Goal: Information Seeking & Learning: Check status

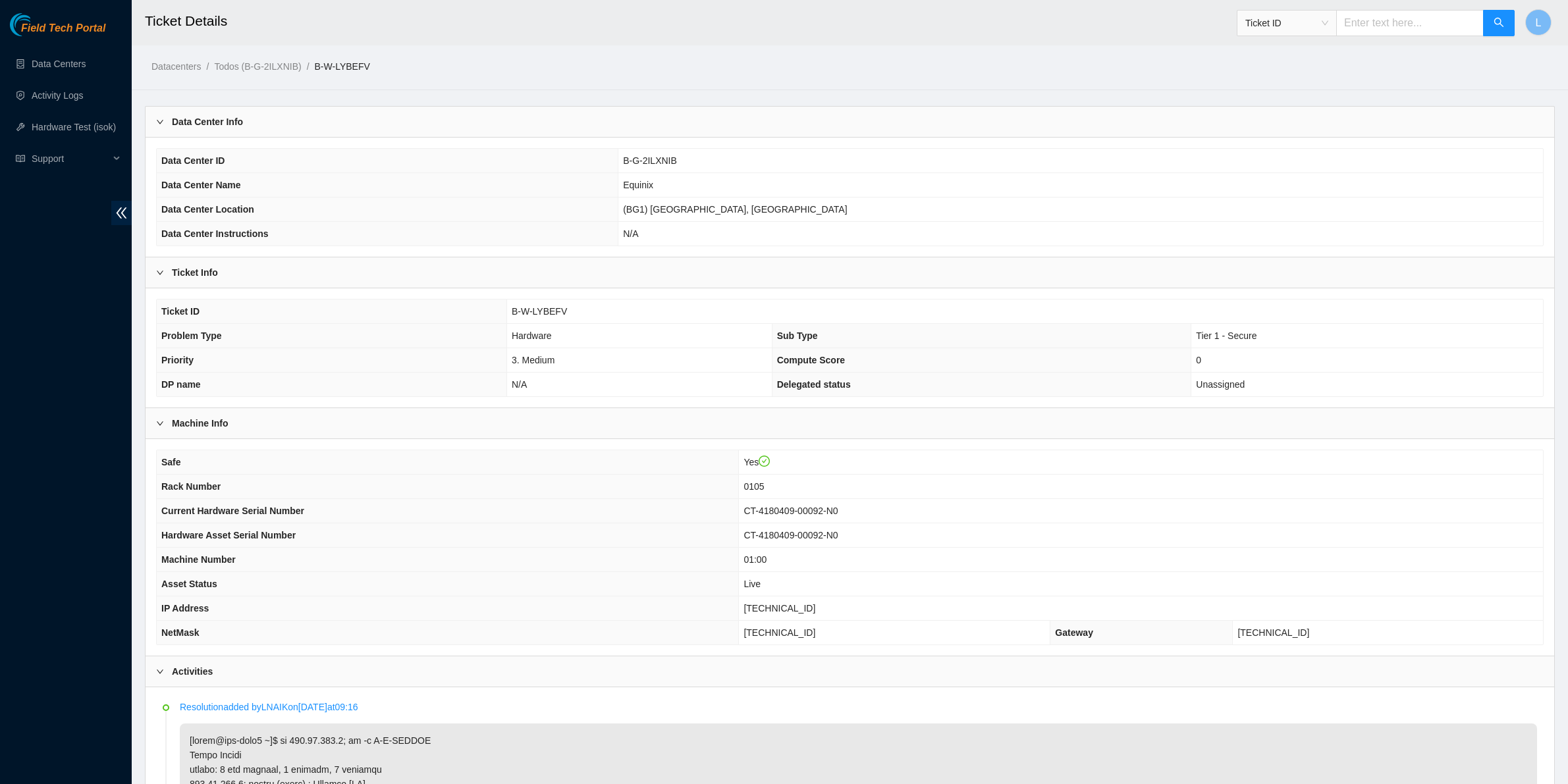
scroll to position [1450, 0]
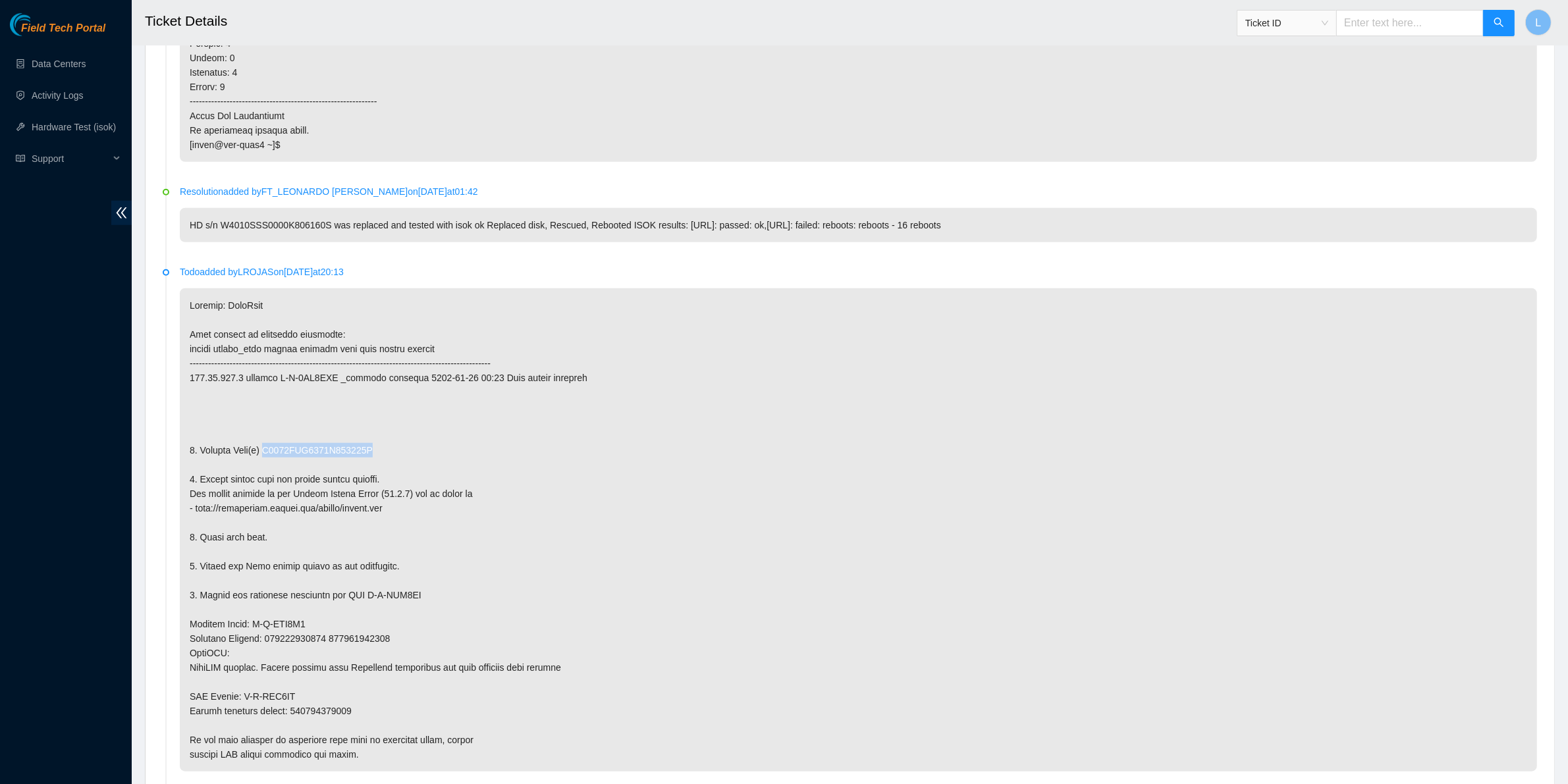
click at [1434, 25] on input "text" at bounding box center [1409, 23] width 148 height 26
paste input "B-W-LYBEFV"
type input "B-W-LYBEFV"
click at [1493, 25] on icon "search" at bounding box center [1498, 22] width 10 height 10
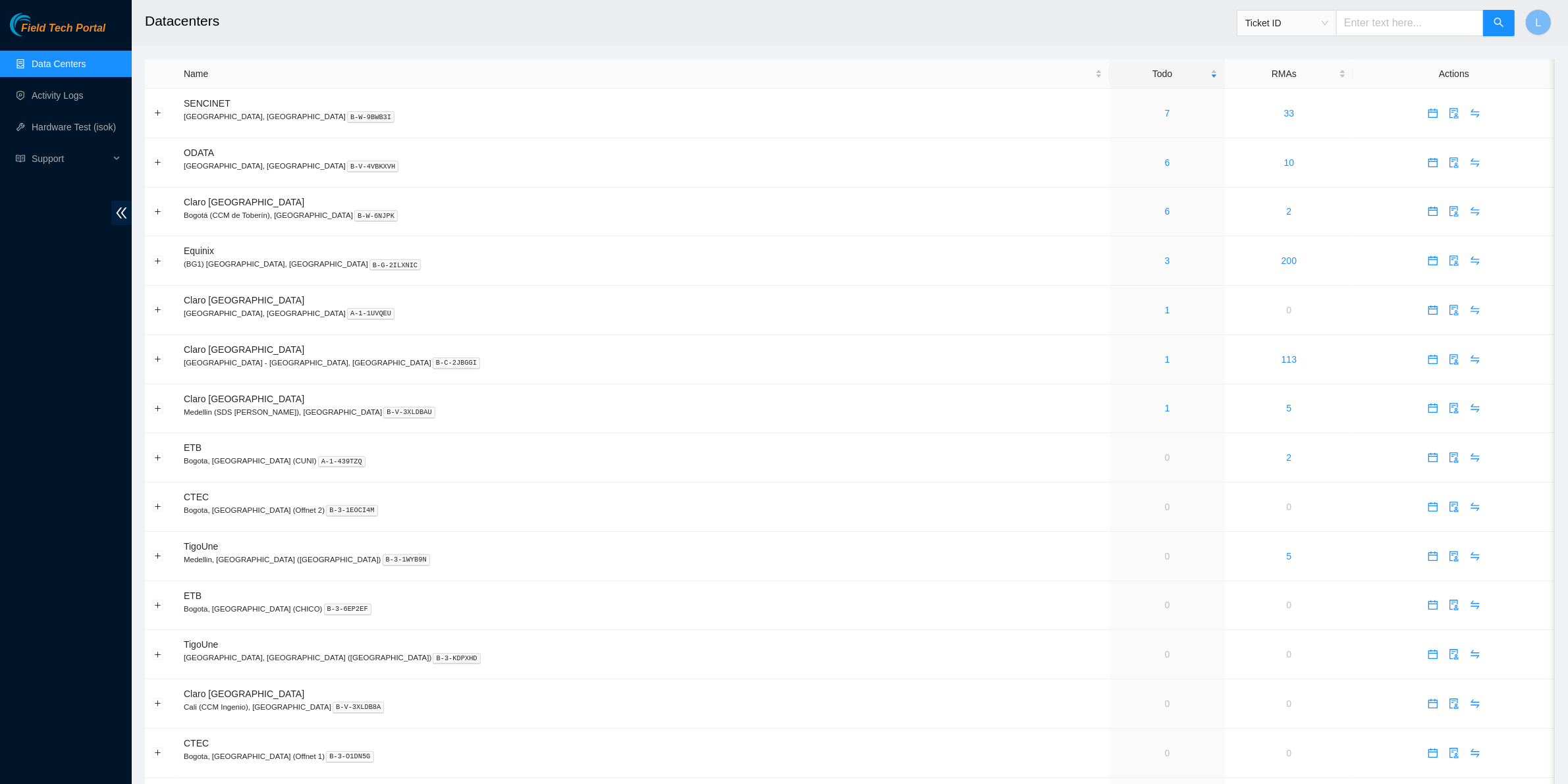
click at [1390, 33] on input "text" at bounding box center [1409, 23] width 148 height 26
paste input "B-W-LYBEFV"
type input "B-W-LYBEFV"
click at [1502, 22] on icon "search" at bounding box center [1498, 22] width 10 height 10
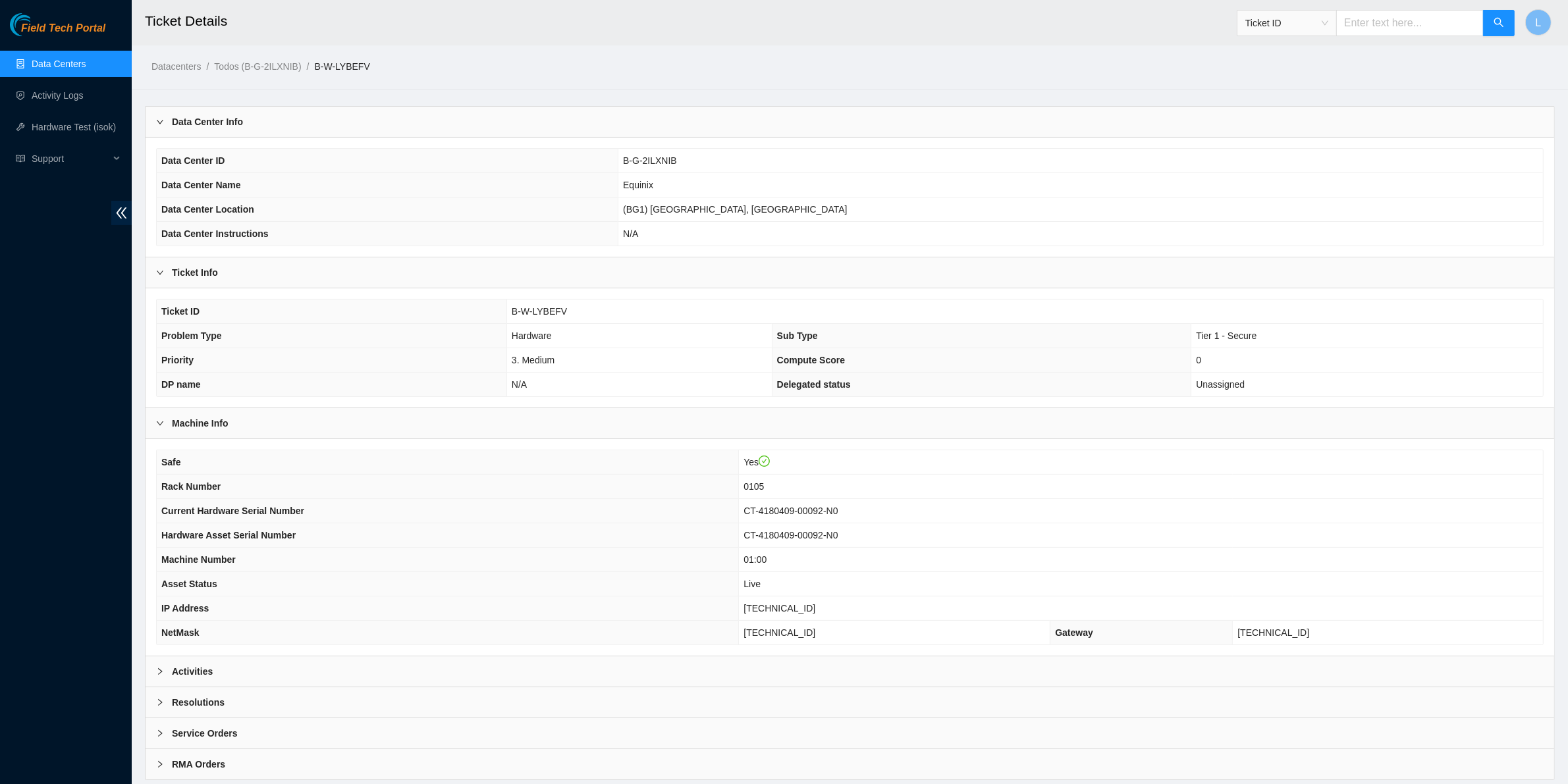
scroll to position [41, 0]
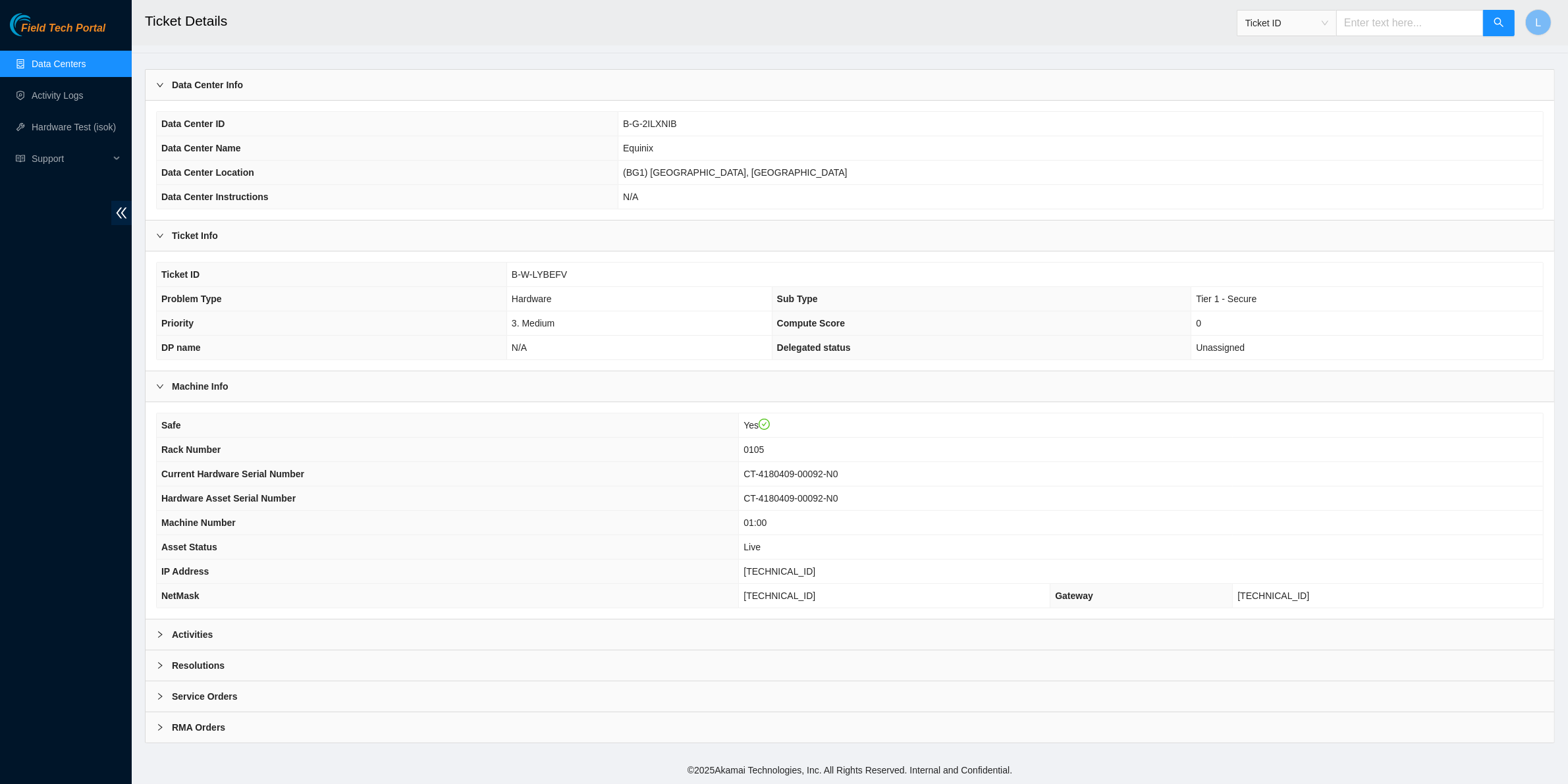
click at [198, 628] on b "Activities" at bounding box center [192, 634] width 41 height 15
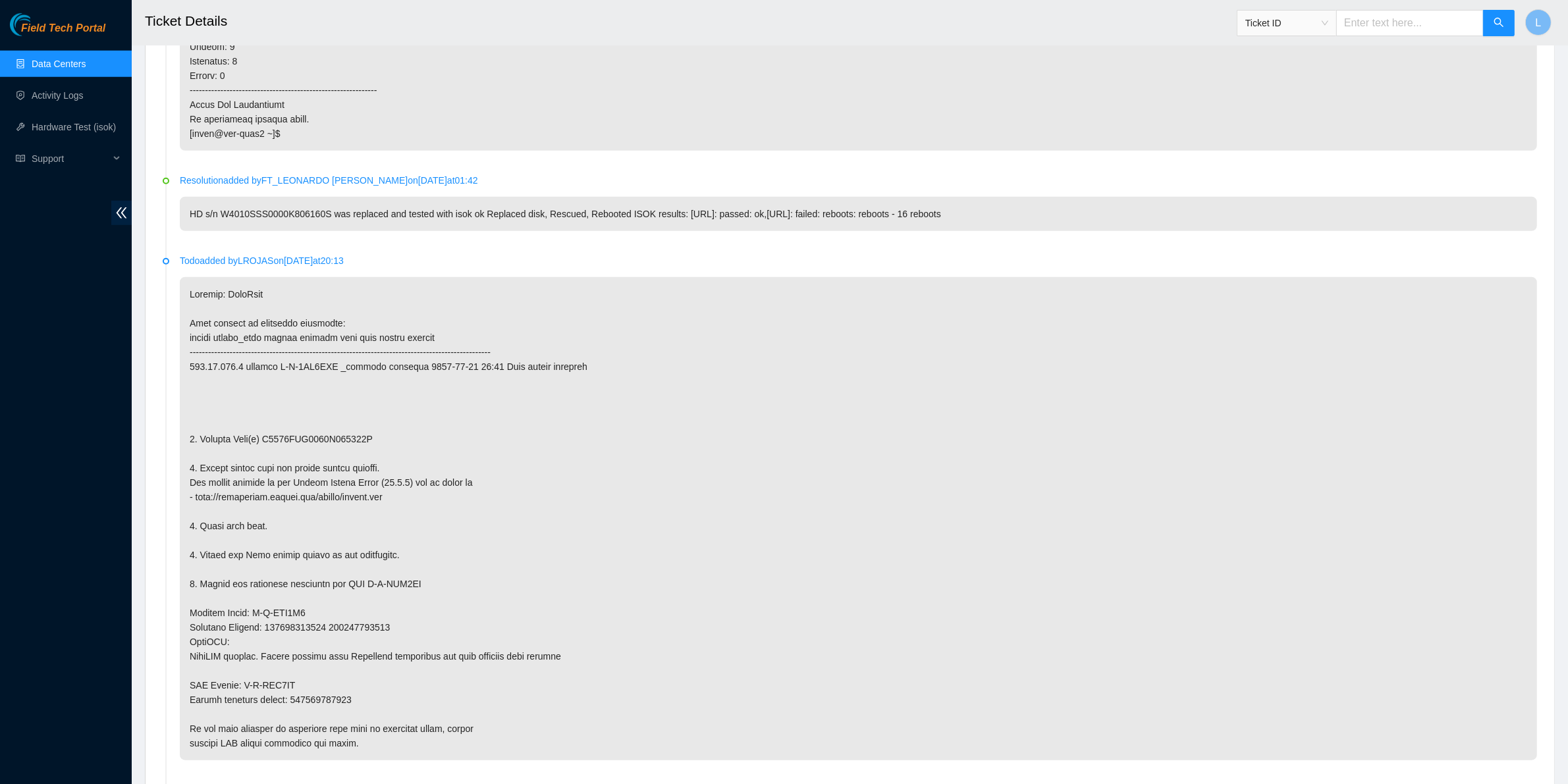
scroll to position [1468, 0]
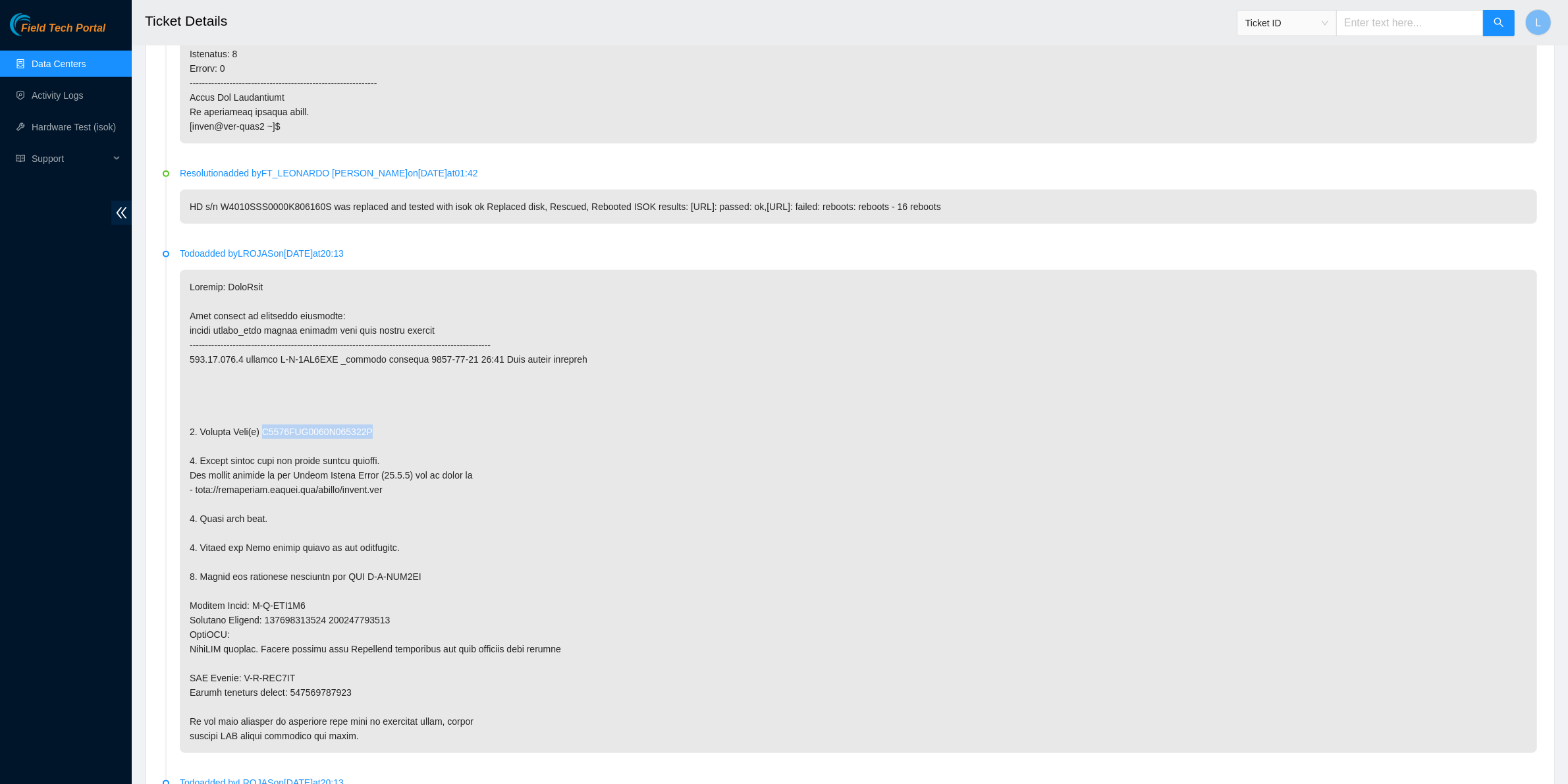
drag, startPoint x: 371, startPoint y: 449, endPoint x: 264, endPoint y: 451, distance: 107.0
click at [264, 451] on p at bounding box center [859, 512] width 1357 height 483
copy p "W4010SSS0000K806160S"
click at [1420, 27] on input "text" at bounding box center [1409, 23] width 148 height 26
paste input "B-V-4QE5H0Z"
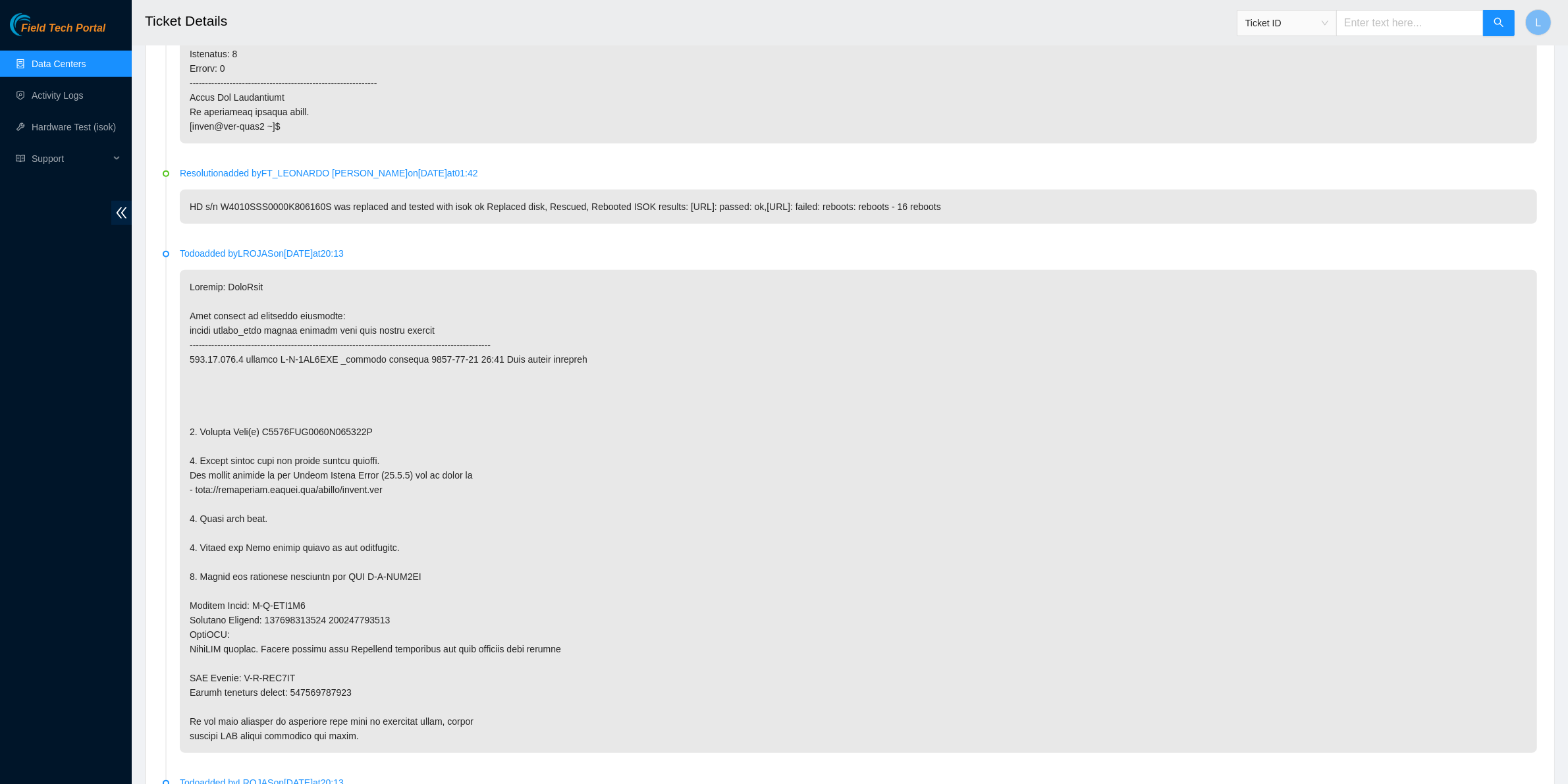
type input "B-V-4QE5H0Z"
click at [1500, 18] on icon "search" at bounding box center [1498, 22] width 10 height 10
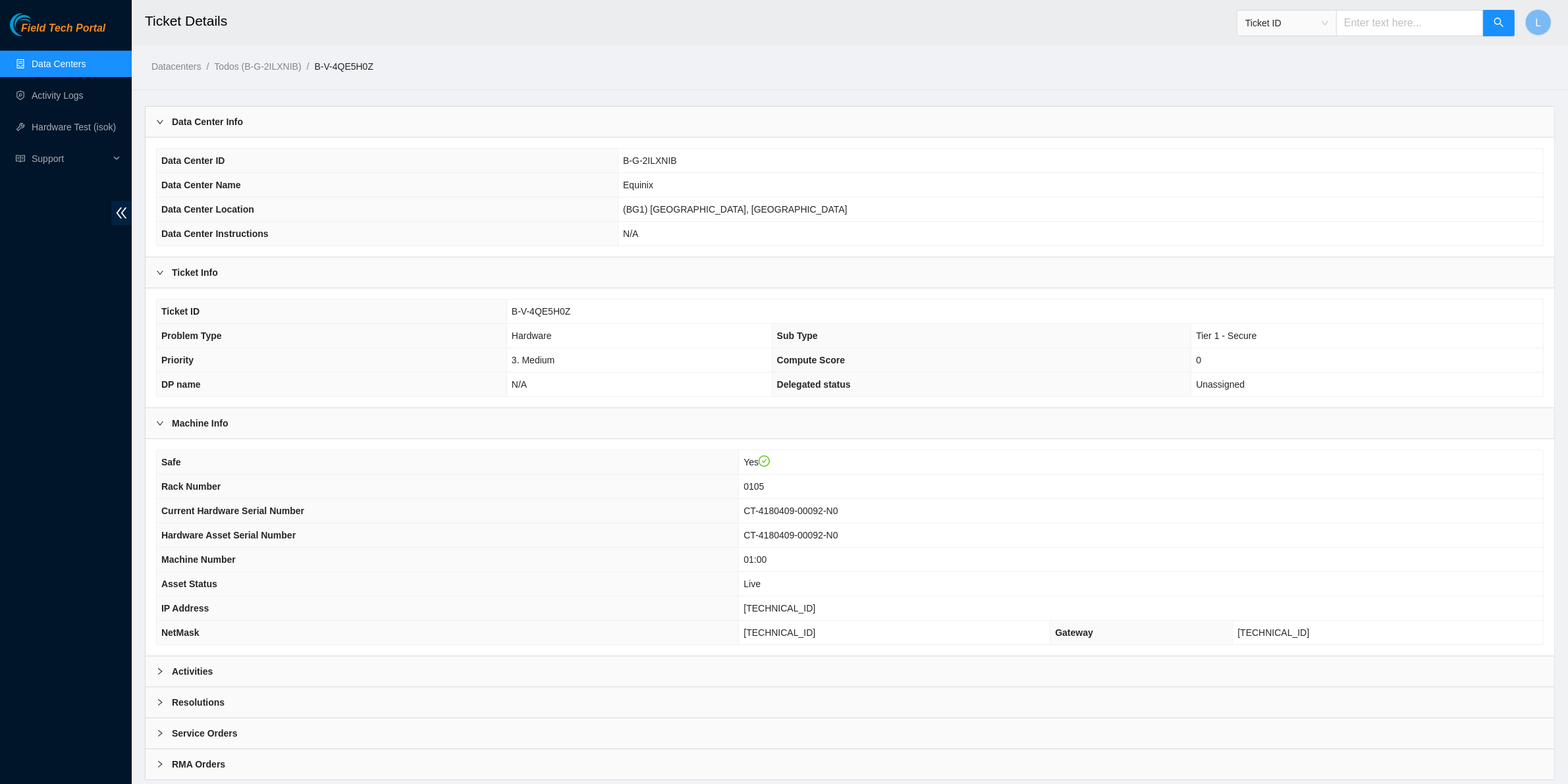
scroll to position [41, 0]
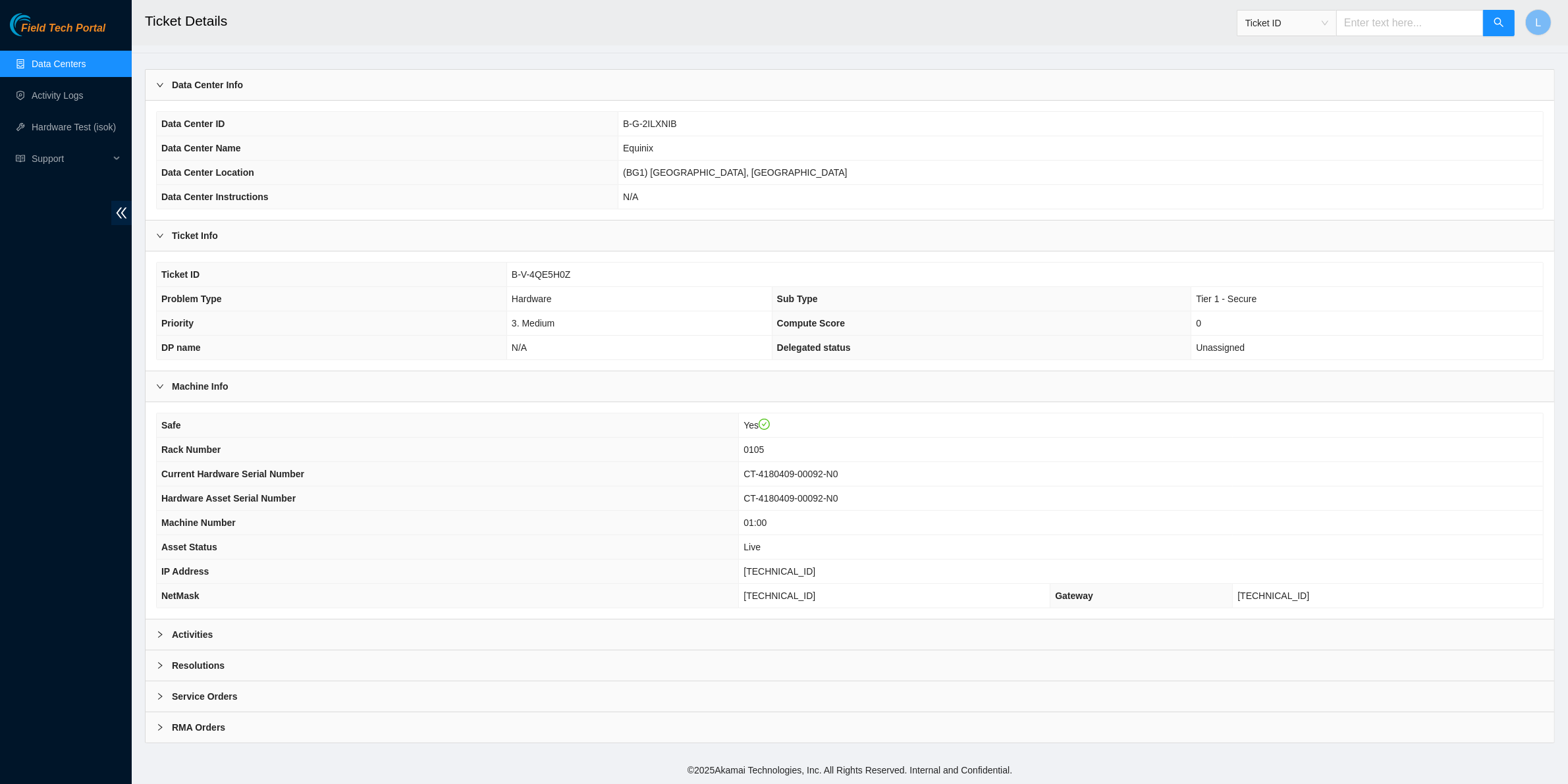
click at [198, 632] on b "Activities" at bounding box center [192, 634] width 41 height 15
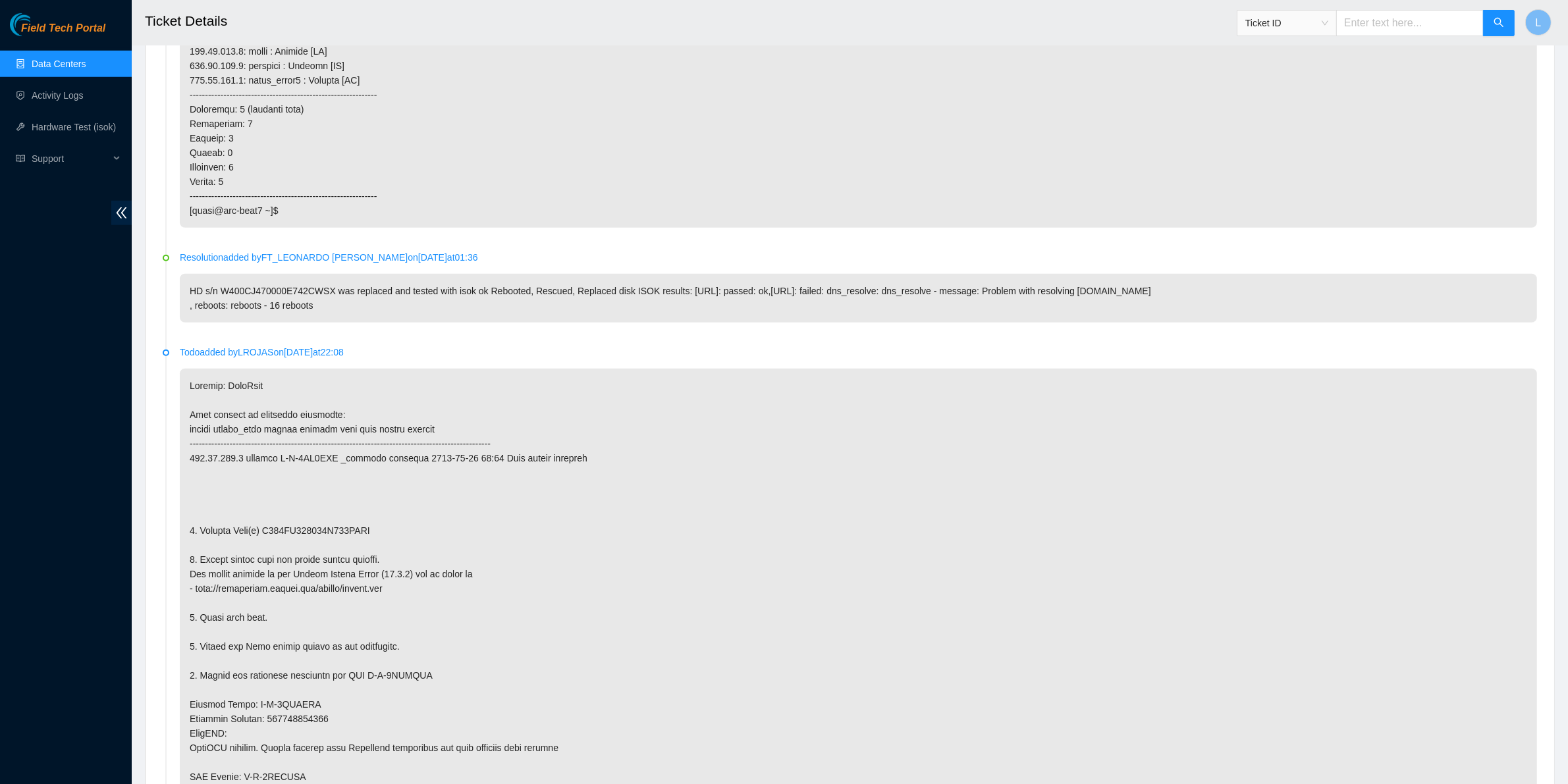
scroll to position [1402, 0]
drag, startPoint x: 375, startPoint y: 548, endPoint x: 264, endPoint y: 544, distance: 111.1
click at [264, 544] on p at bounding box center [859, 607] width 1357 height 483
copy p "W400CJ470000E742CWSX"
click at [1387, 26] on input "text" at bounding box center [1409, 23] width 148 height 26
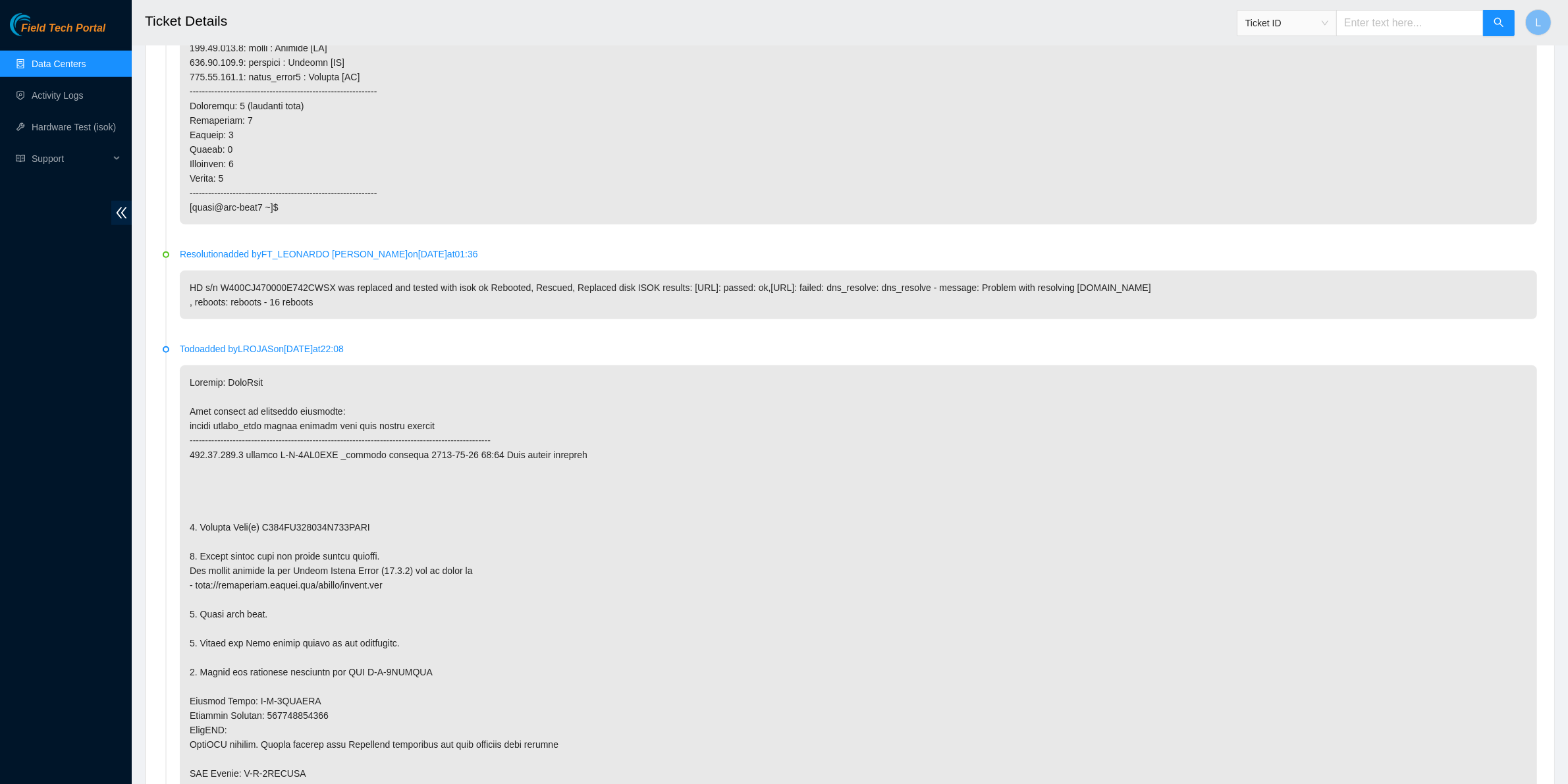
paste input "B-V-4QDZ869"
type input "B-V-4QDZ869"
click at [1510, 26] on button "button" at bounding box center [1498, 23] width 32 height 26
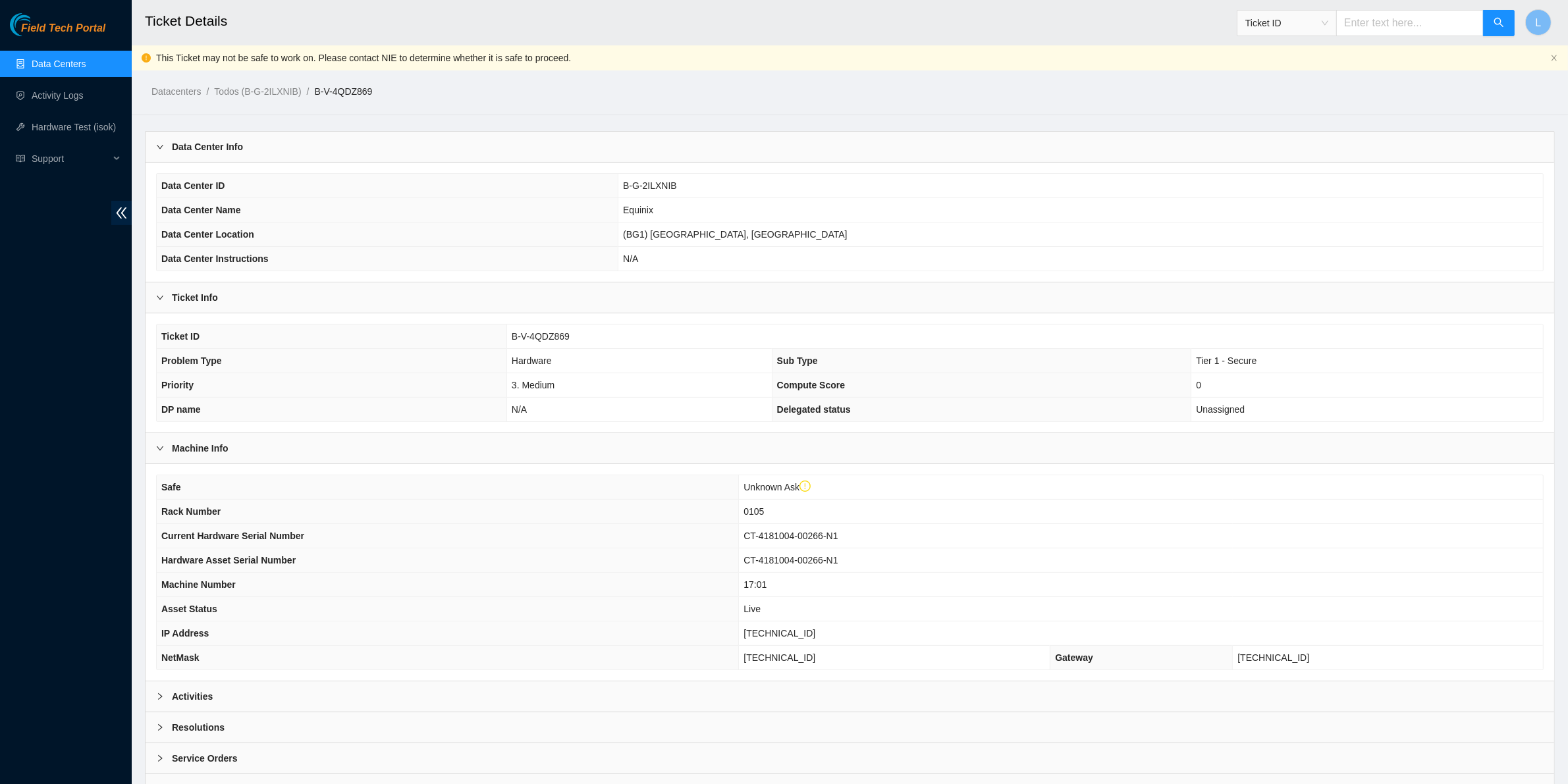
click at [827, 315] on div "Ticket ID B-V-4QDZ869 Problem Type Hardware Sub Type Tier 1 - Secure Priority 3…" at bounding box center [850, 373] width 1409 height 119
click at [284, 709] on div "Activities" at bounding box center [850, 696] width 1409 height 30
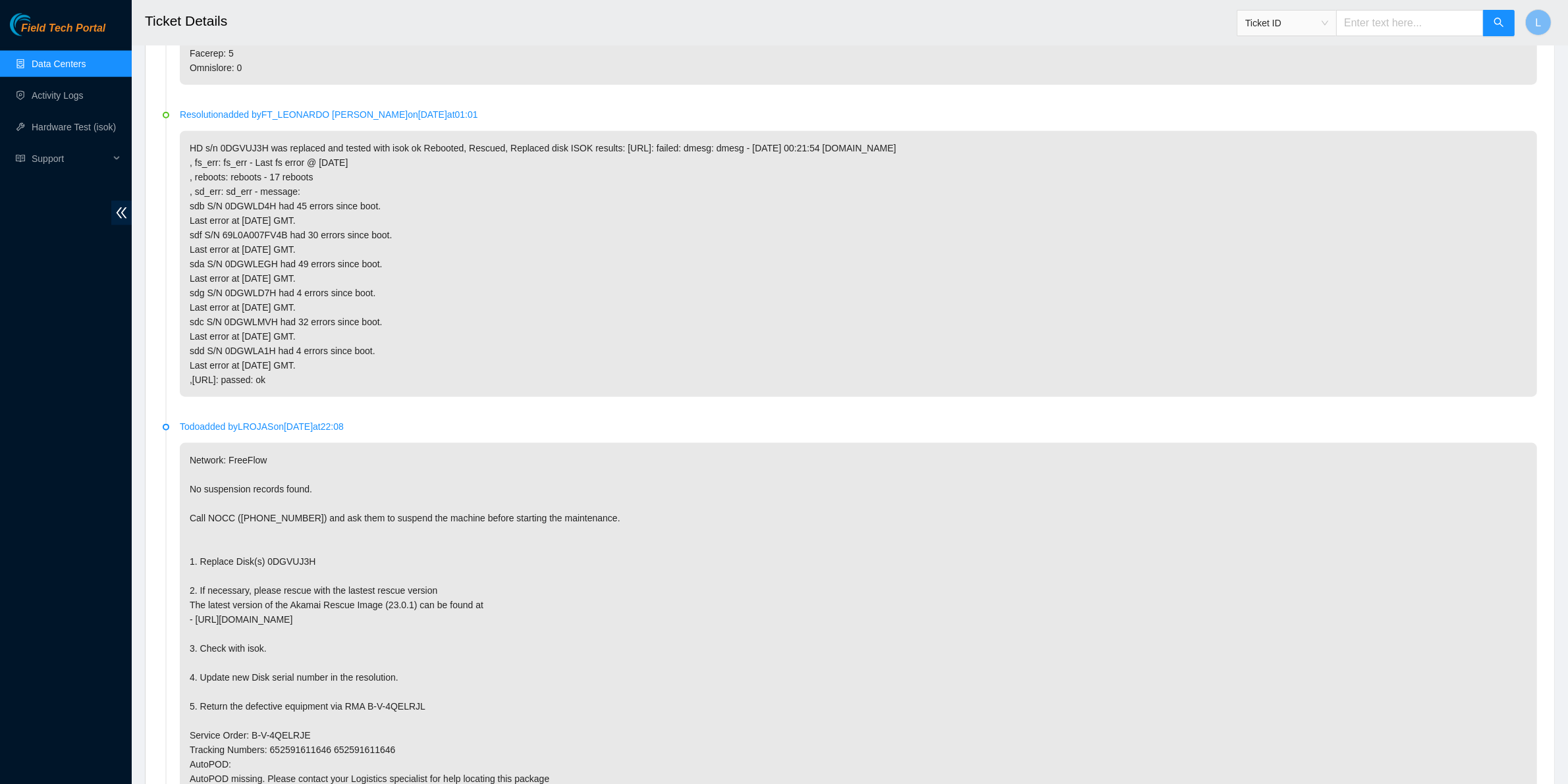
scroll to position [1918, 0]
drag, startPoint x: 314, startPoint y: 573, endPoint x: 261, endPoint y: 573, distance: 53.0
click at [261, 573] on p "Network: FreeFlow No suspension records found. Call NOCC (+1 617 444 3007) and …" at bounding box center [859, 658] width 1357 height 440
copy p "0DGVUJ3H"
click at [343, 562] on p "Network: FreeFlow No suspension records found. Call NOCC (+1 617 444 3007) and …" at bounding box center [859, 658] width 1357 height 440
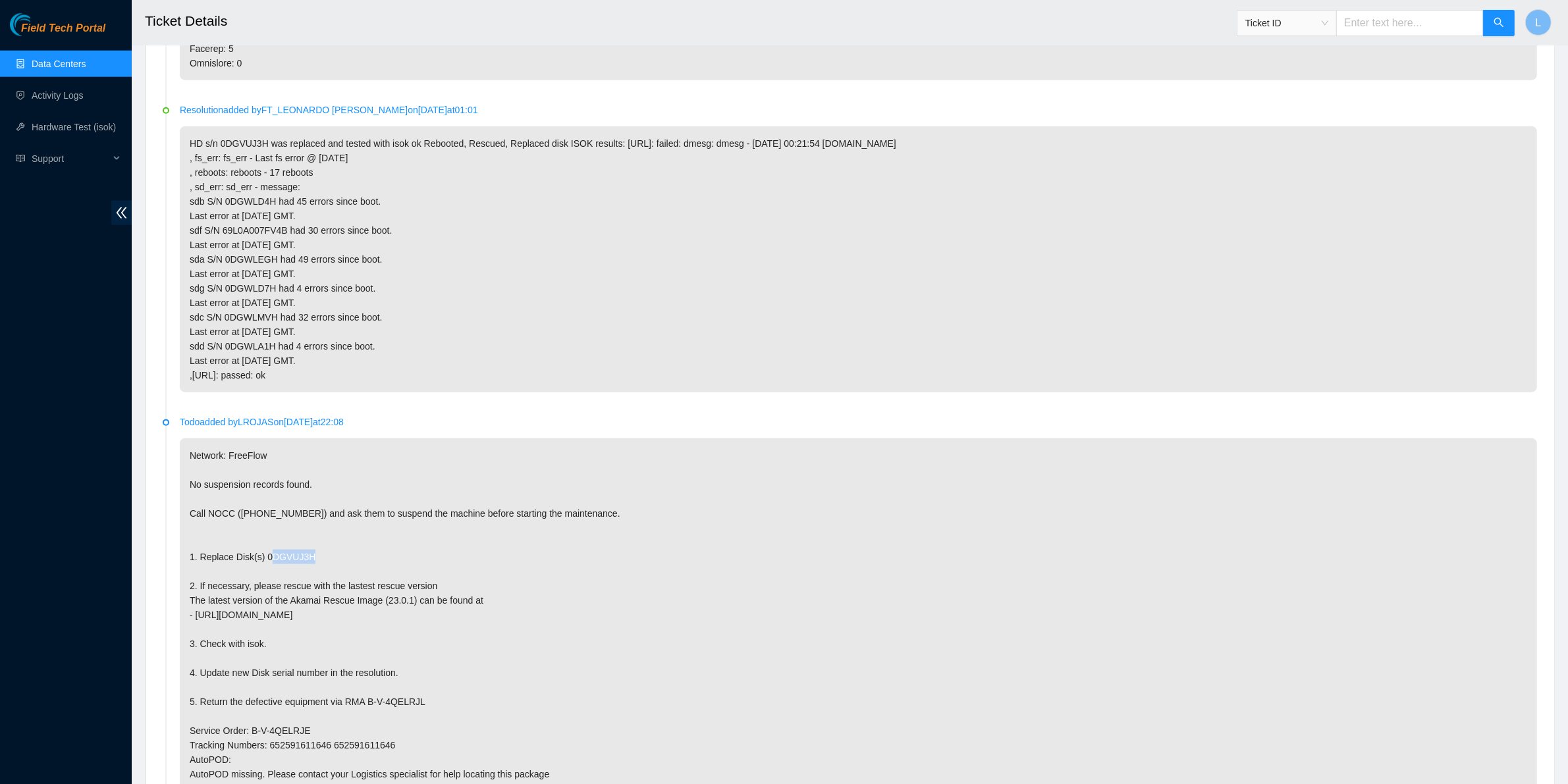
drag, startPoint x: 317, startPoint y: 573, endPoint x: 262, endPoint y: 573, distance: 55.0
click at [262, 573] on p "Network: FreeFlow No suspension records found. Call NOCC (+1 617 444 3007) and …" at bounding box center [859, 658] width 1357 height 440
copy p "0DGVUJ3H"
click at [360, 570] on p "Network: FreeFlow No suspension records found. Call NOCC (+1 617 444 3007) and …" at bounding box center [859, 658] width 1357 height 440
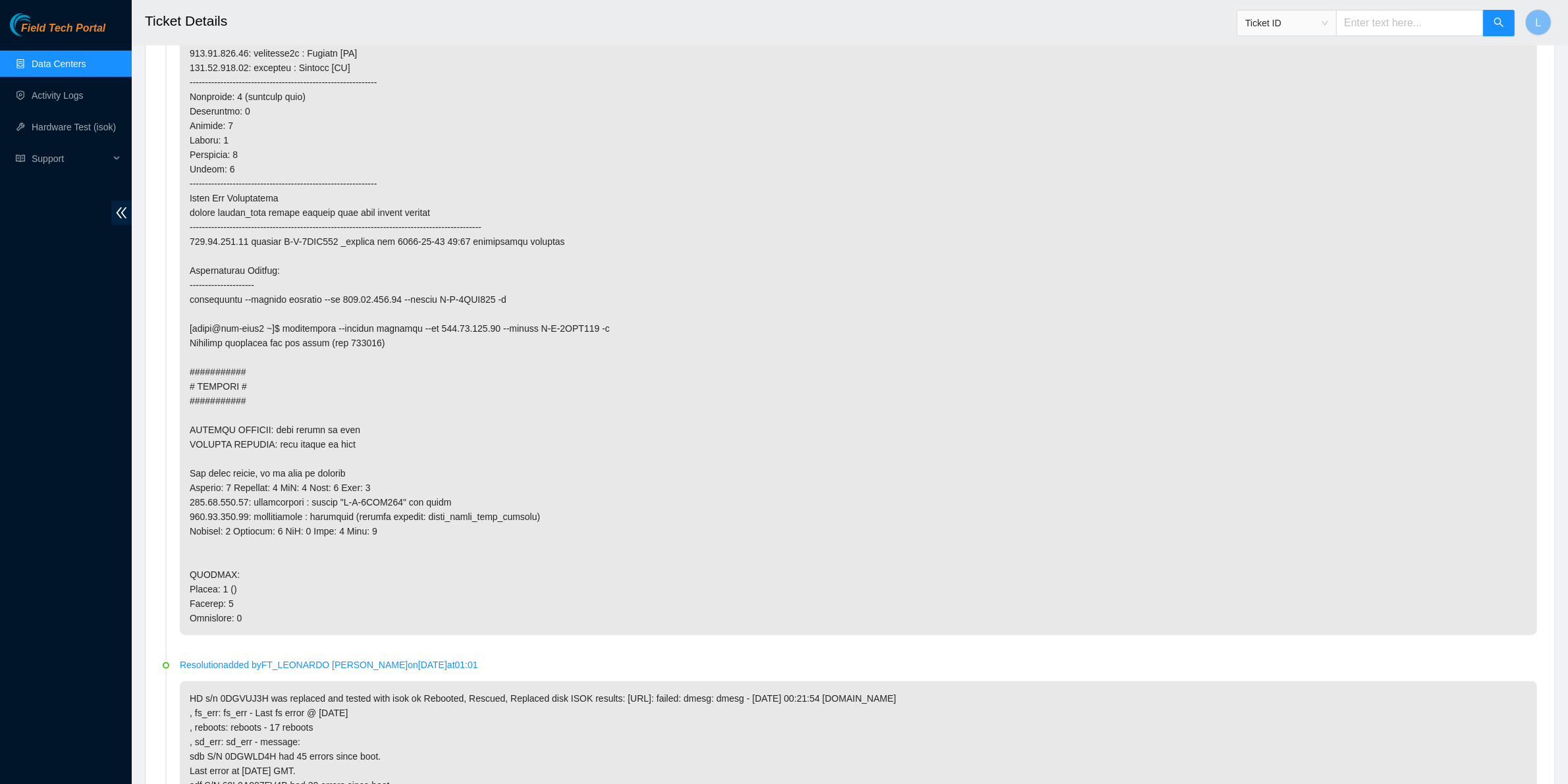
scroll to position [0, 0]
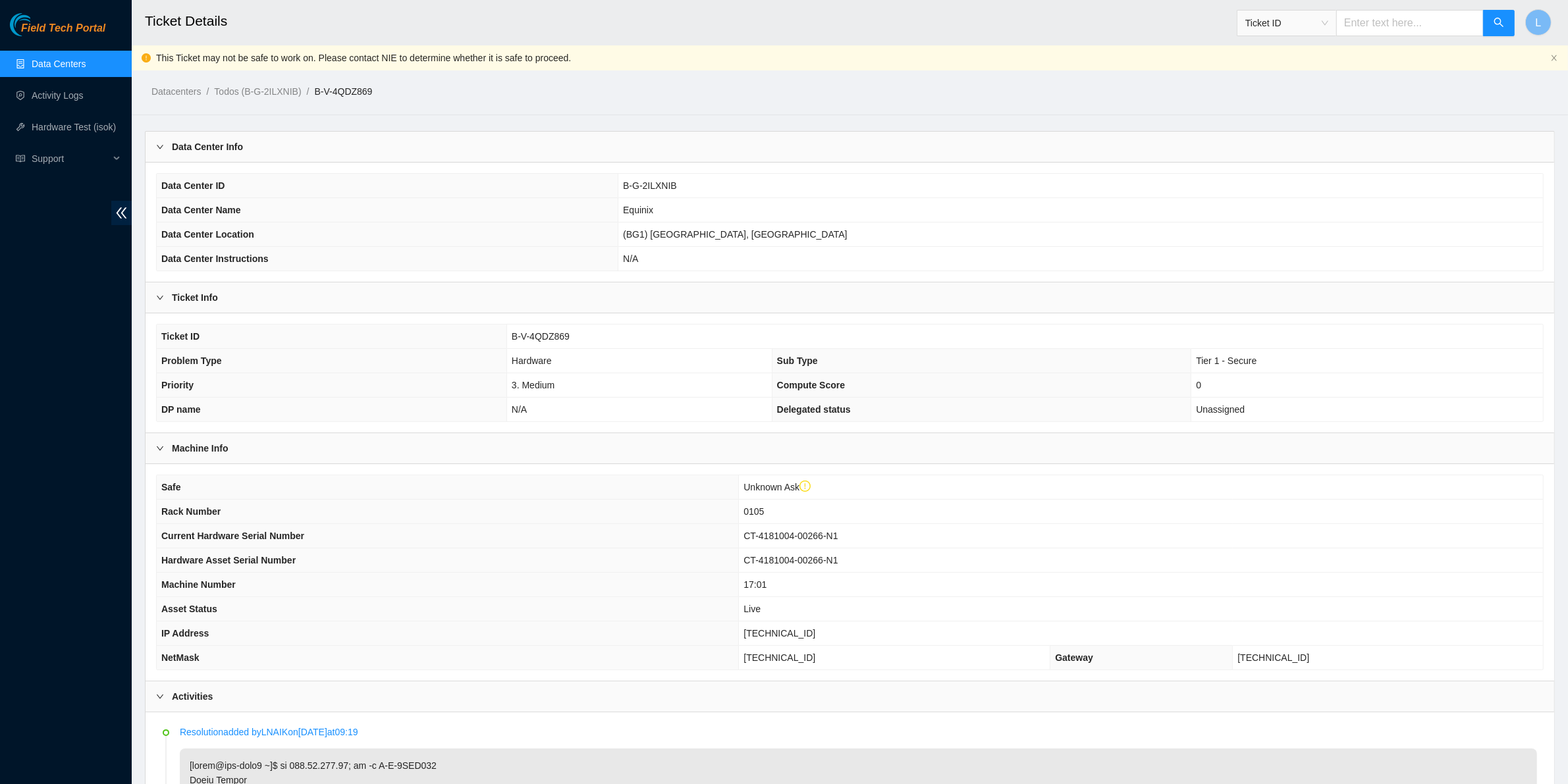
click at [416, 620] on th "Asset Status" at bounding box center [447, 609] width 582 height 24
click at [1143, 573] on td "CT-4181004-00266-N1" at bounding box center [1141, 560] width 804 height 24
click at [1415, 23] on input "text" at bounding box center [1409, 23] width 148 height 26
paste input "B-V-4QDZ869"
type input "B-V-4QDZ869"
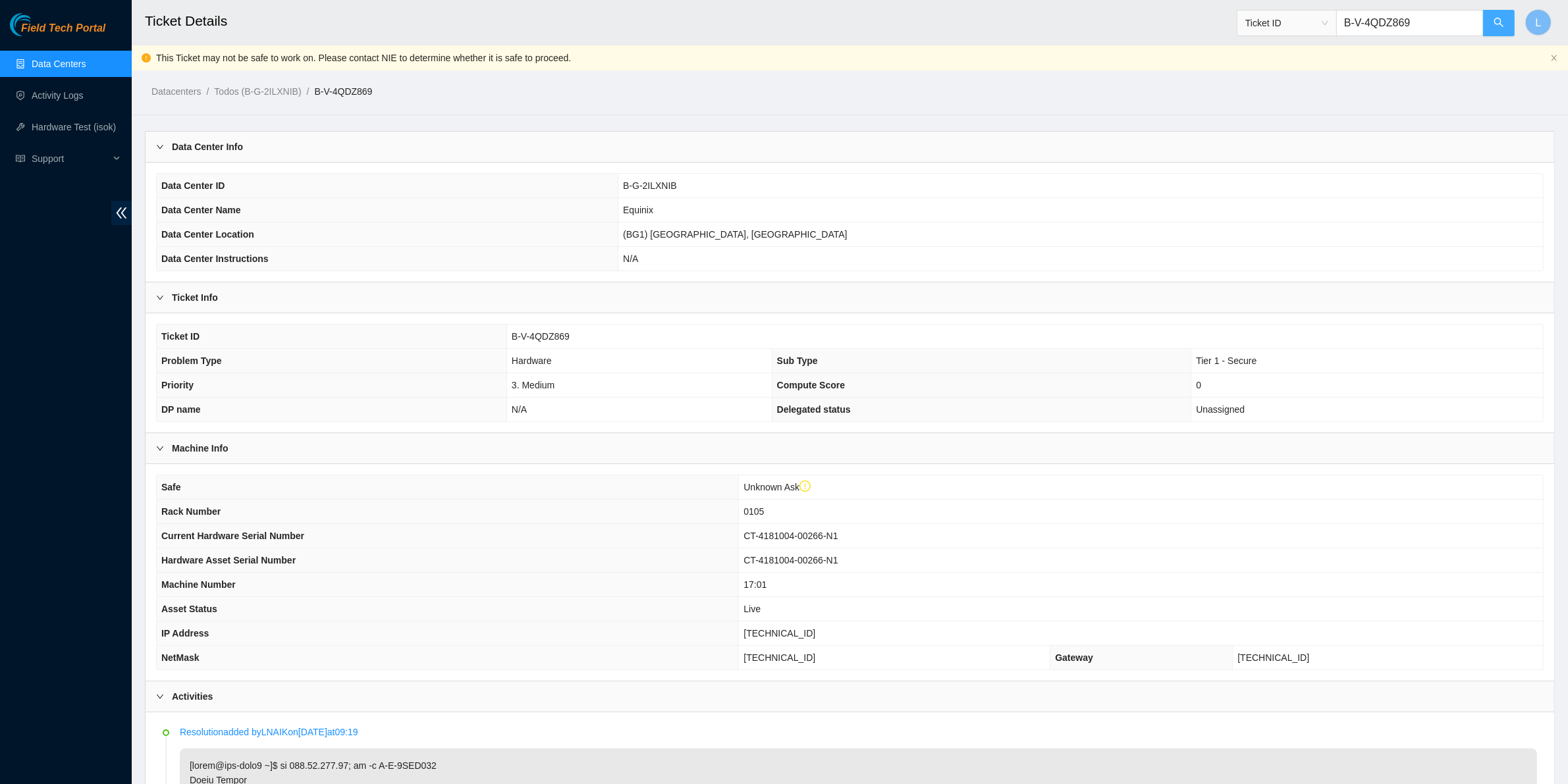
click at [1495, 21] on icon "search" at bounding box center [1498, 22] width 10 height 10
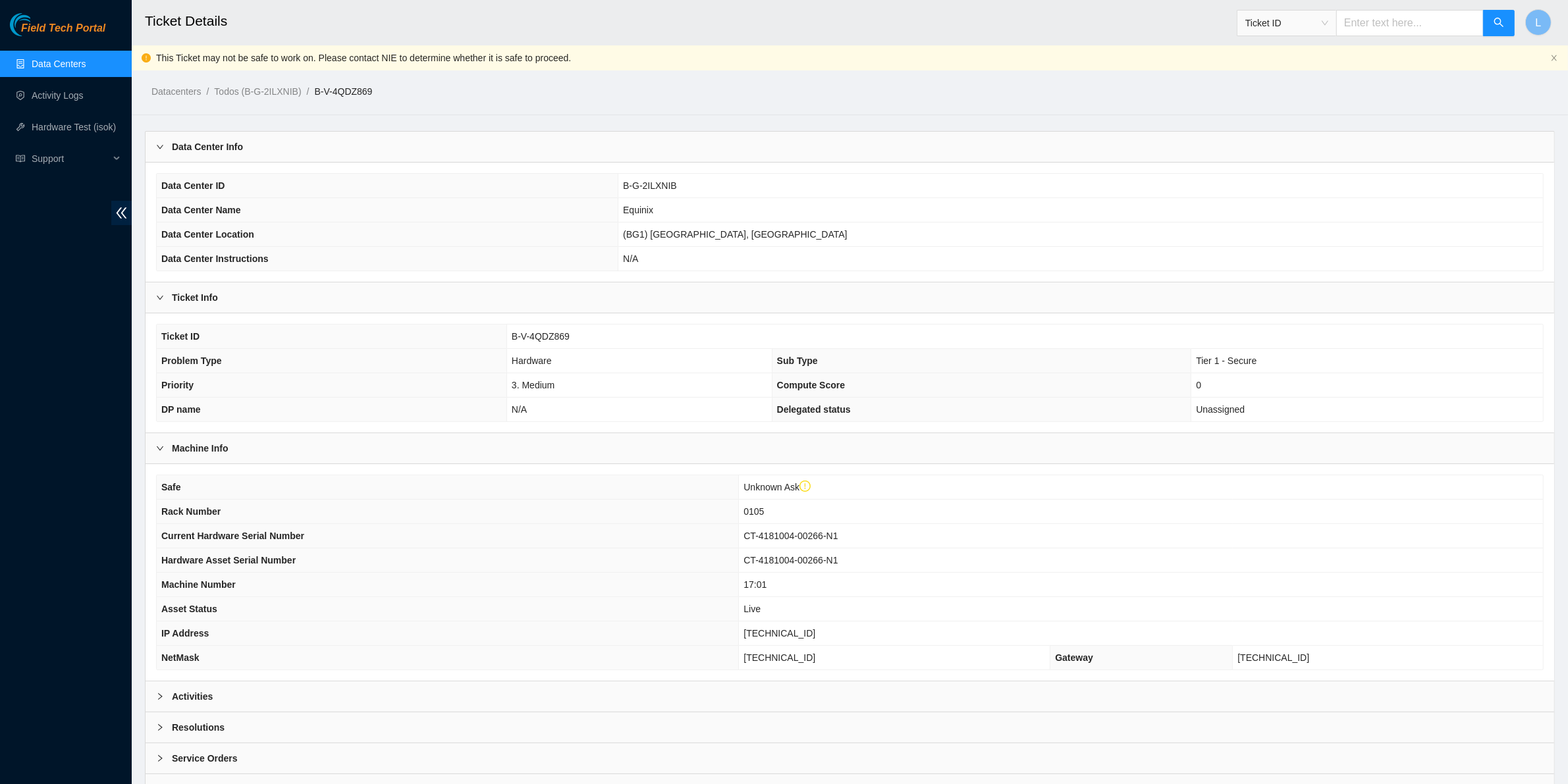
scroll to position [67, 0]
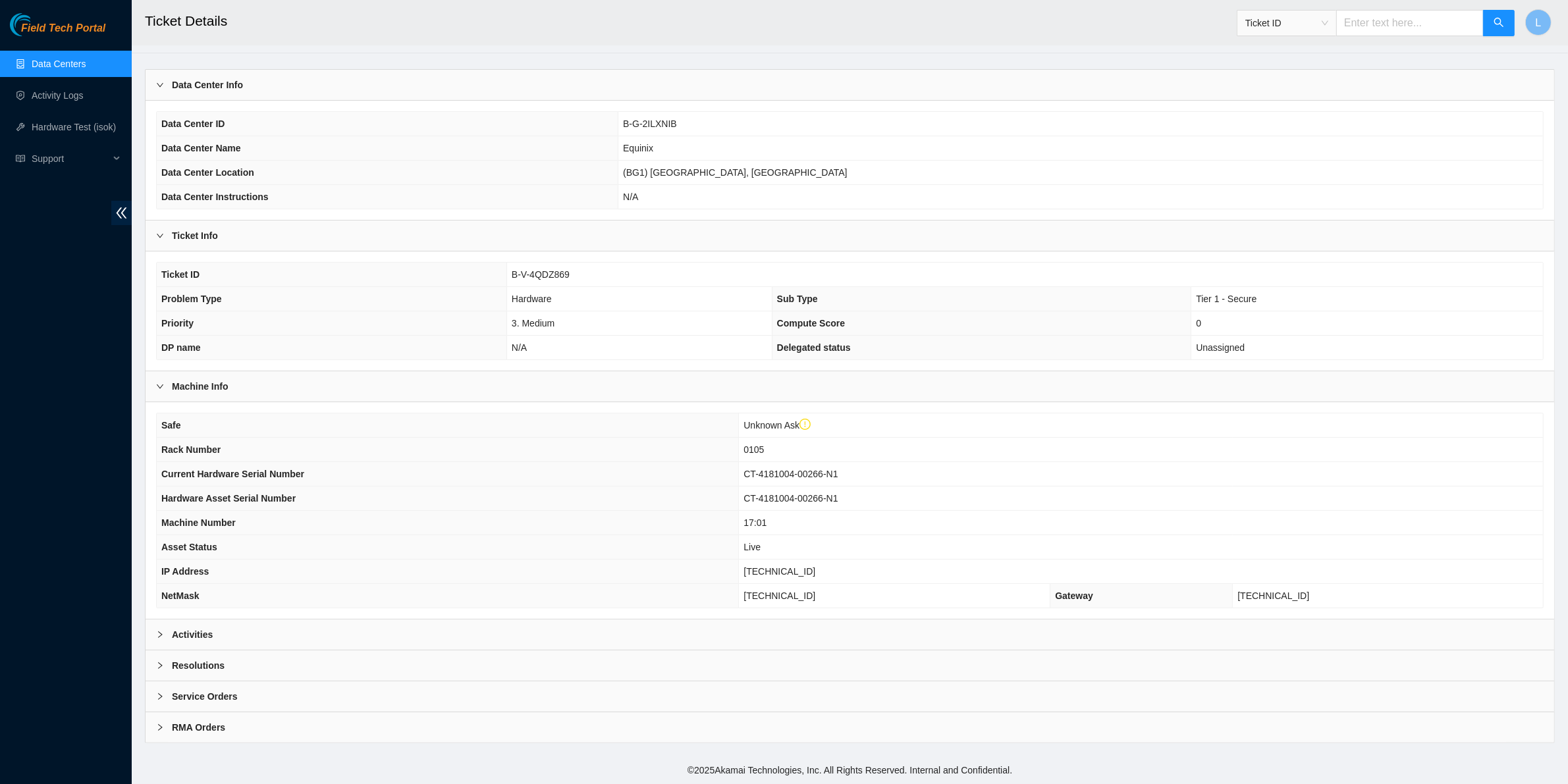
click at [180, 633] on b "Activities" at bounding box center [192, 634] width 41 height 15
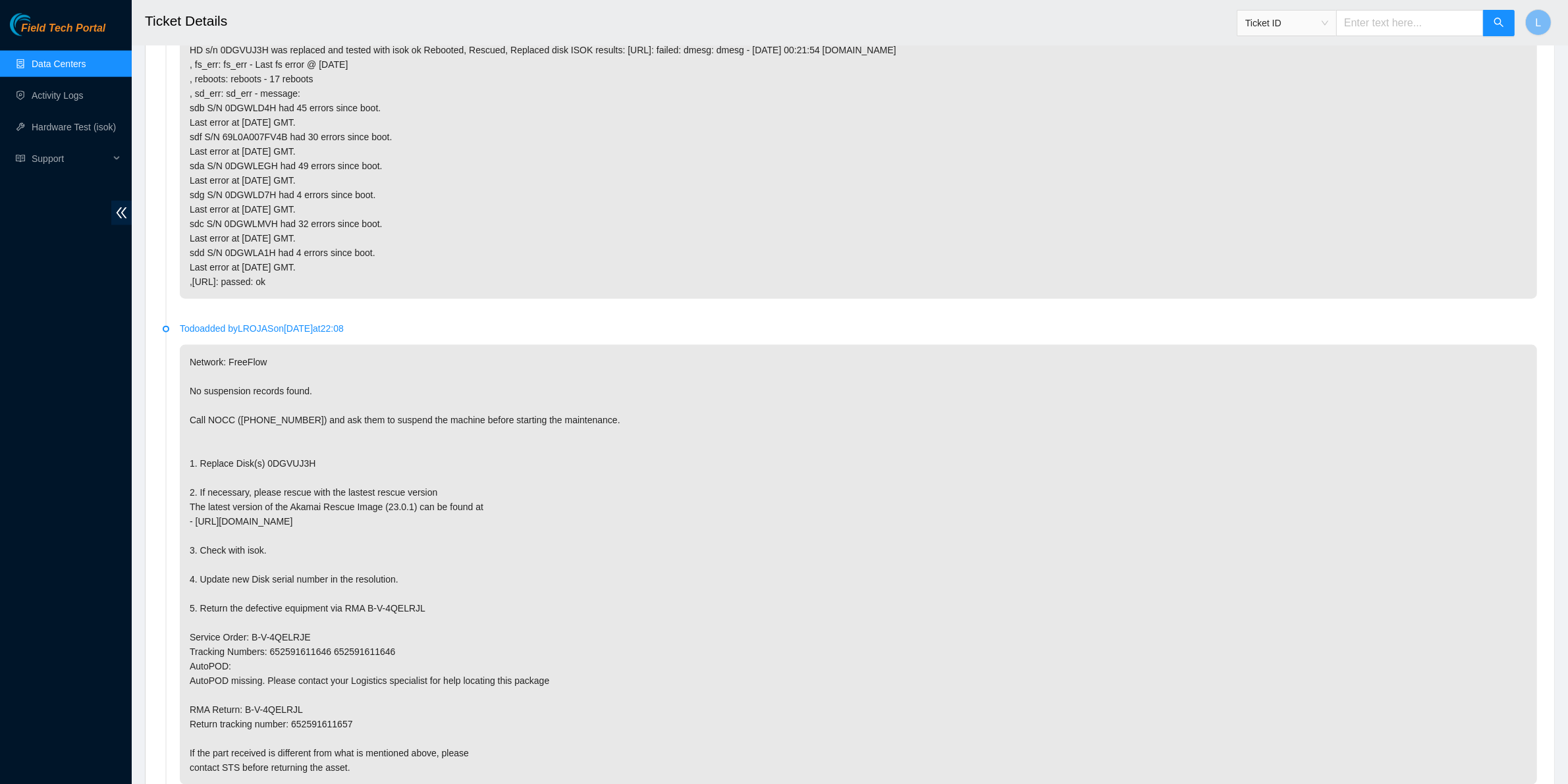
scroll to position [2030, 0]
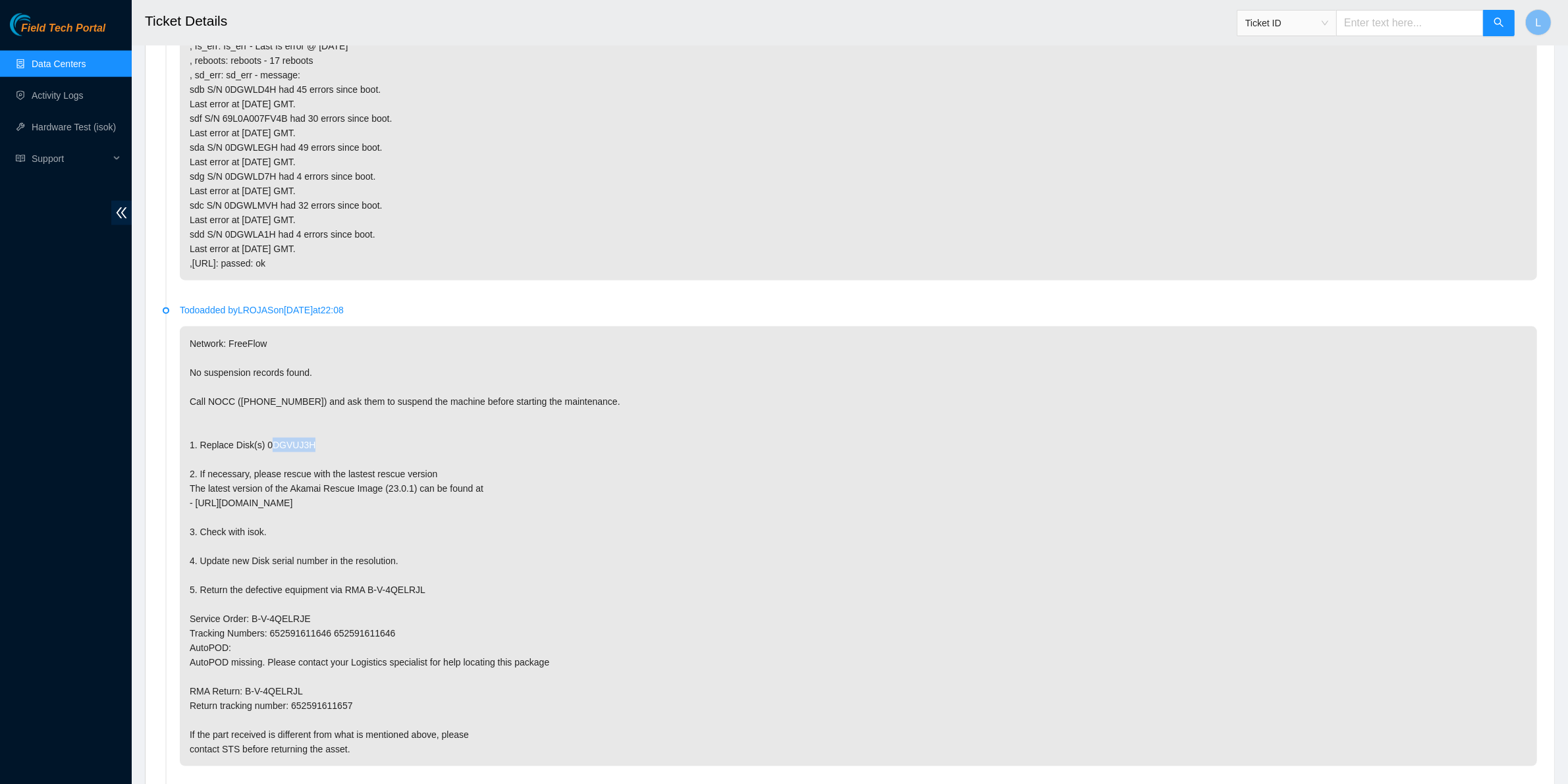
drag, startPoint x: 321, startPoint y: 462, endPoint x: 264, endPoint y: 468, distance: 57.3
click at [264, 468] on p "Network: FreeFlow No suspension records found. Call NOCC (+1 617 444 3007) and …" at bounding box center [859, 546] width 1357 height 440
copy p "0DGVUJ3H"
click at [900, 620] on p "Network: FreeFlow No suspension records found. Call NOCC (+1 617 444 3007) and …" at bounding box center [859, 546] width 1357 height 440
click at [1408, 10] on input "text" at bounding box center [1409, 23] width 148 height 26
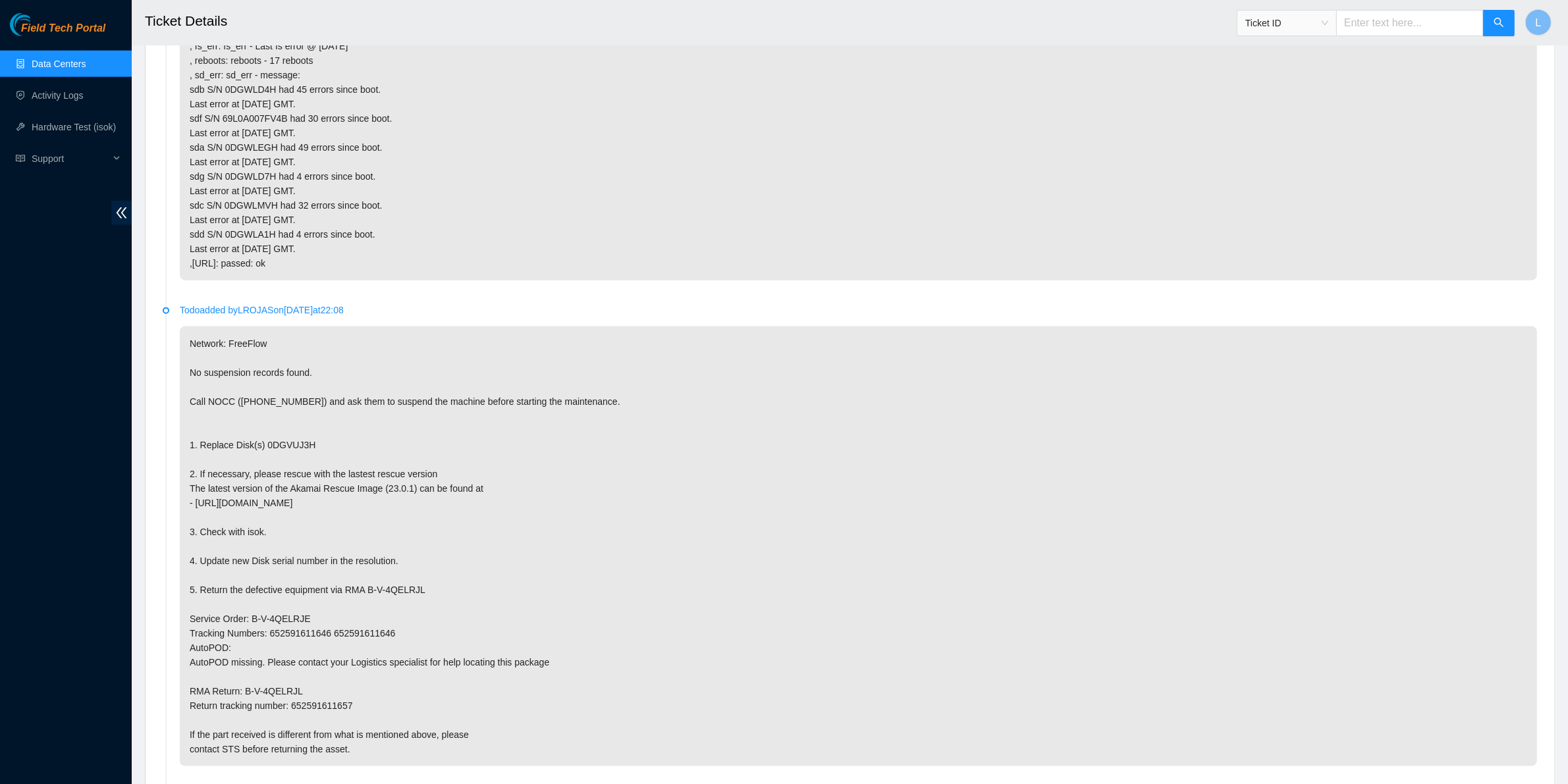
paste input "B-V-4SUEHCL"
type input "B-V-4SUEHCL"
click at [1498, 22] on icon "search" at bounding box center [1498, 22] width 10 height 10
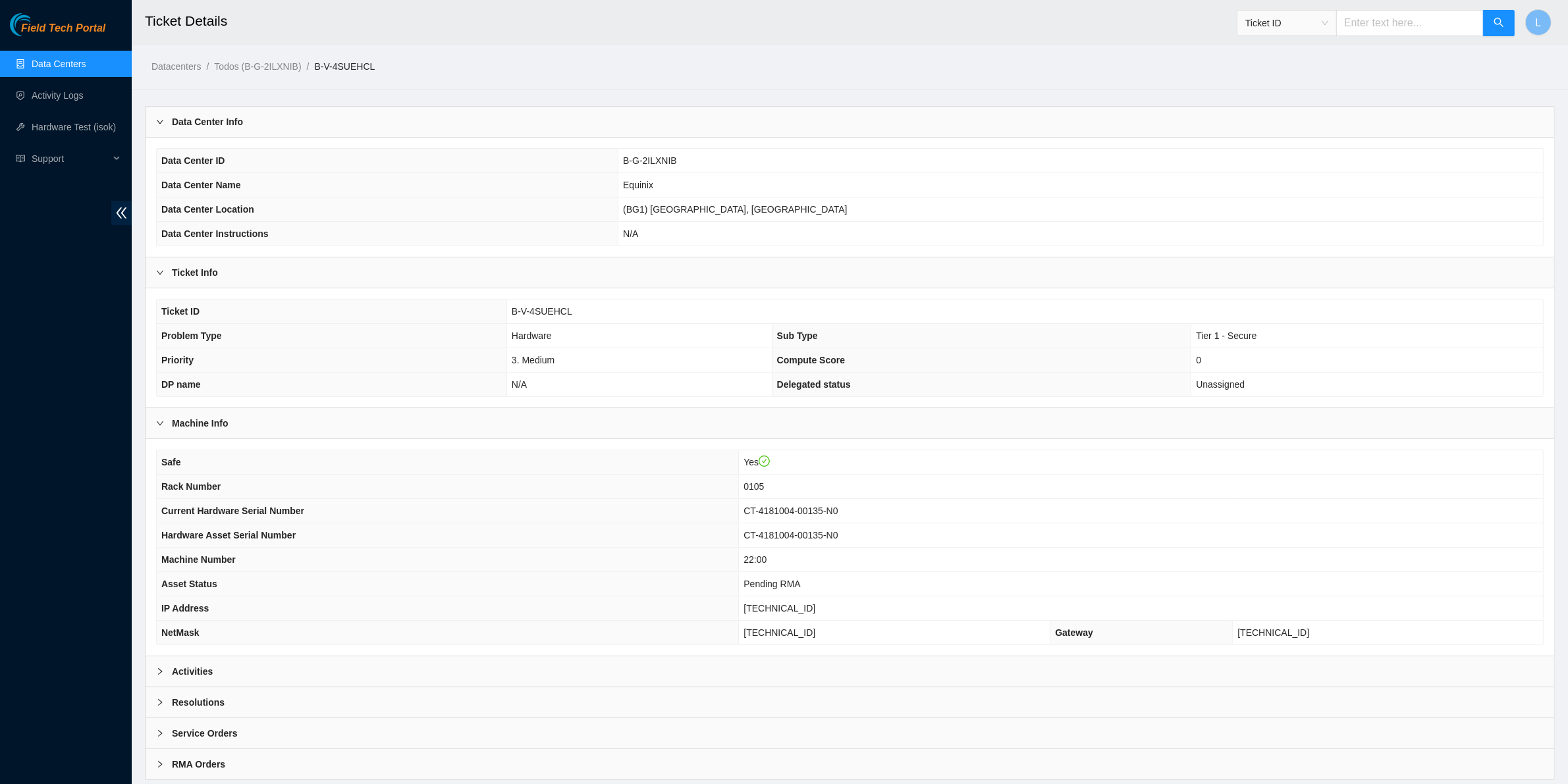
click at [188, 676] on b "Activities" at bounding box center [192, 672] width 41 height 15
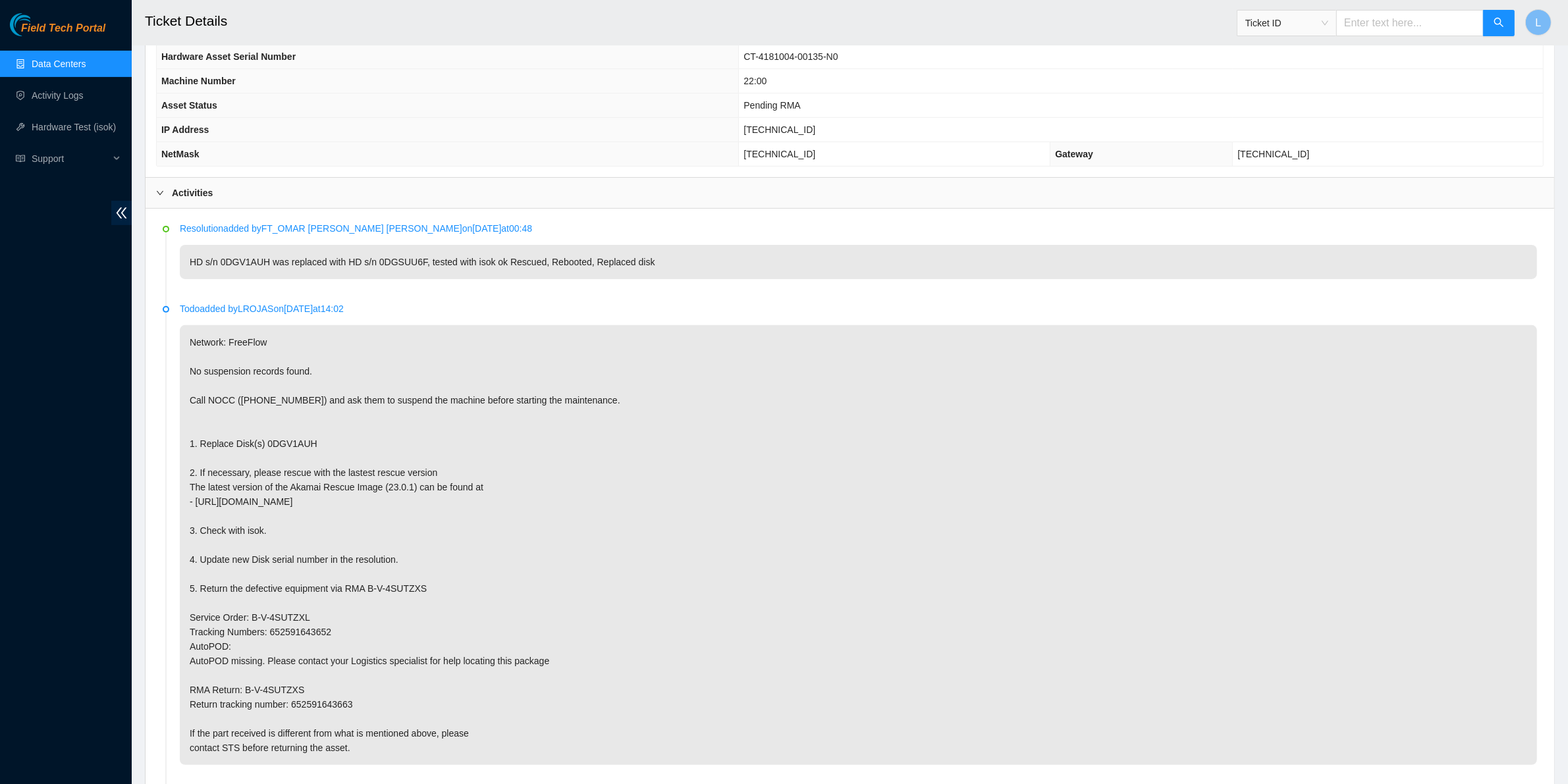
scroll to position [481, 0]
drag, startPoint x: 317, startPoint y: 442, endPoint x: 264, endPoint y: 444, distance: 53.0
click at [264, 444] on p "Network: FreeFlow No suspension records found. Call NOCC (+1 617 444 3007) and …" at bounding box center [859, 542] width 1357 height 440
copy p "0DGV1AUH"
click at [1377, 23] on input "text" at bounding box center [1409, 23] width 148 height 26
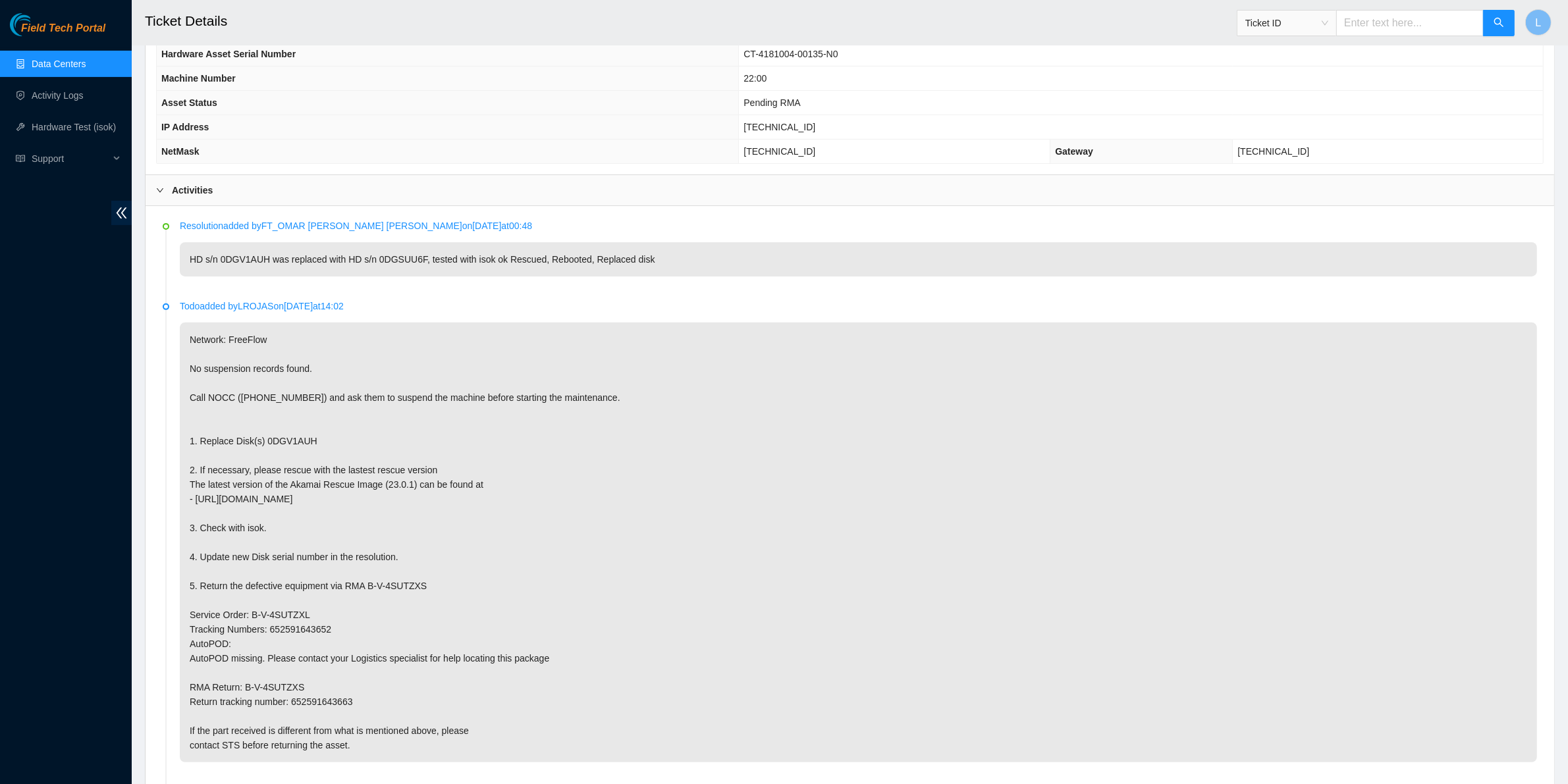
paste input "B-V-4T002YH"
type input "B-V-4T002YH"
click at [1495, 20] on icon "search" at bounding box center [1498, 22] width 10 height 10
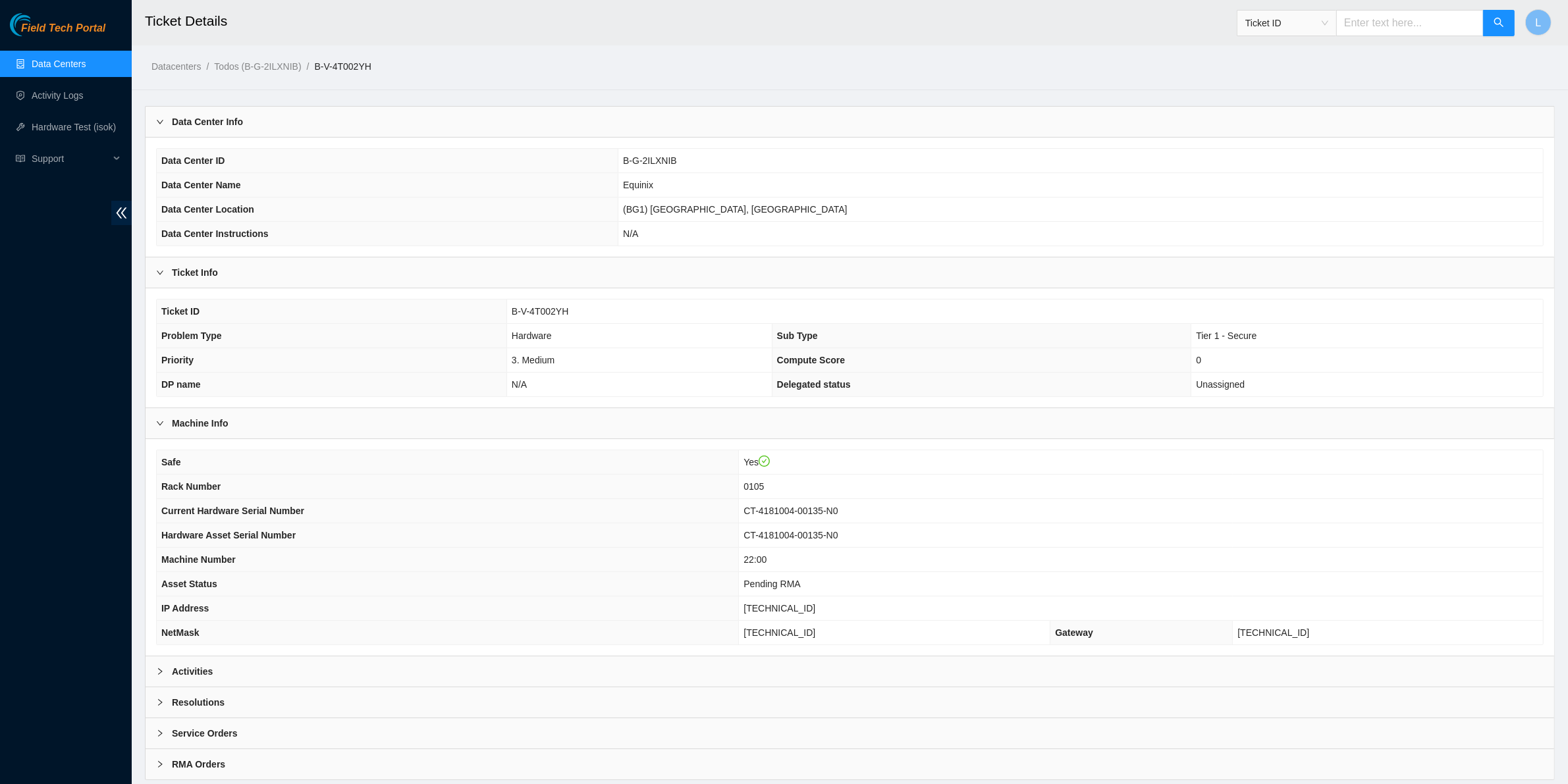
click at [192, 676] on b "Activities" at bounding box center [192, 672] width 41 height 15
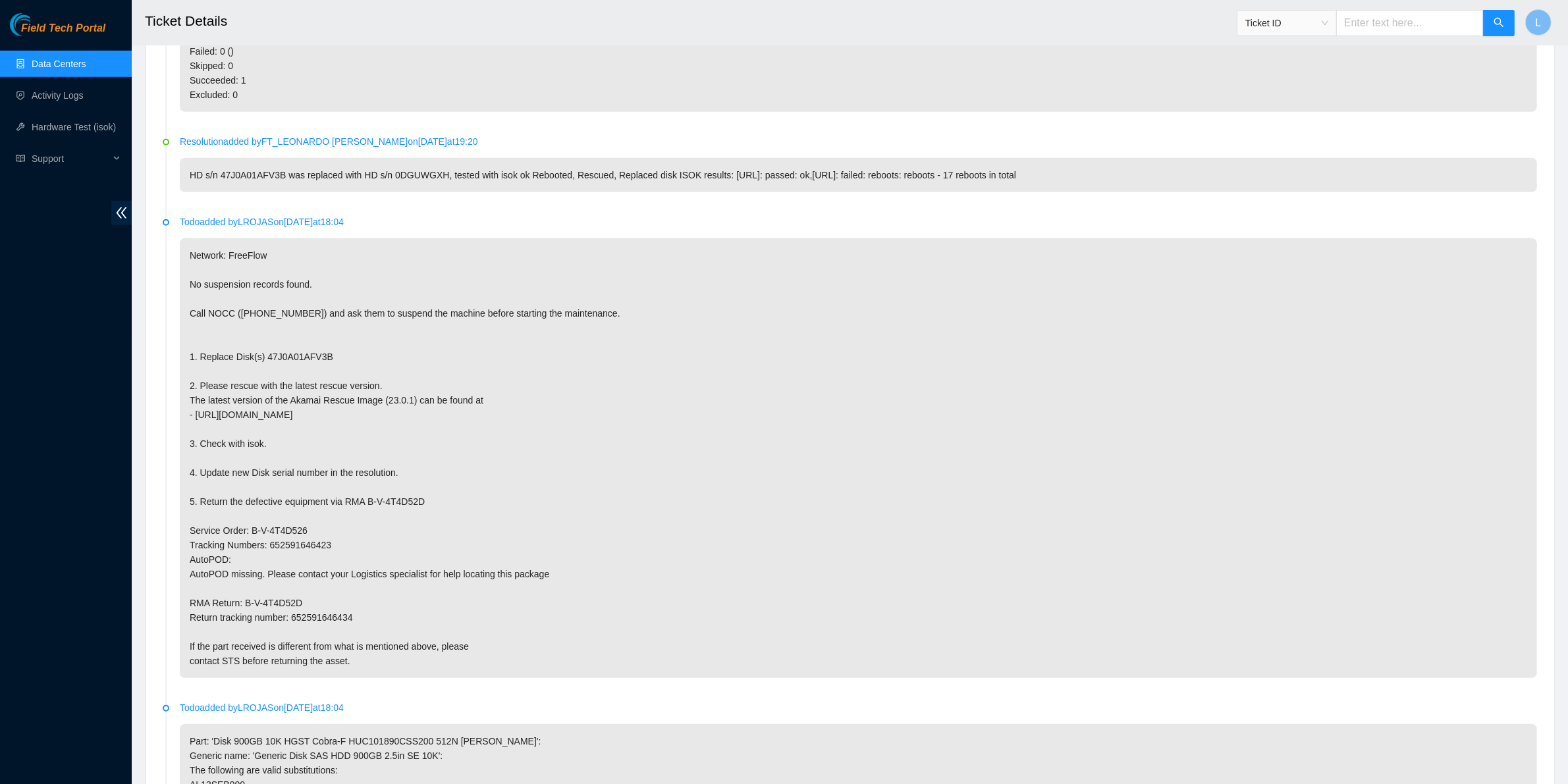
scroll to position [950, 0]
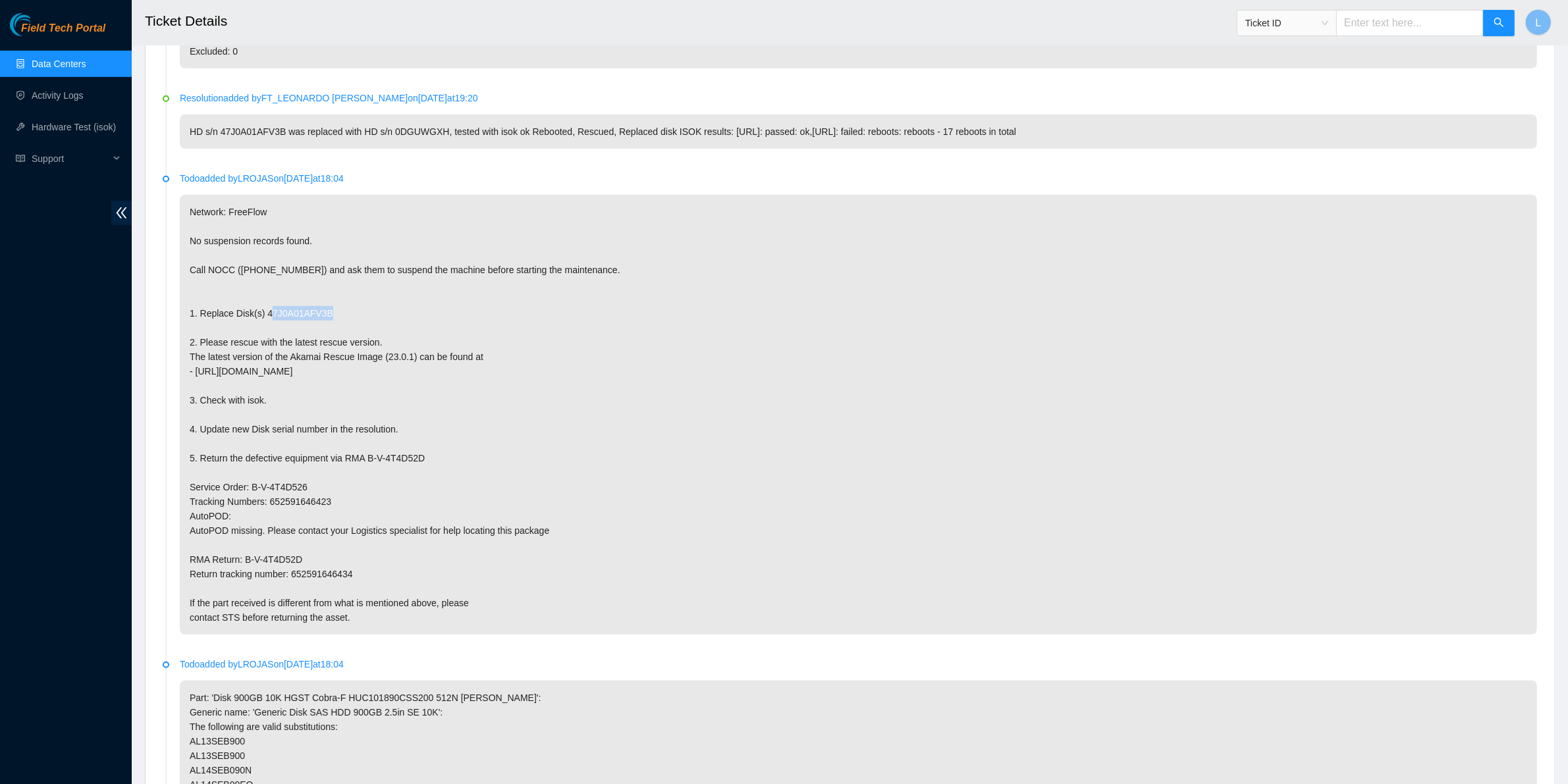
drag, startPoint x: 334, startPoint y: 311, endPoint x: 262, endPoint y: 313, distance: 72.0
click at [262, 313] on p "Network: FreeFlow No suspension records found. Call NOCC (+1 617 444 3007) and …" at bounding box center [859, 414] width 1357 height 440
copy p "47J0A01AFV3B"
click at [1381, 30] on input "text" at bounding box center [1409, 23] width 148 height 26
paste input "B-V-4U26ZEF"
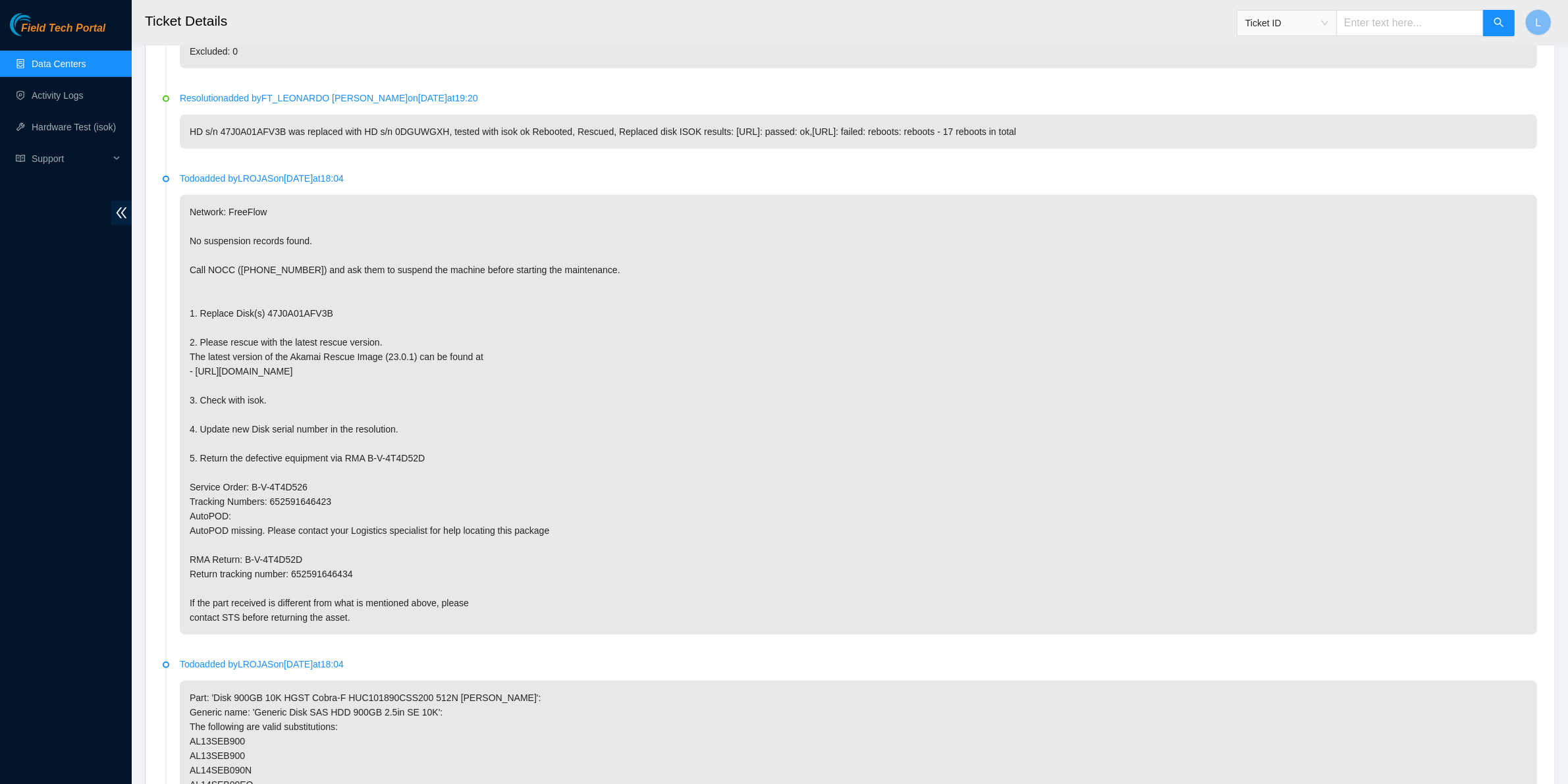
type input "B-V-4U26ZEF"
click at [1509, 21] on button "button" at bounding box center [1498, 23] width 32 height 26
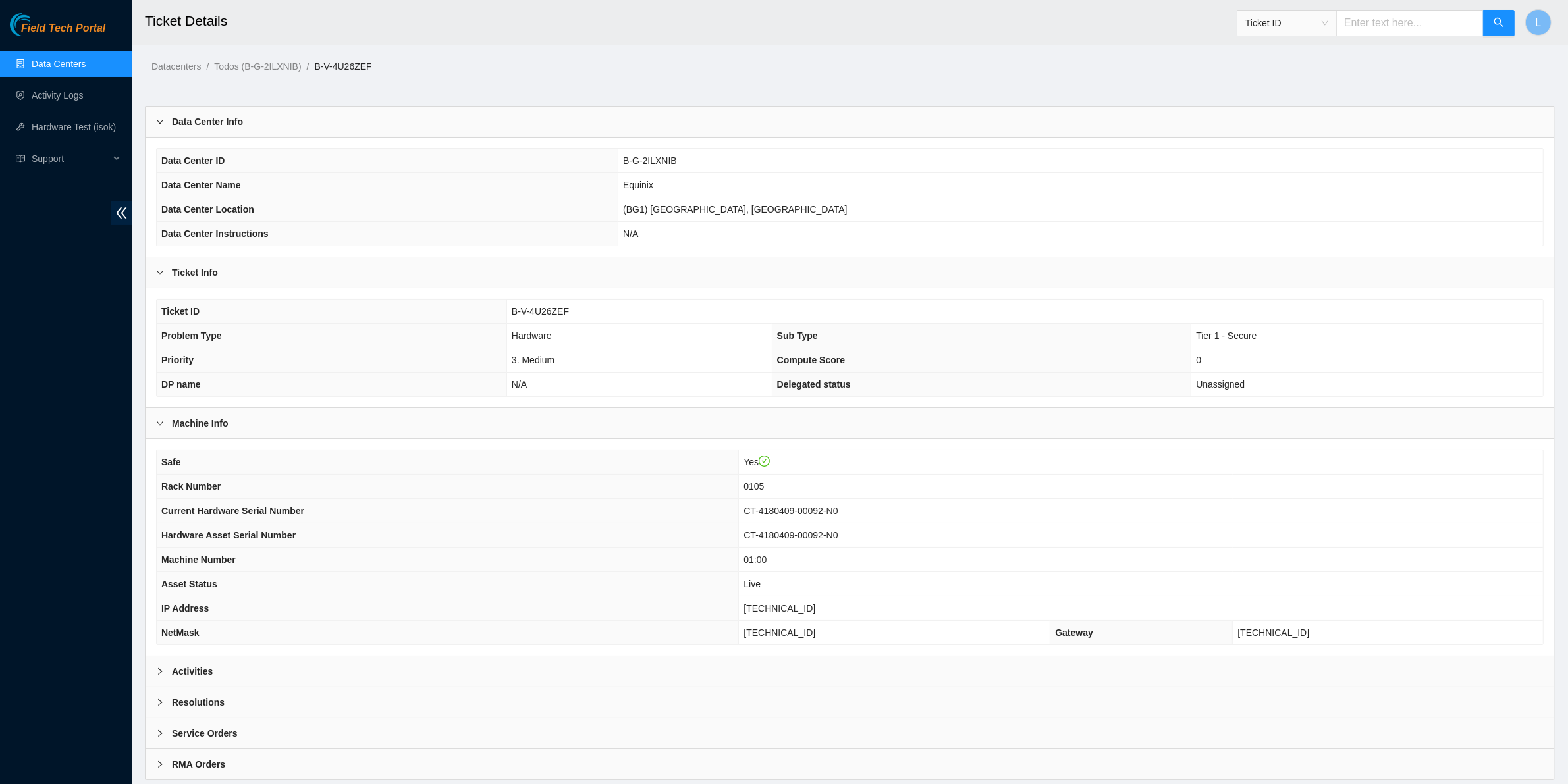
click at [189, 676] on b "Activities" at bounding box center [192, 672] width 41 height 15
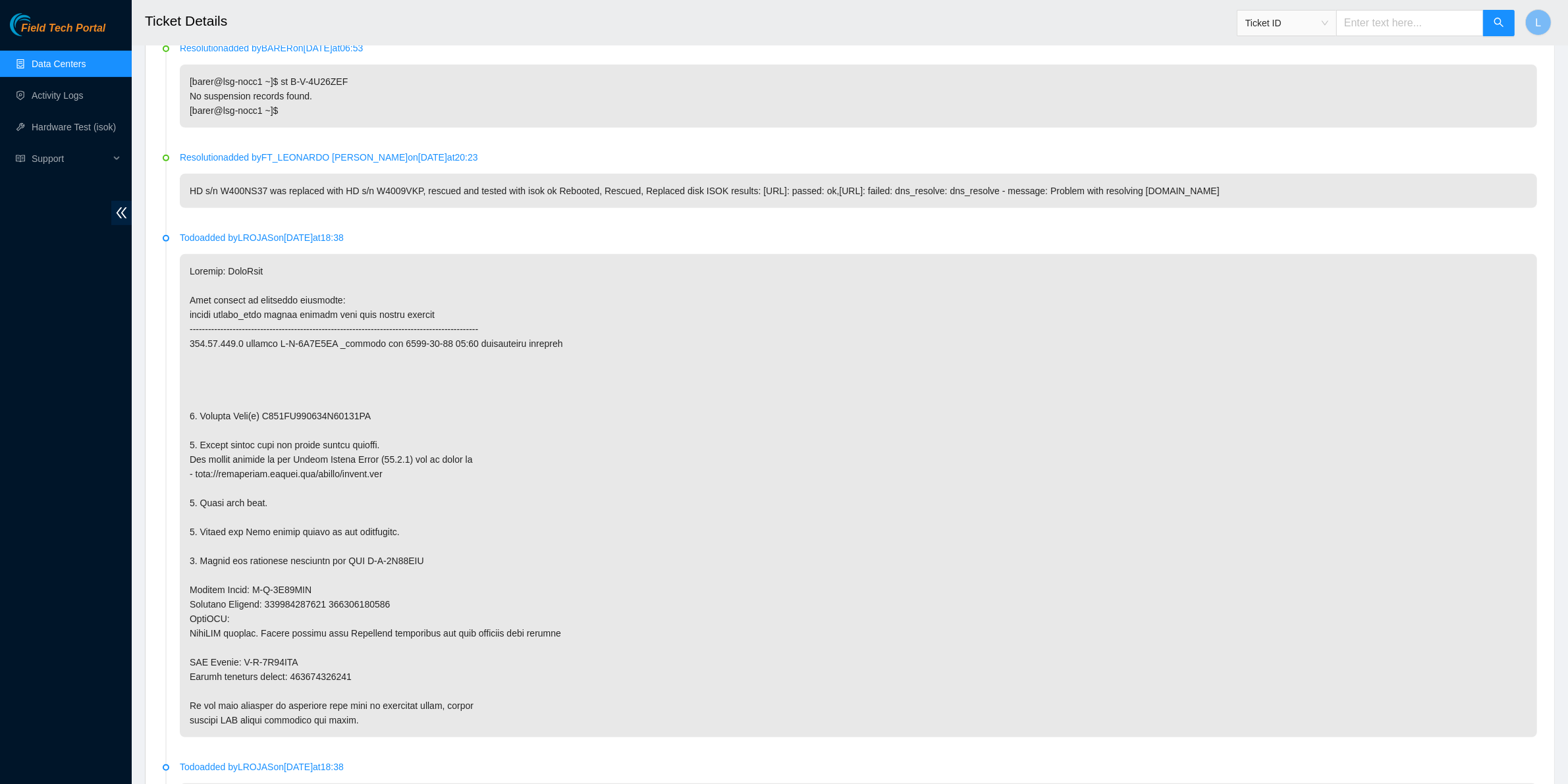
scroll to position [668, 0]
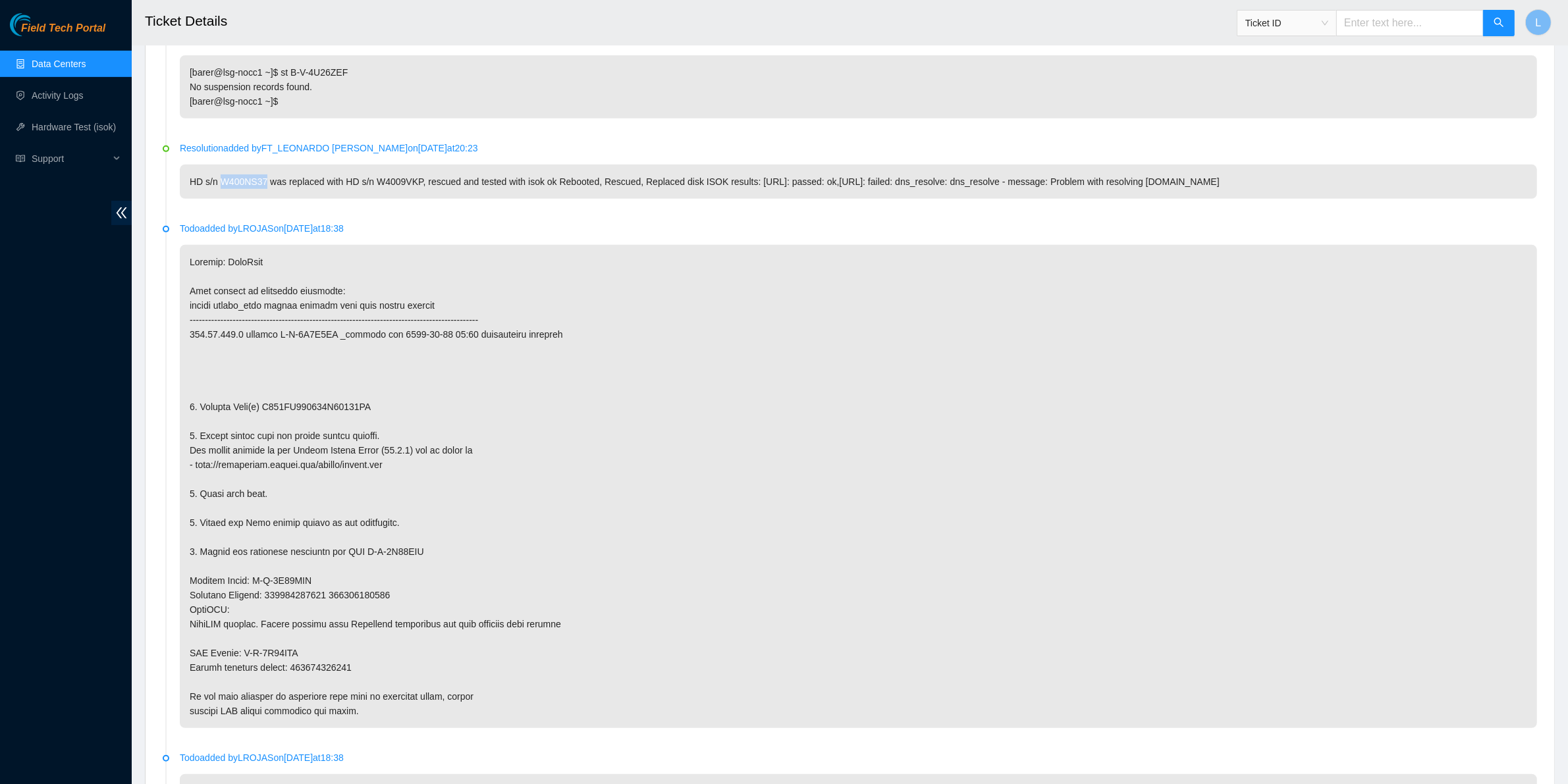
drag, startPoint x: 267, startPoint y: 255, endPoint x: 222, endPoint y: 253, distance: 45.0
click at [222, 199] on p "HD s/n W400NS37 was replaced with HD s/n W4009VKP, rescued and tested with isok…" at bounding box center [859, 181] width 1357 height 35
copy p "W400NS37"
click at [1371, 23] on input "text" at bounding box center [1409, 23] width 148 height 26
paste input "B-V-4U1HEVT"
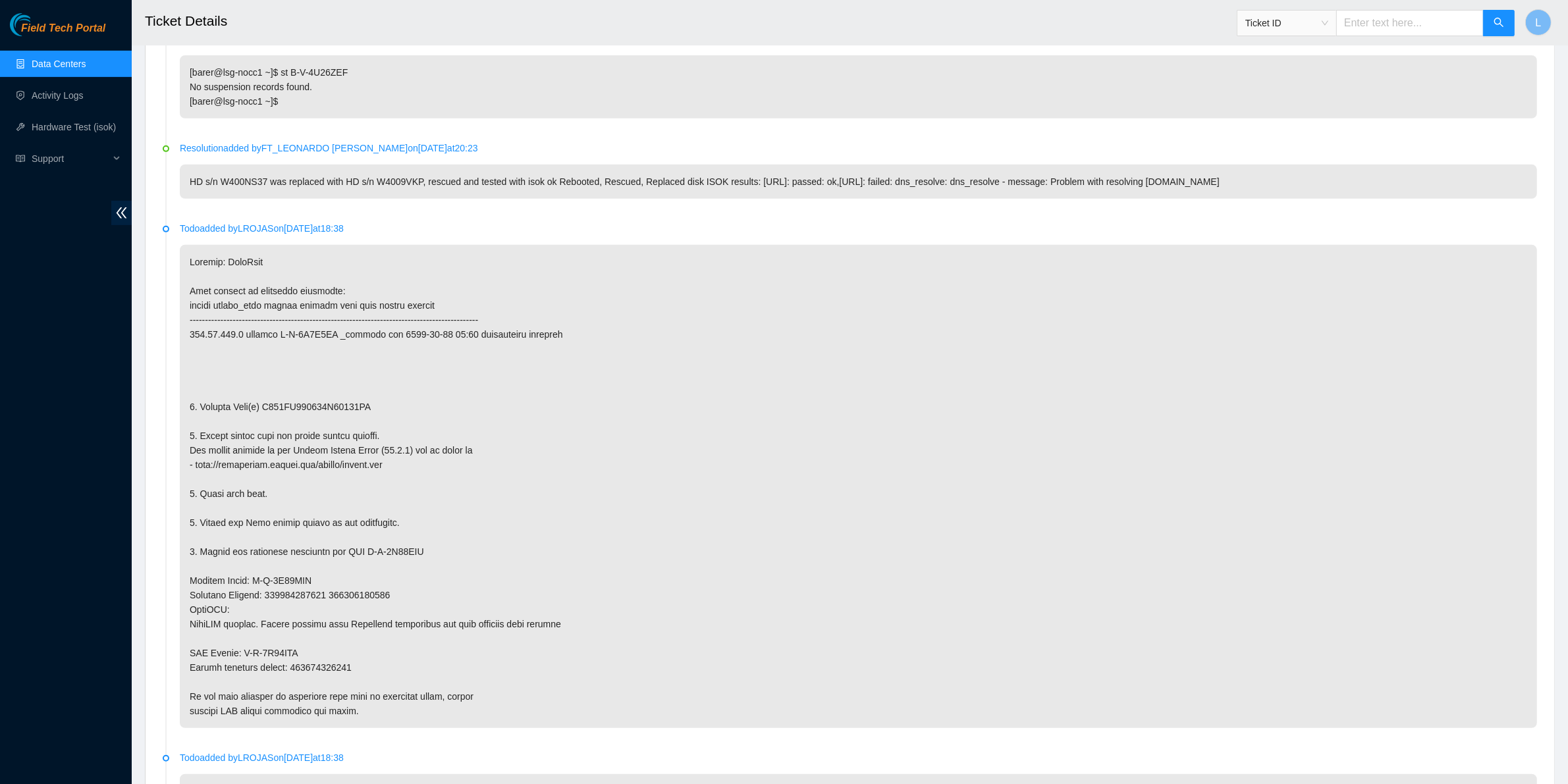
type input "B-V-4U1HEVT"
click at [1498, 17] on icon "search" at bounding box center [1498, 22] width 10 height 10
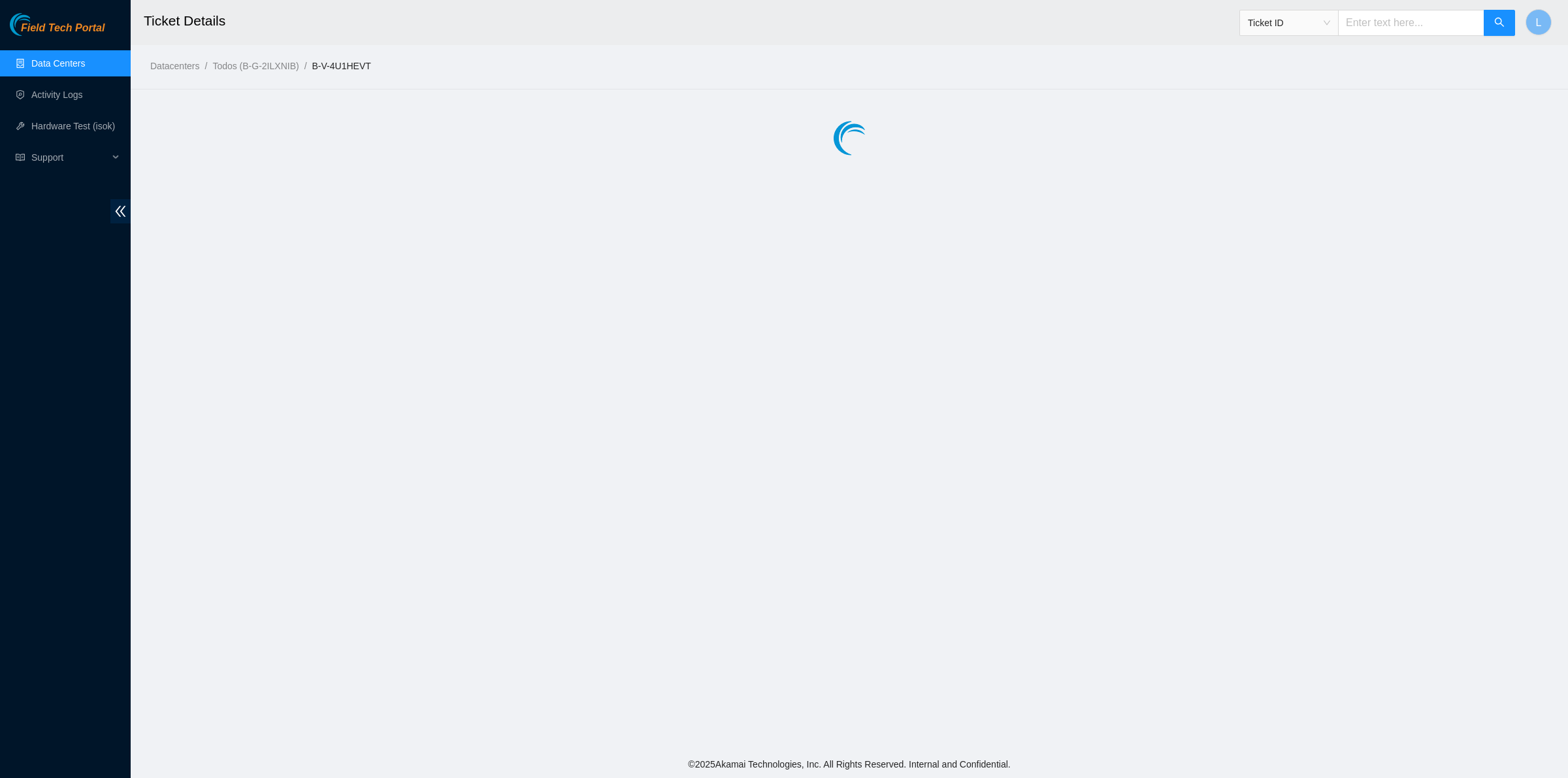
drag, startPoint x: 1551, startPoint y: 89, endPoint x: 1558, endPoint y: 103, distance: 15.7
click at [1558, 103] on main "Ticket Details Ticket ID L Datacenters / Todos (B-G-2ILXNIB) / B-V-4U1HEVT /" at bounding box center [849, 375] width 1437 height 750
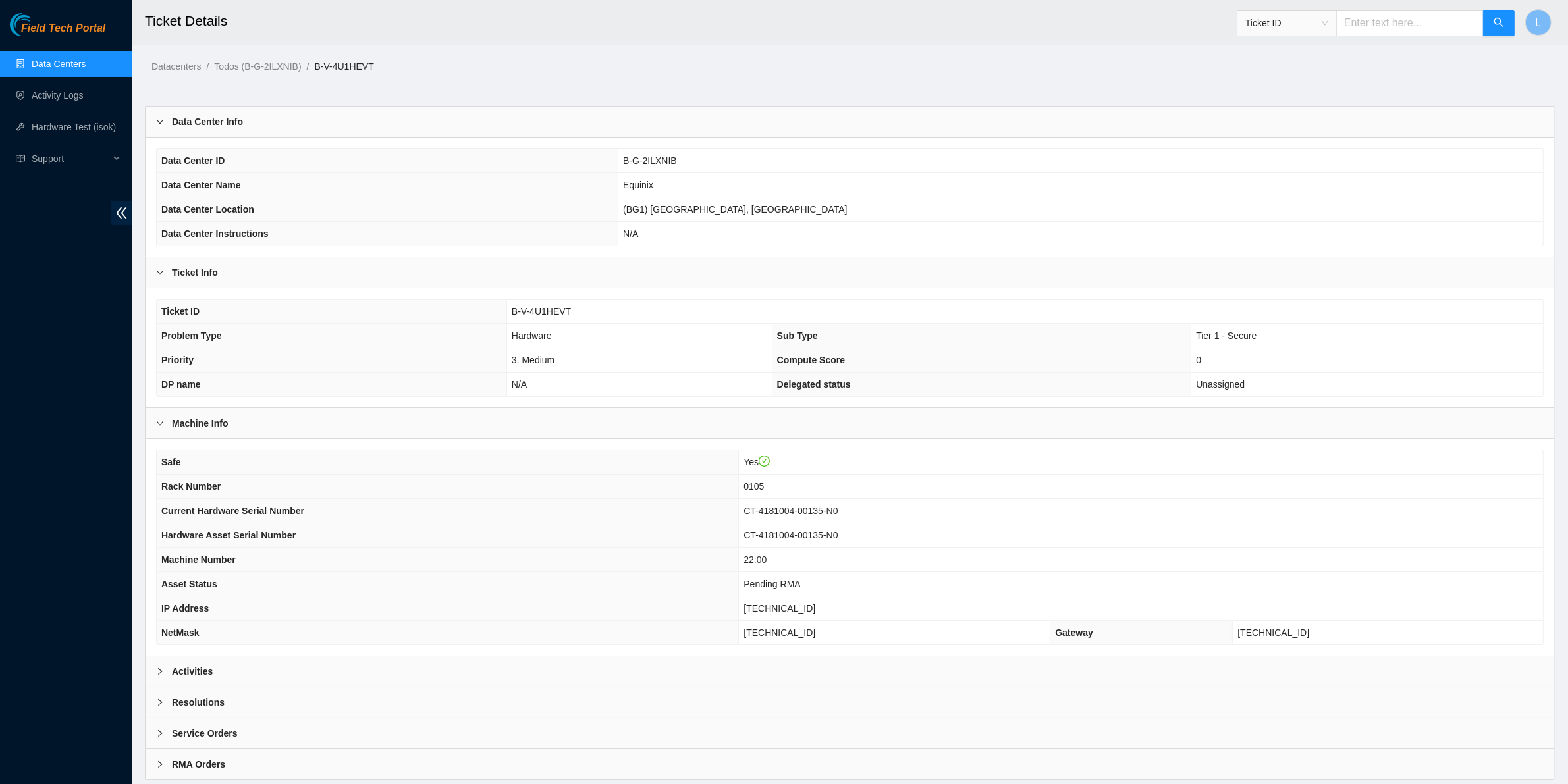
scroll to position [41, 0]
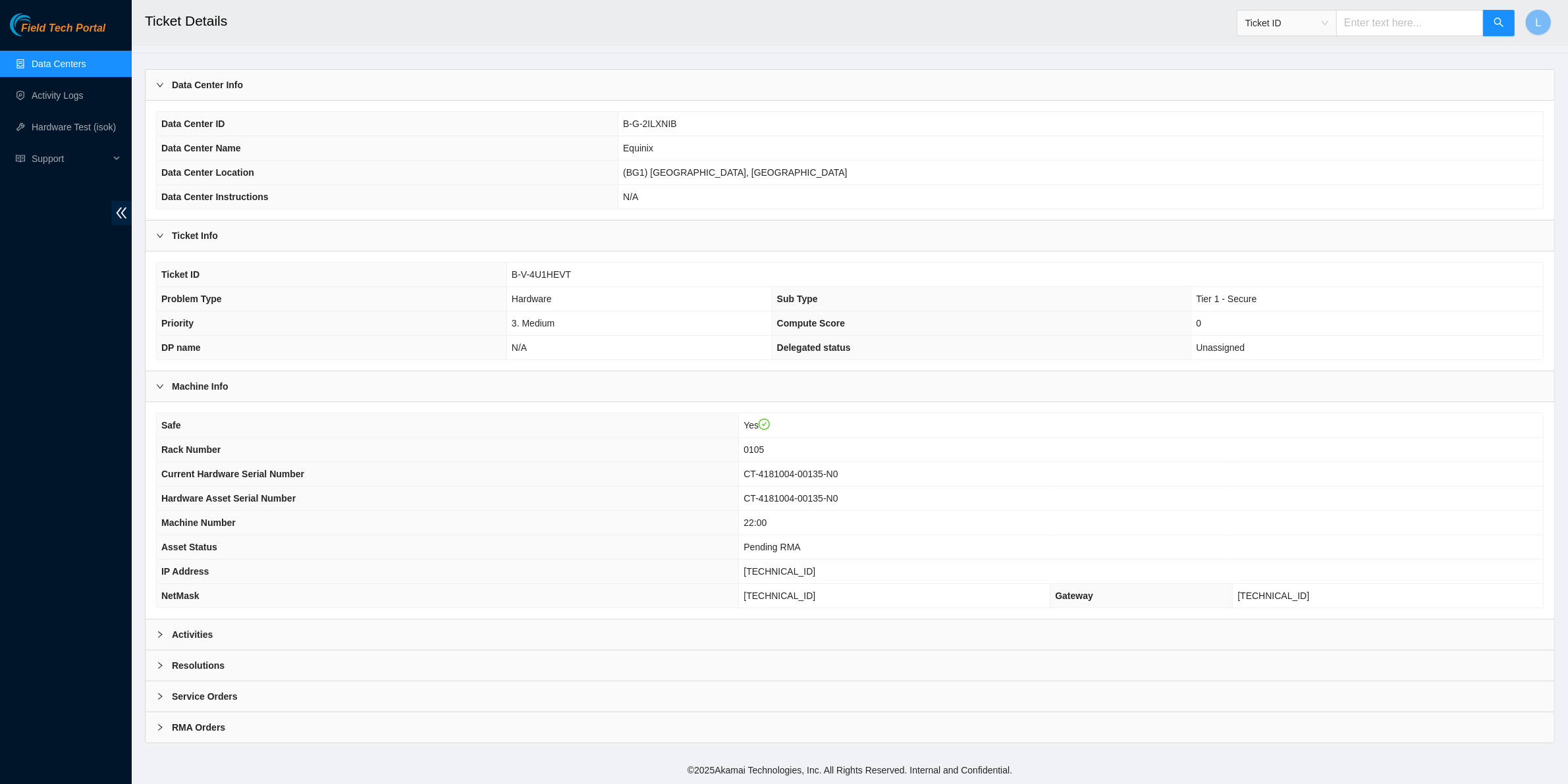
click at [195, 633] on b "Activities" at bounding box center [192, 634] width 41 height 15
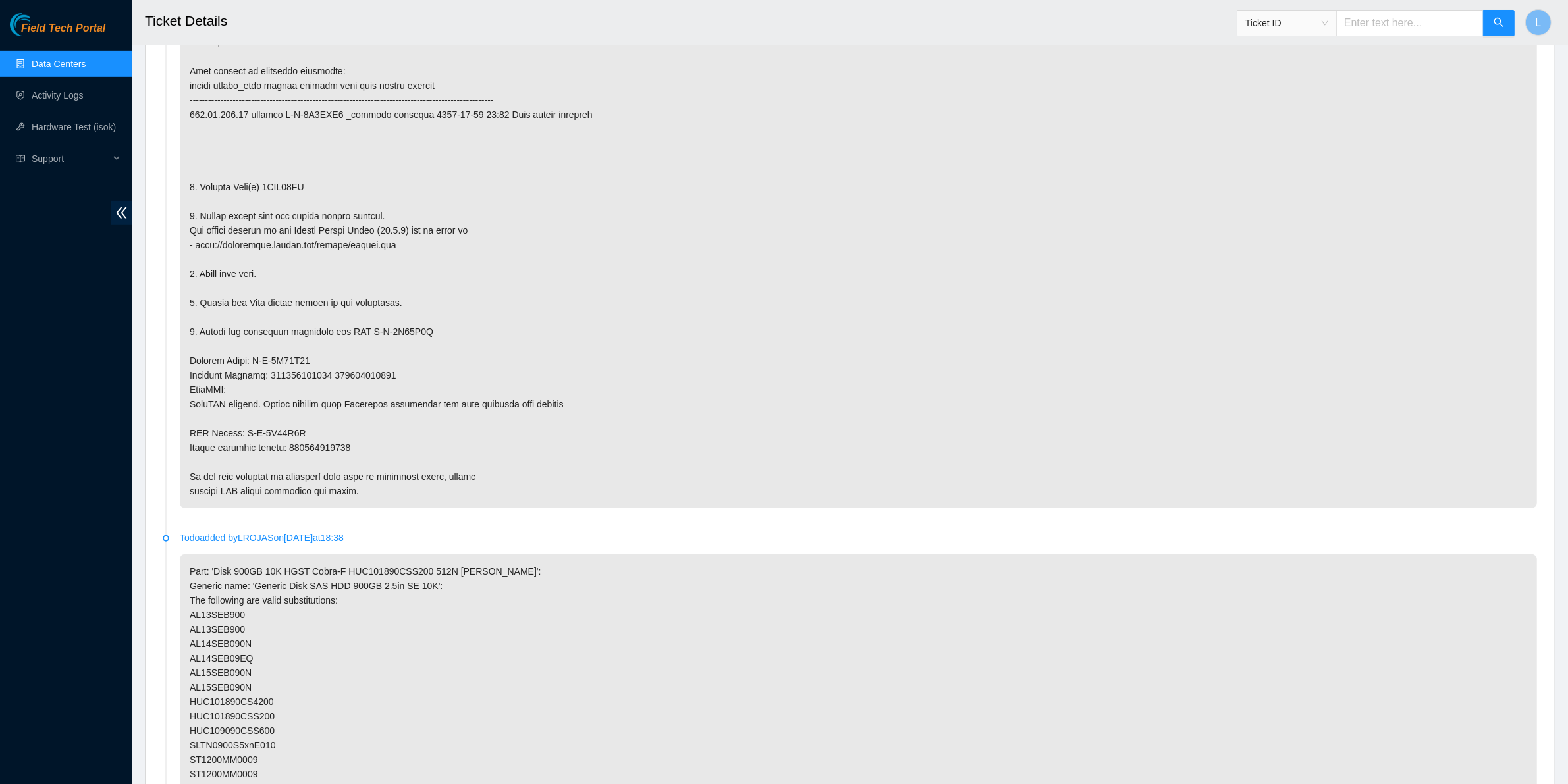
scroll to position [906, 0]
drag, startPoint x: 321, startPoint y: 291, endPoint x: 264, endPoint y: 290, distance: 57.0
click at [264, 290] on p at bounding box center [859, 264] width 1357 height 483
copy p "0DGV01MH"
click at [1437, 21] on input "text" at bounding box center [1409, 23] width 148 height 26
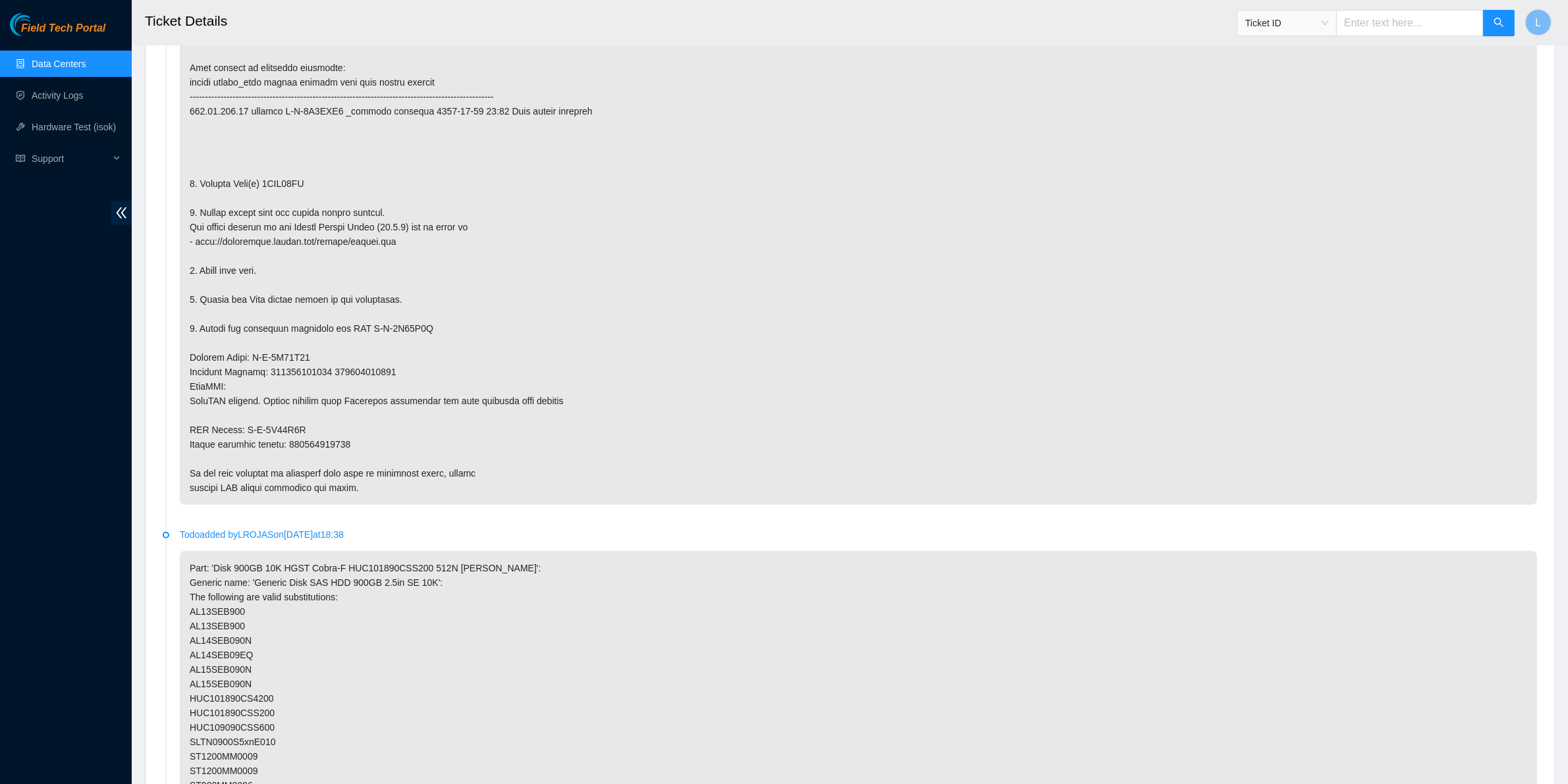
paste input "B-V-4V79AHA"
type input "B-V-4V79AHA"
click at [1492, 24] on button "button" at bounding box center [1498, 23] width 32 height 26
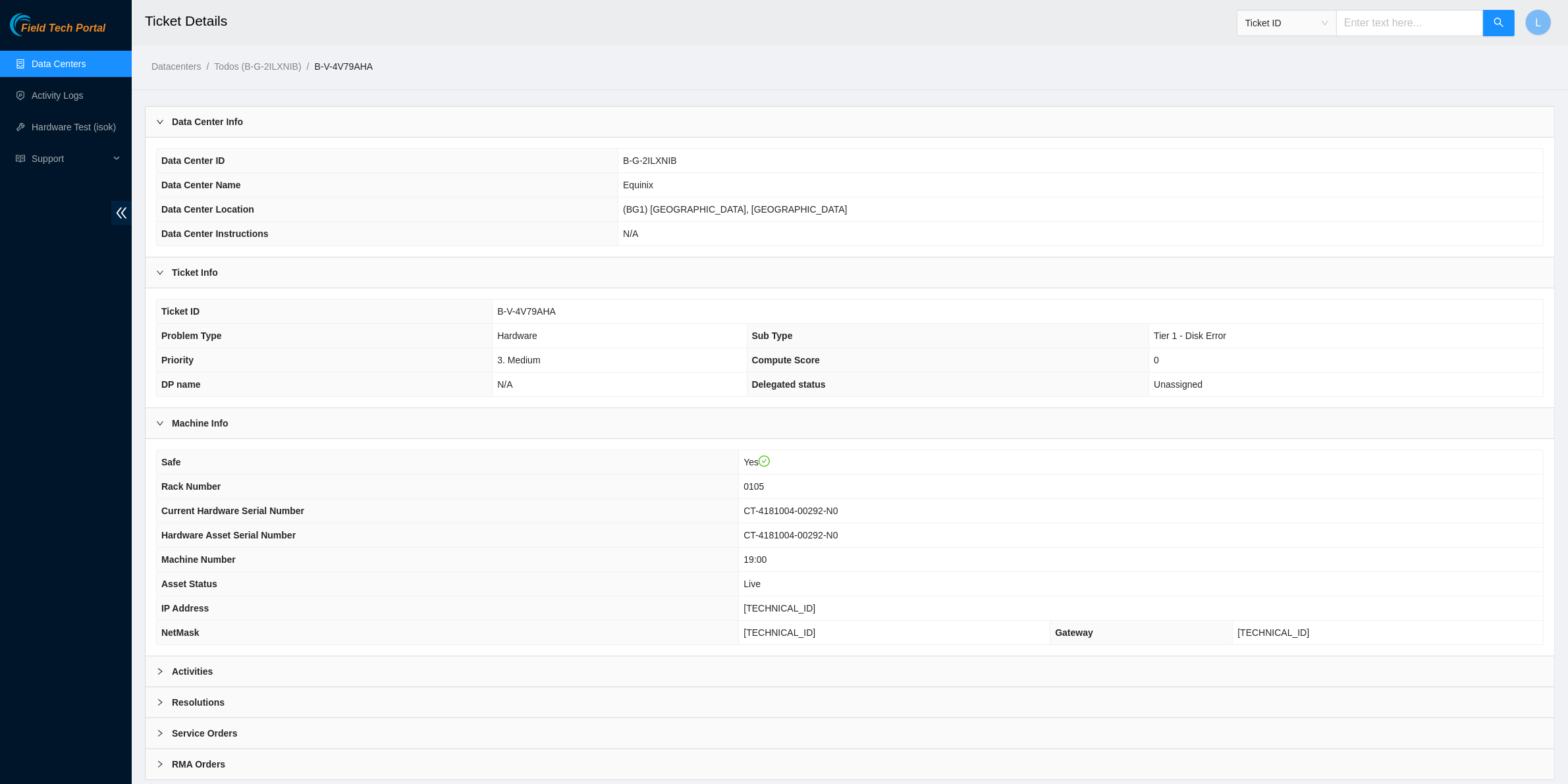
click at [188, 675] on b "Activities" at bounding box center [192, 672] width 41 height 15
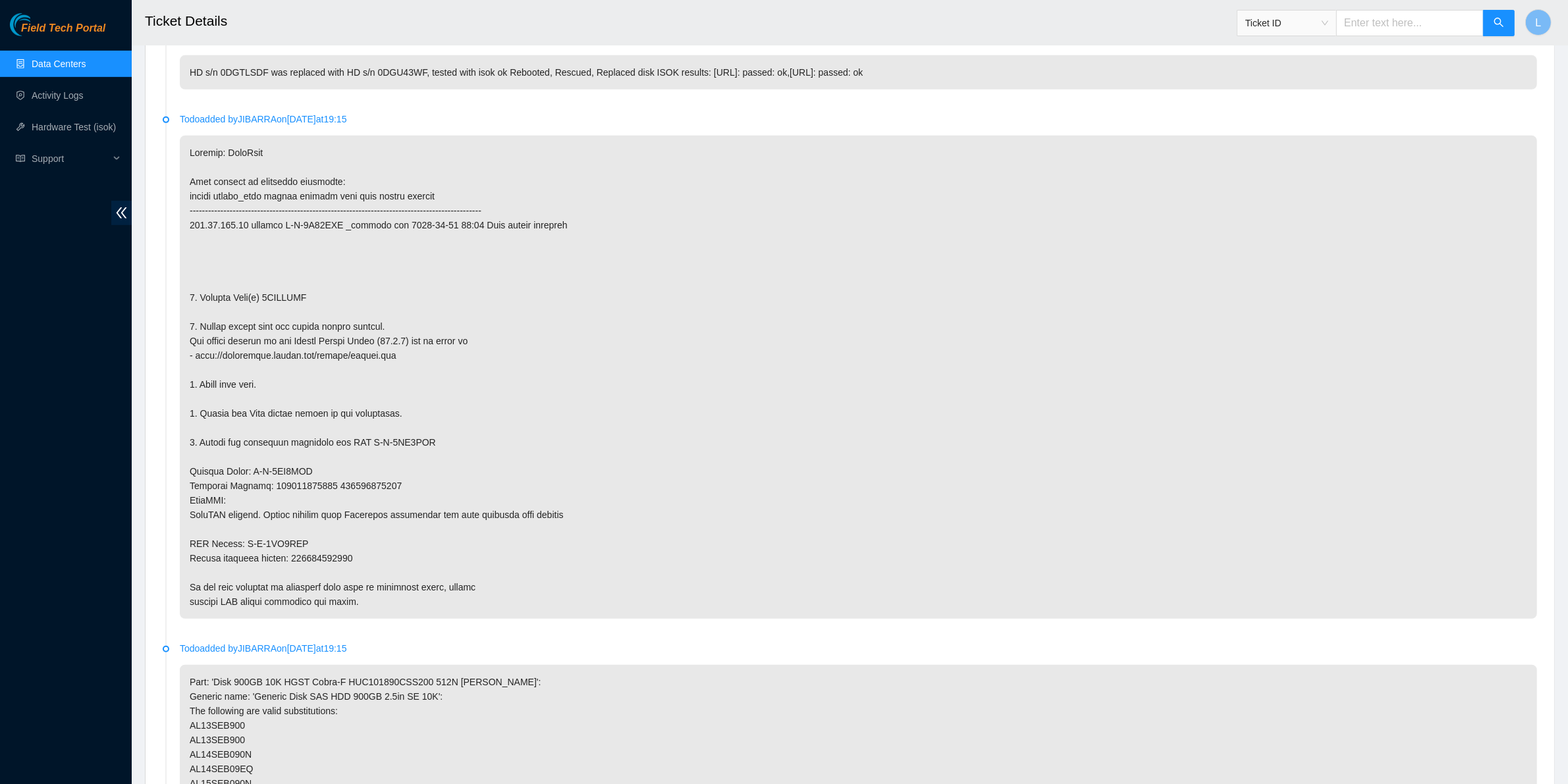
scroll to position [854, 0]
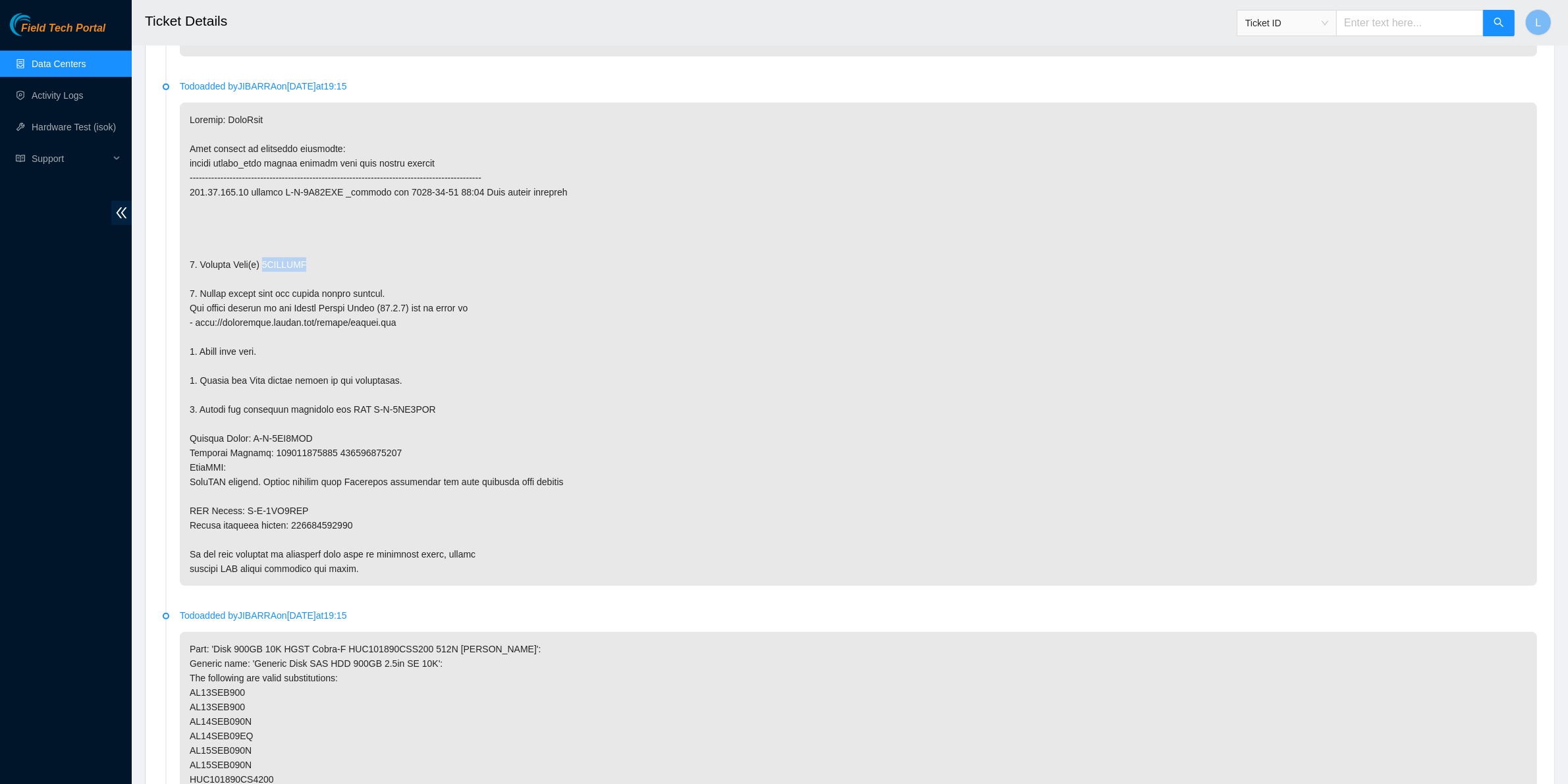
drag, startPoint x: 313, startPoint y: 265, endPoint x: 262, endPoint y: 270, distance: 51.2
click at [262, 270] on p at bounding box center [859, 344] width 1357 height 483
copy p "0DGTLSDF"
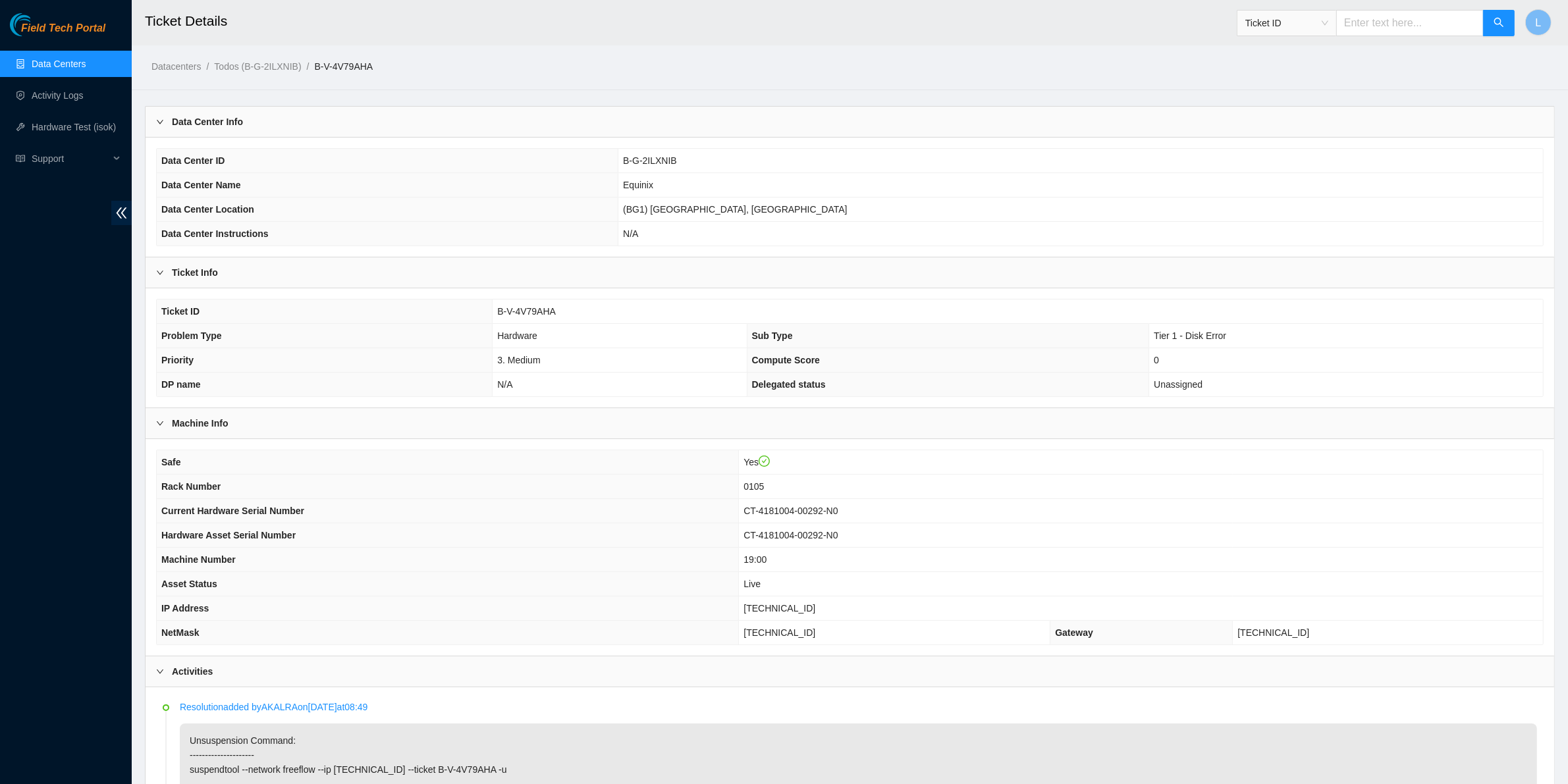
click at [739, 603] on th "IP Address" at bounding box center [447, 608] width 582 height 24
click at [1406, 29] on input "text" at bounding box center [1409, 23] width 148 height 26
paste input "B-V-4TSDWVC"
type input "B-V-4TSDWVC"
click at [1498, 22] on icon "search" at bounding box center [1498, 22] width 10 height 10
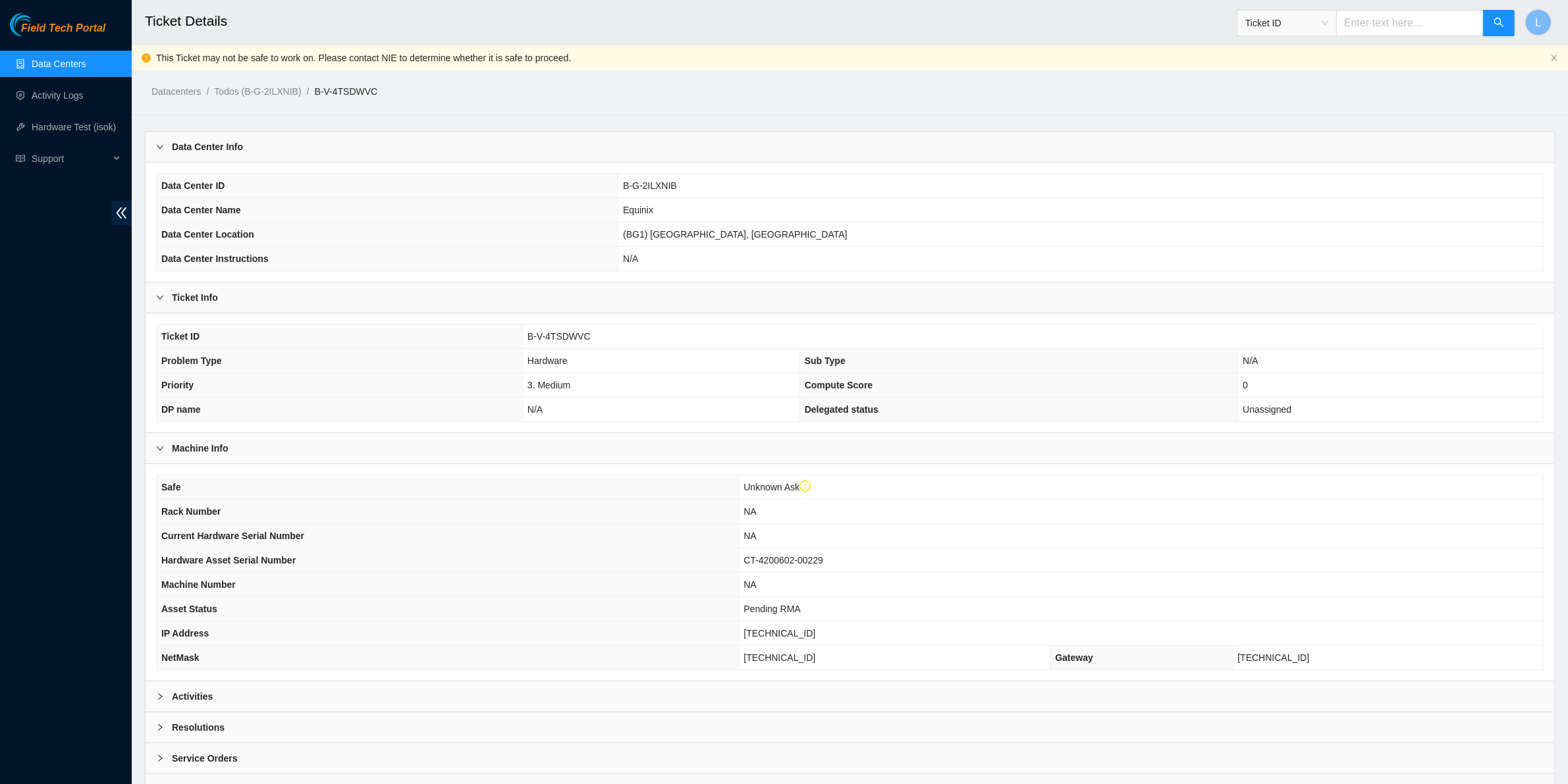
click at [185, 703] on b "Activities" at bounding box center [192, 697] width 41 height 15
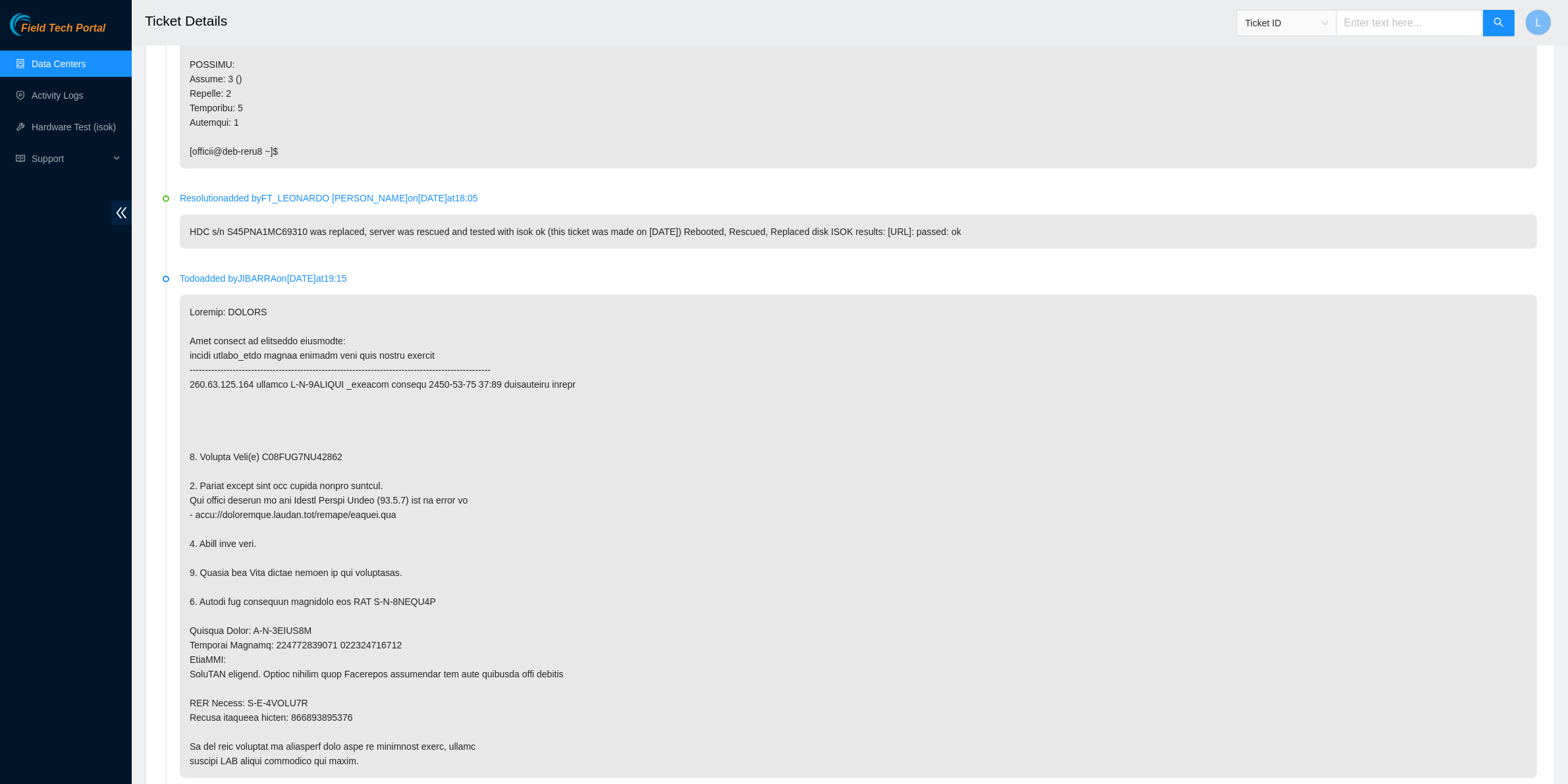
scroll to position [1047, 0]
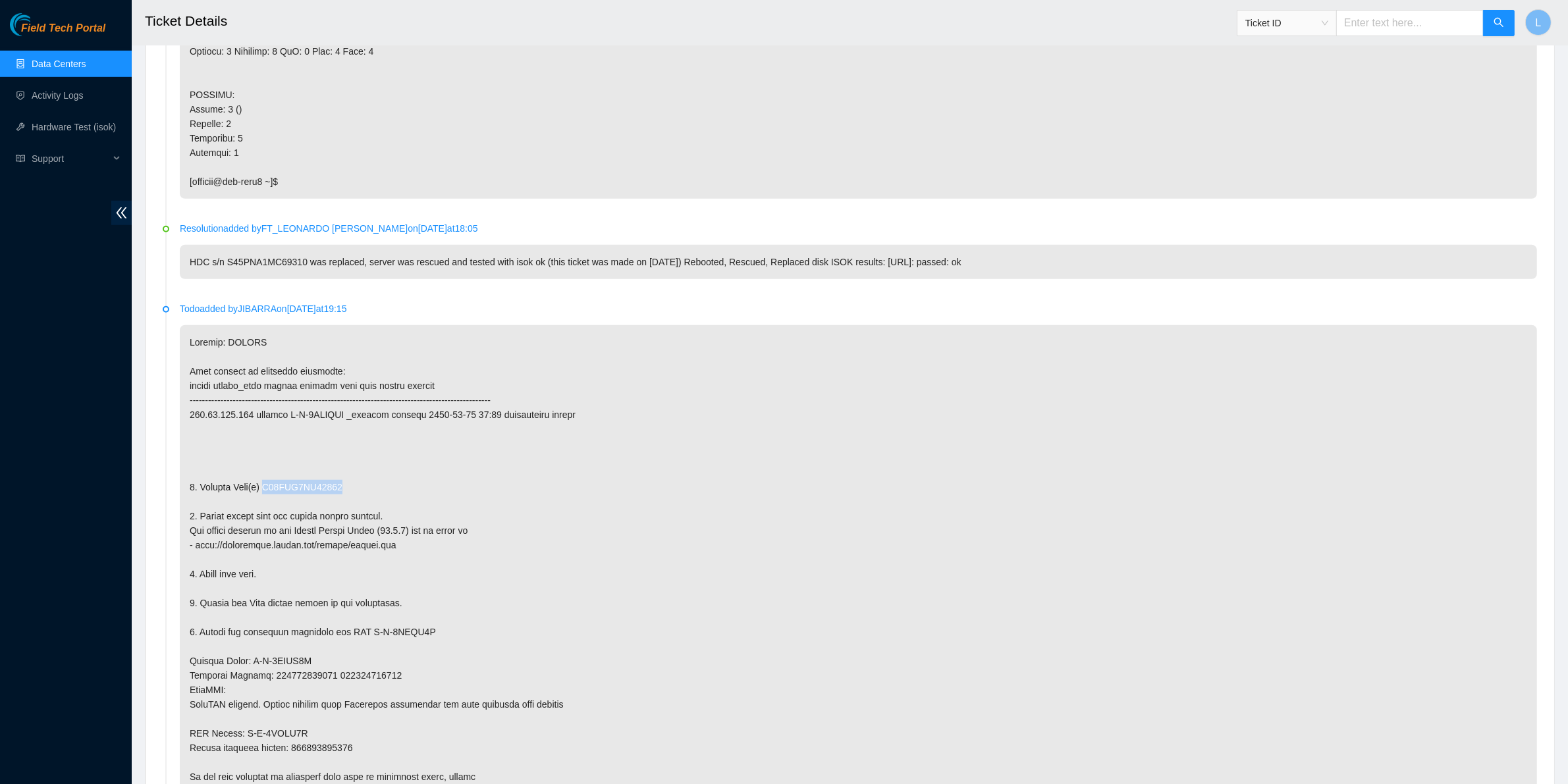
drag, startPoint x: 347, startPoint y: 486, endPoint x: 262, endPoint y: 492, distance: 85.2
click at [262, 492] on p at bounding box center [859, 567] width 1357 height 483
click at [1396, 26] on input "text" at bounding box center [1409, 23] width 148 height 26
paste input "B-V-4V6QAJ8"
type input "B-V-4V6QAJ8"
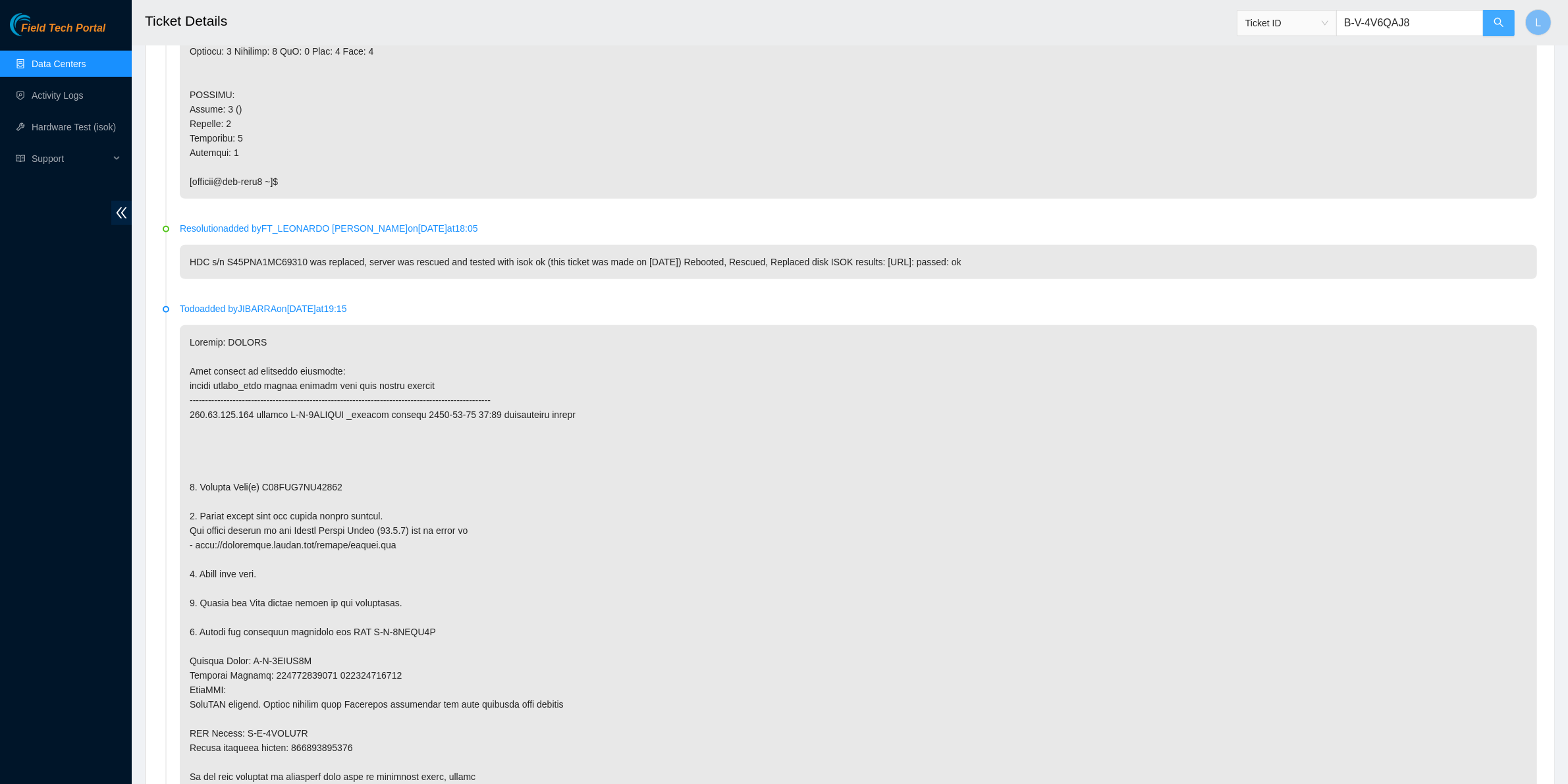
click at [1497, 23] on icon "search" at bounding box center [1498, 22] width 10 height 10
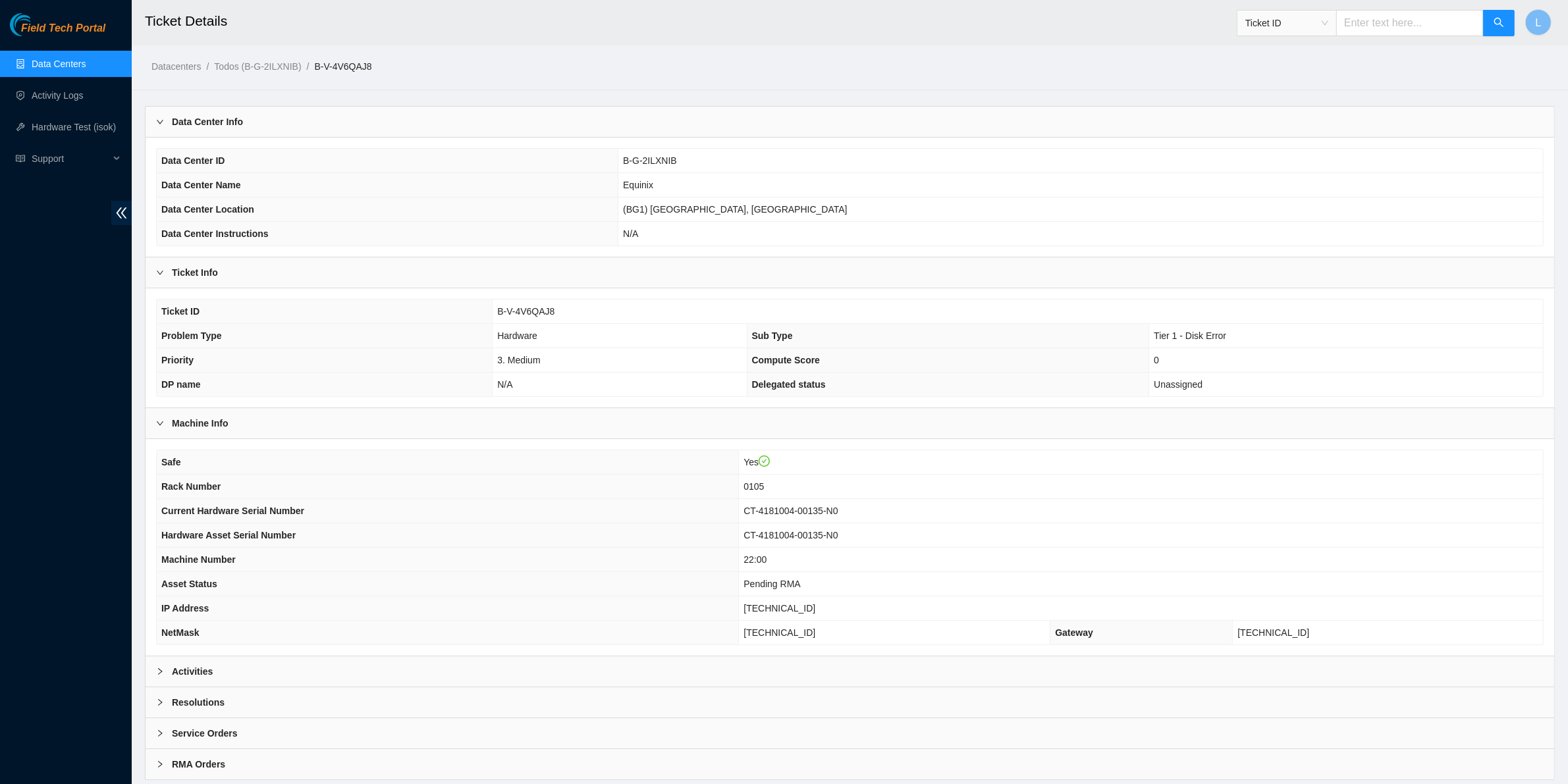
click at [182, 678] on b "Activities" at bounding box center [192, 672] width 41 height 15
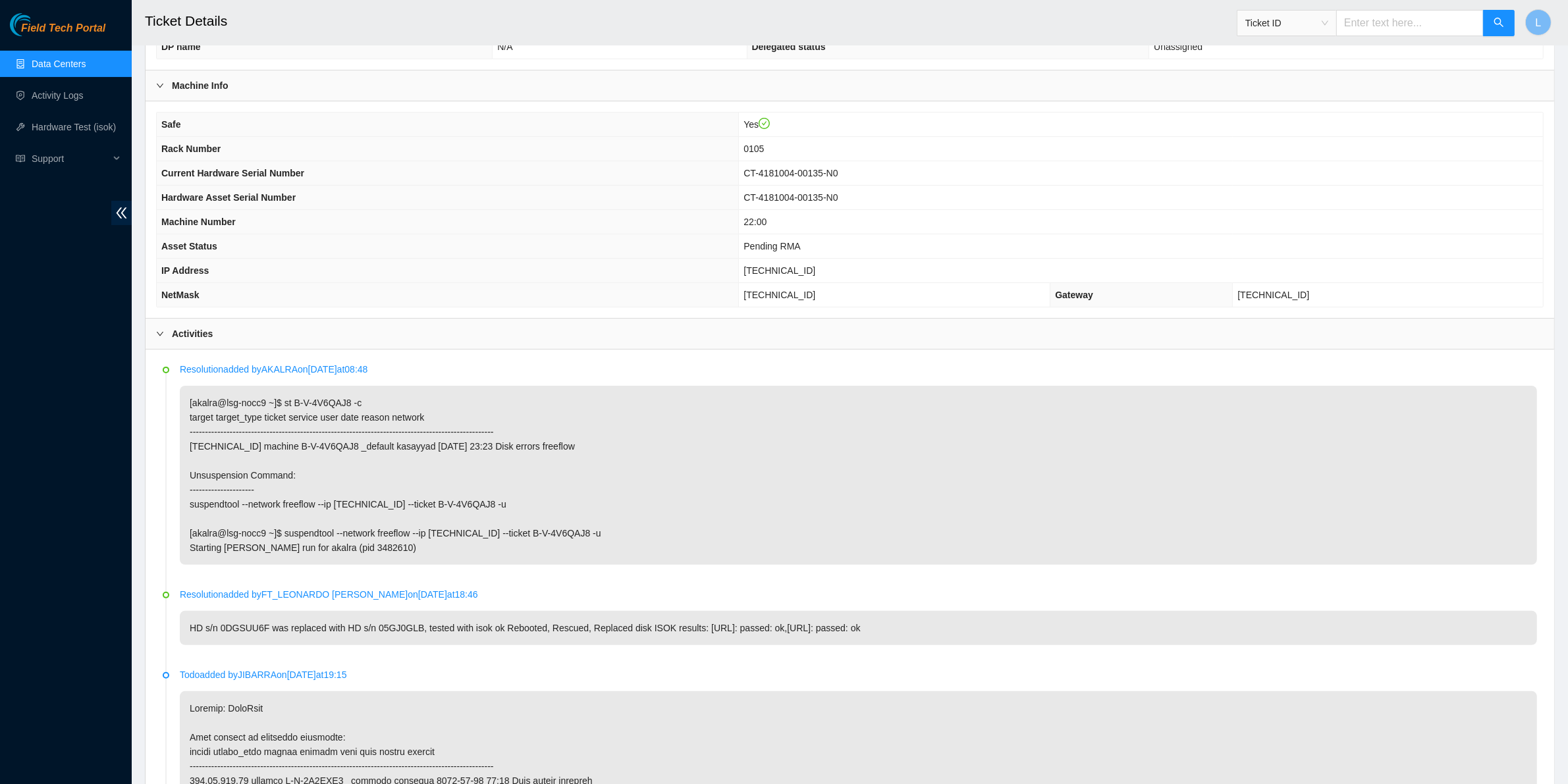
scroll to position [568, 0]
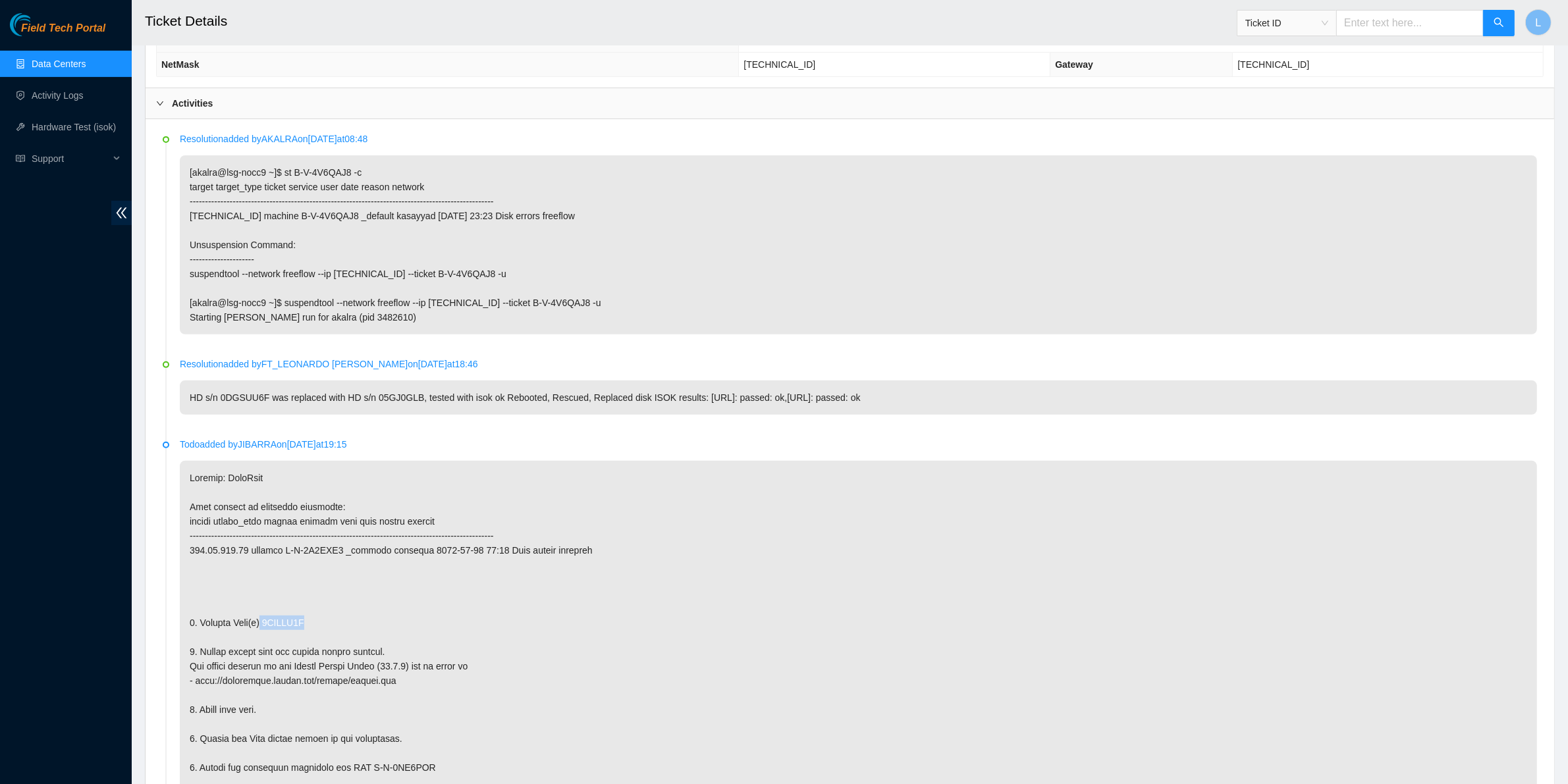
drag, startPoint x: 333, startPoint y: 625, endPoint x: 261, endPoint y: 623, distance: 72.0
click at [261, 623] on p at bounding box center [859, 703] width 1357 height 483
click at [1386, 22] on input "text" at bounding box center [1409, 23] width 148 height 26
paste input "B-V-4UI6HW9"
type input "B-V-4UI6HW9"
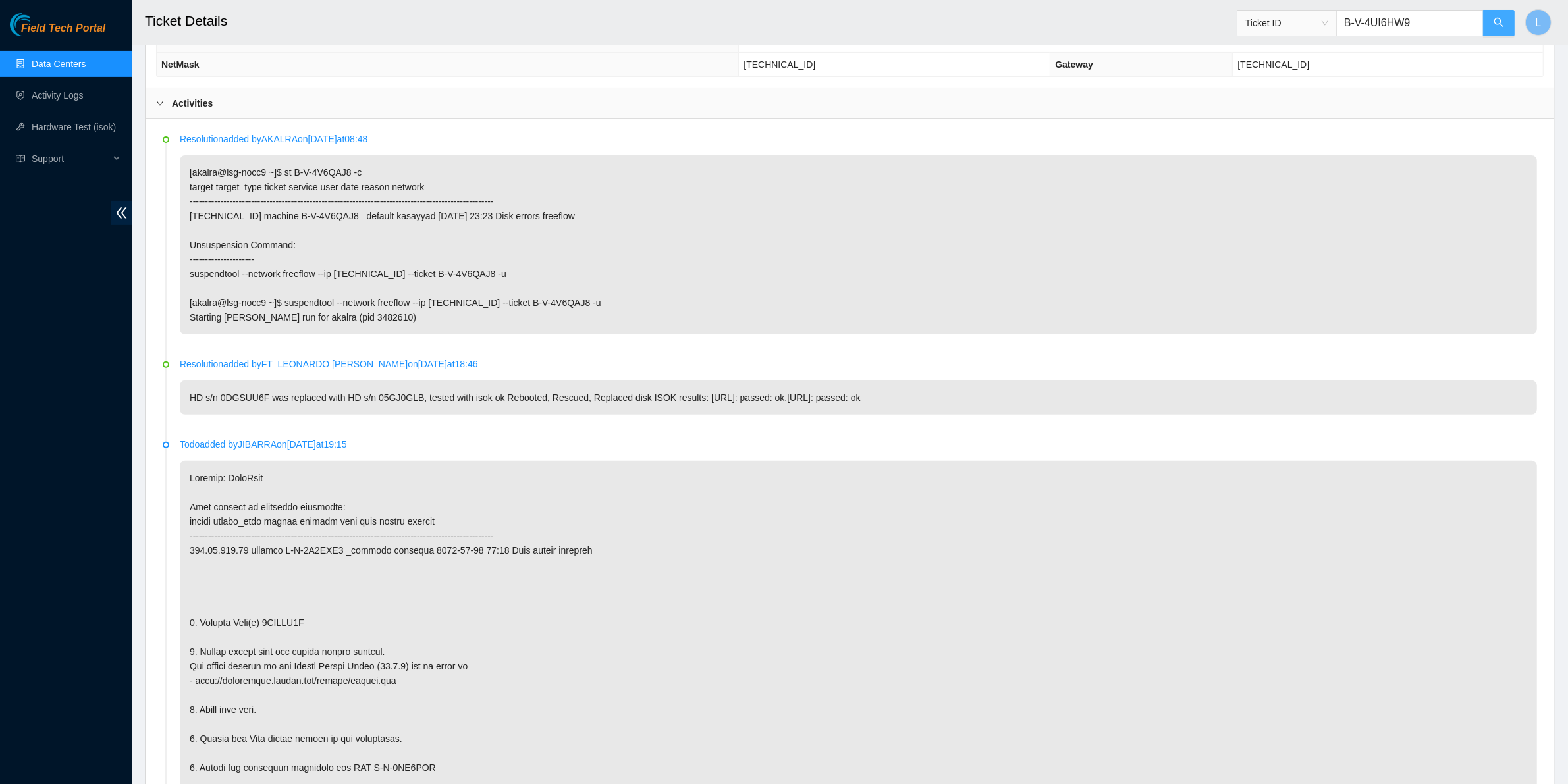
click at [1493, 20] on icon "search" at bounding box center [1498, 22] width 10 height 10
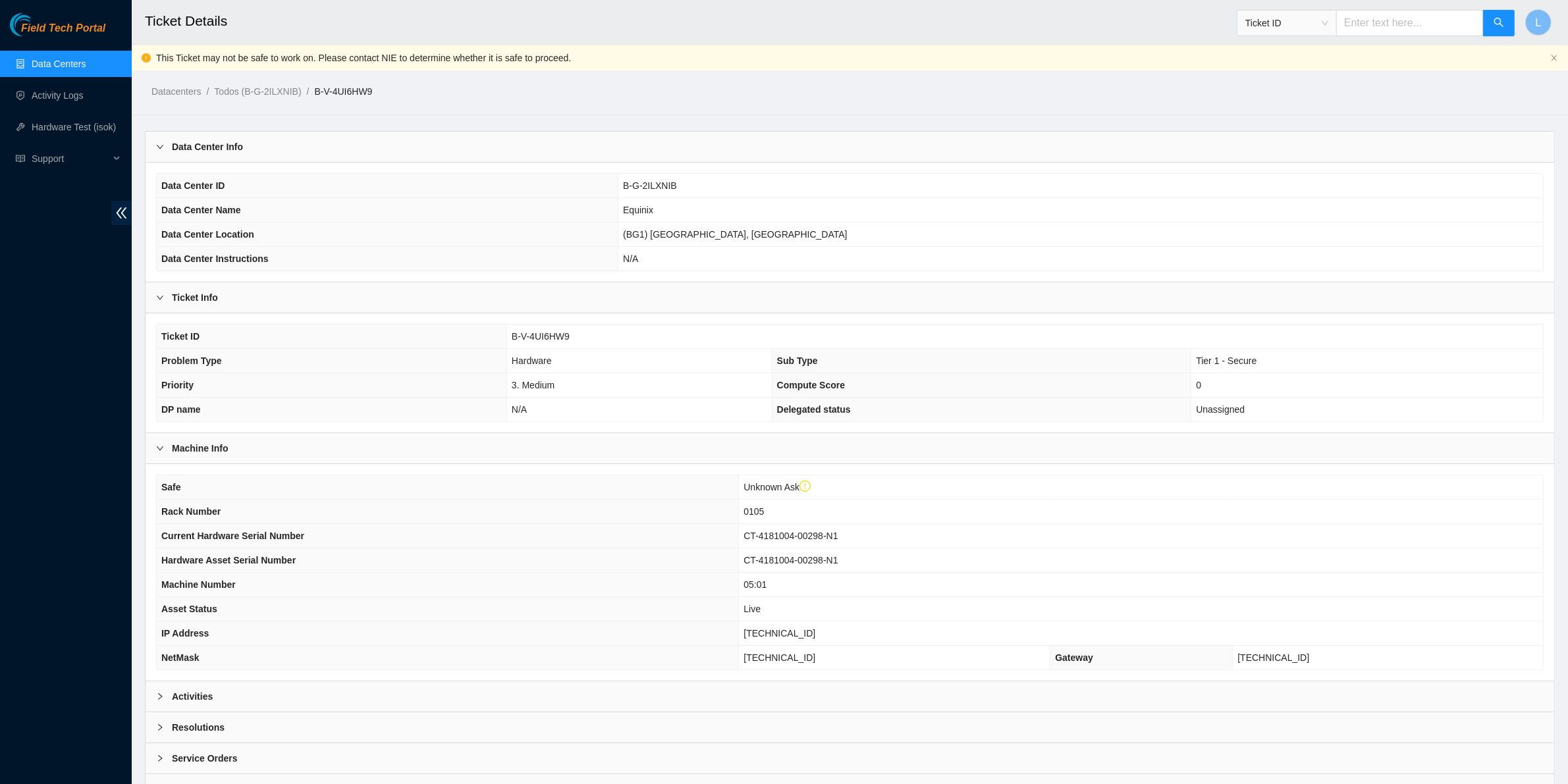
click at [185, 703] on b "Activities" at bounding box center [192, 697] width 41 height 15
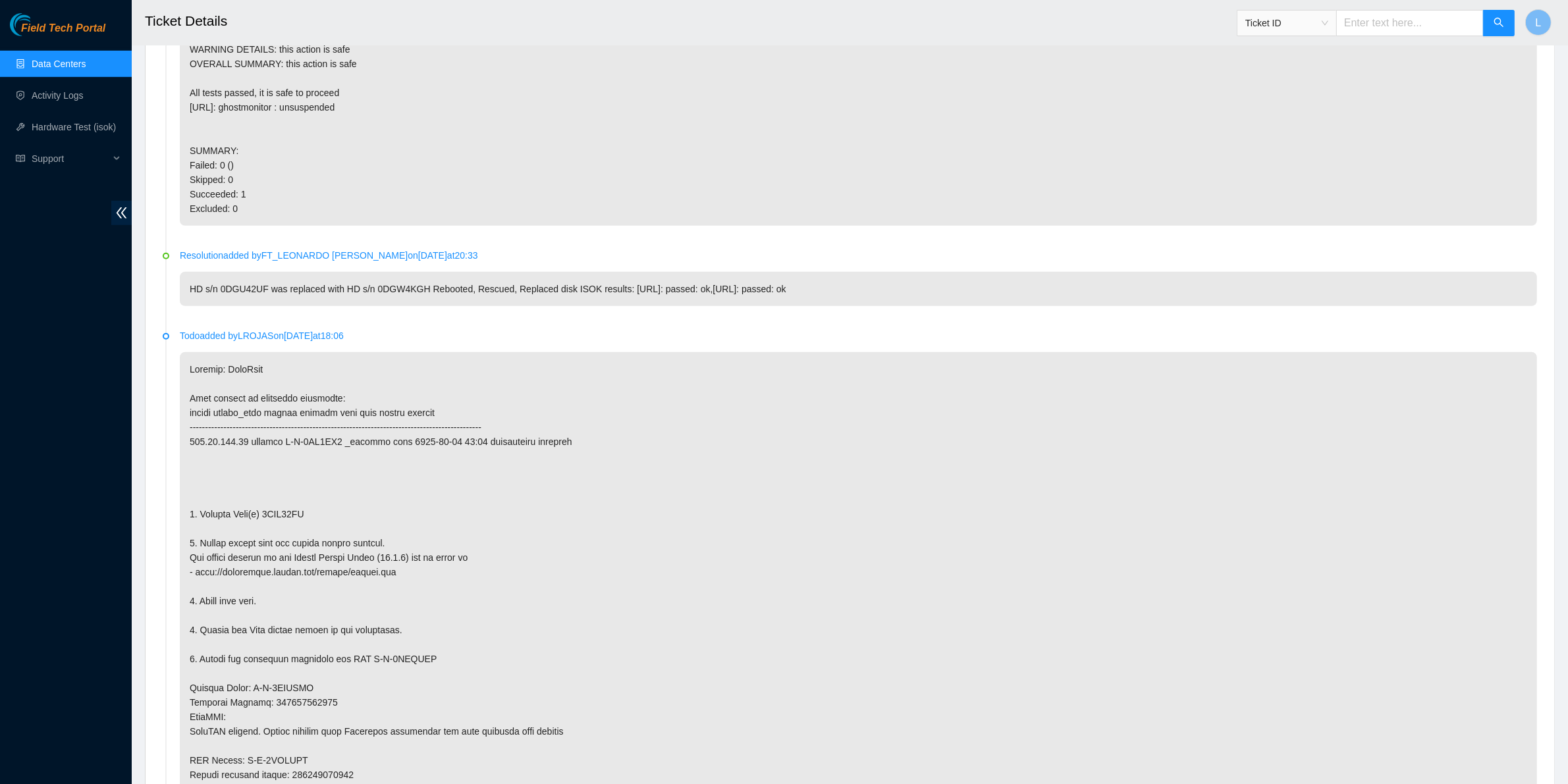
scroll to position [807, 0]
drag, startPoint x: 319, startPoint y: 511, endPoint x: 261, endPoint y: 512, distance: 58.0
click at [261, 512] on p at bounding box center [859, 589] width 1357 height 483
click at [1393, 25] on input "text" at bounding box center [1409, 23] width 148 height 26
paste input "B-W-N4FKJP"
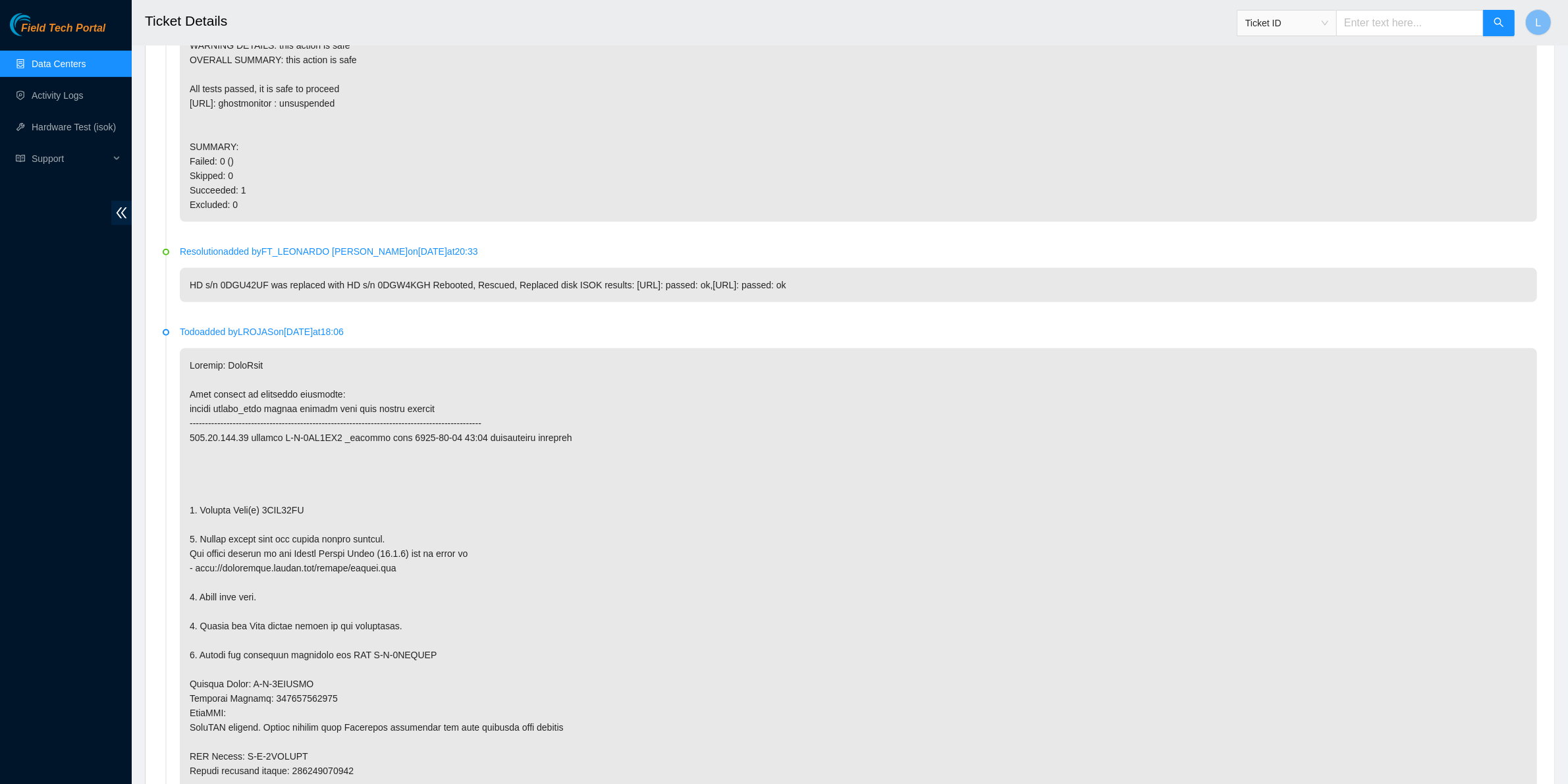
type input "B-W-N4FKJP"
click at [1496, 20] on icon "search" at bounding box center [1498, 22] width 10 height 10
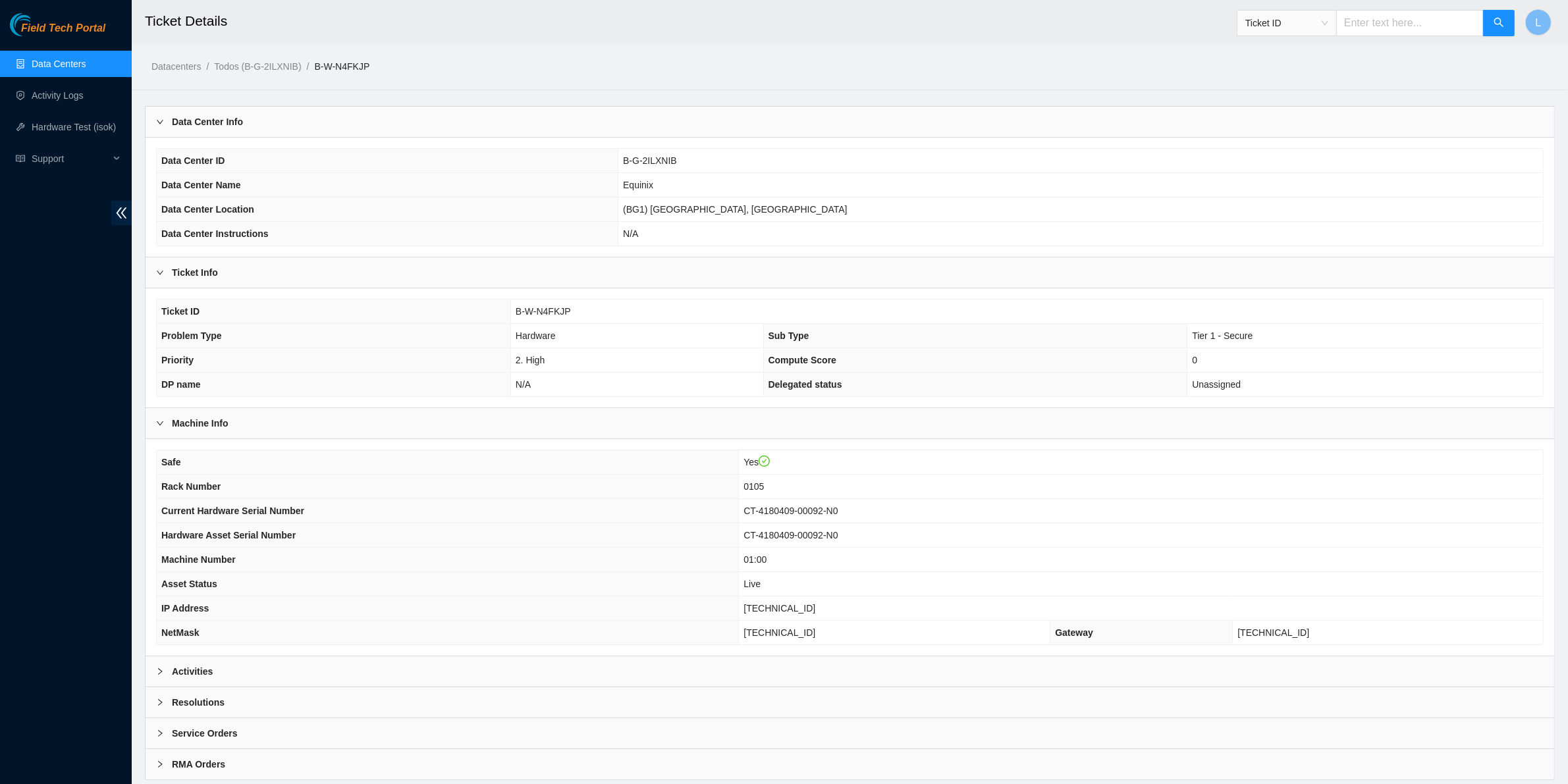
click at [187, 672] on b "Activities" at bounding box center [192, 672] width 41 height 15
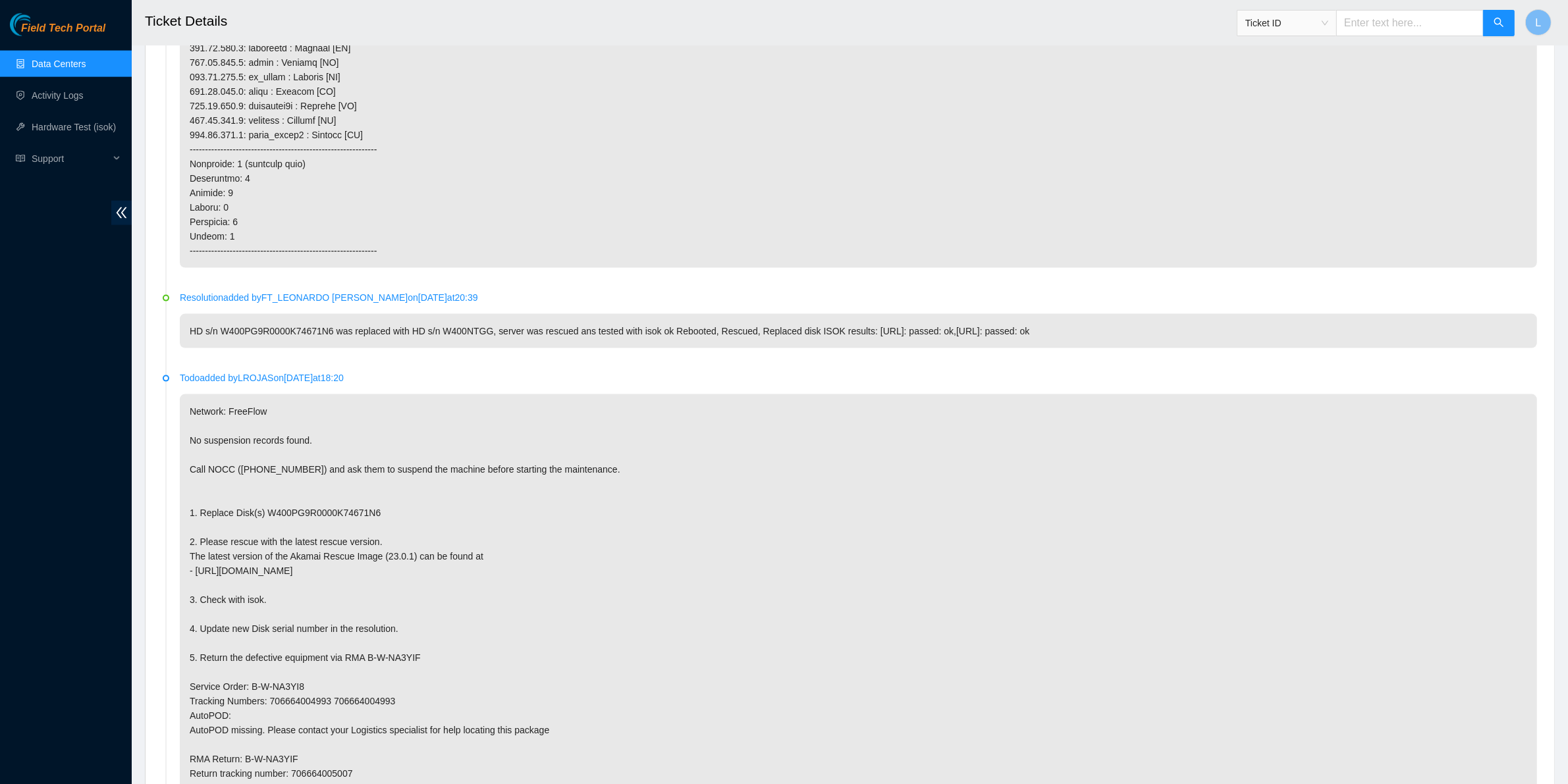
scroll to position [2160, 0]
drag, startPoint x: 374, startPoint y: 518, endPoint x: 261, endPoint y: 515, distance: 113.0
click at [261, 515] on p "Network: FreeFlow No suspension records found. Call NOCC (+1 617 444 3007) and …" at bounding box center [859, 616] width 1357 height 440
click at [720, 589] on p "Network: FreeFlow No suspension records found. Call NOCC (+1 617 444 3007) and …" at bounding box center [859, 616] width 1357 height 440
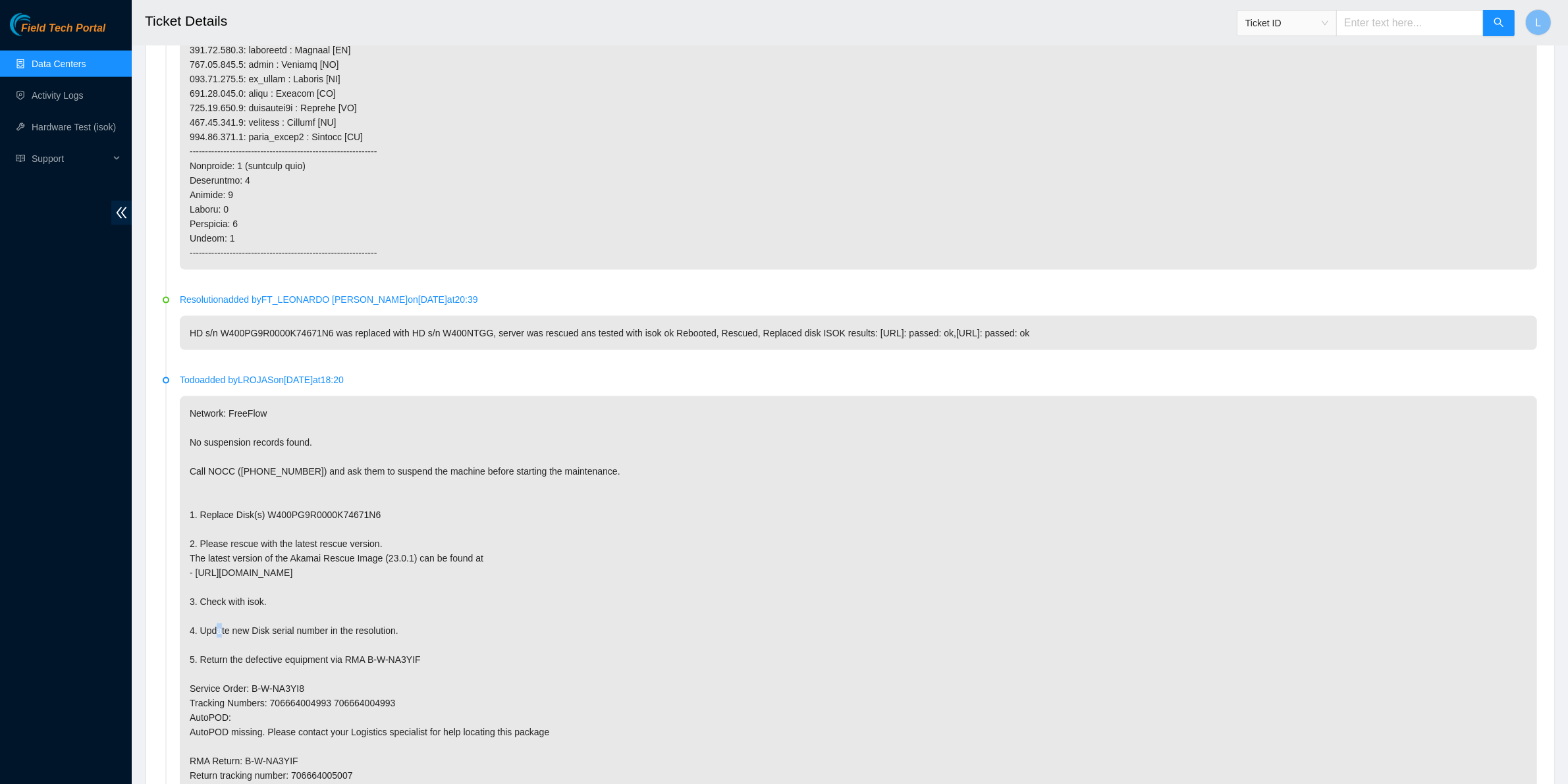
click at [720, 589] on p "Network: FreeFlow No suspension records found. Call NOCC (+1 617 444 3007) and …" at bounding box center [859, 616] width 1357 height 440
click at [1377, 29] on input "text" at bounding box center [1409, 23] width 148 height 26
paste input "B-V-4X2IDQL"
type input "B-V-4X2IDQL"
click at [1498, 23] on icon "search" at bounding box center [1498, 22] width 10 height 10
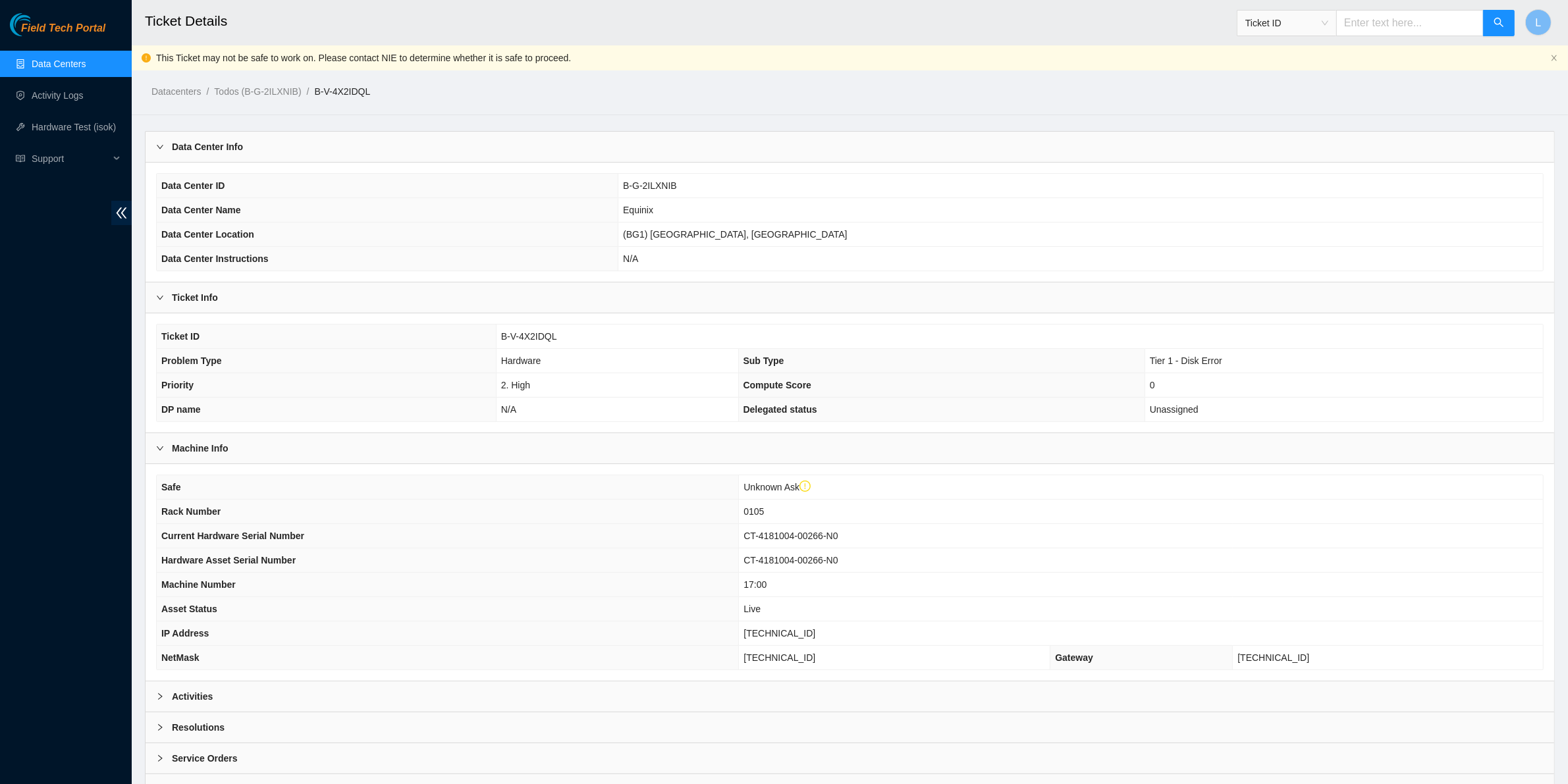
click at [198, 701] on b "Activities" at bounding box center [192, 697] width 41 height 15
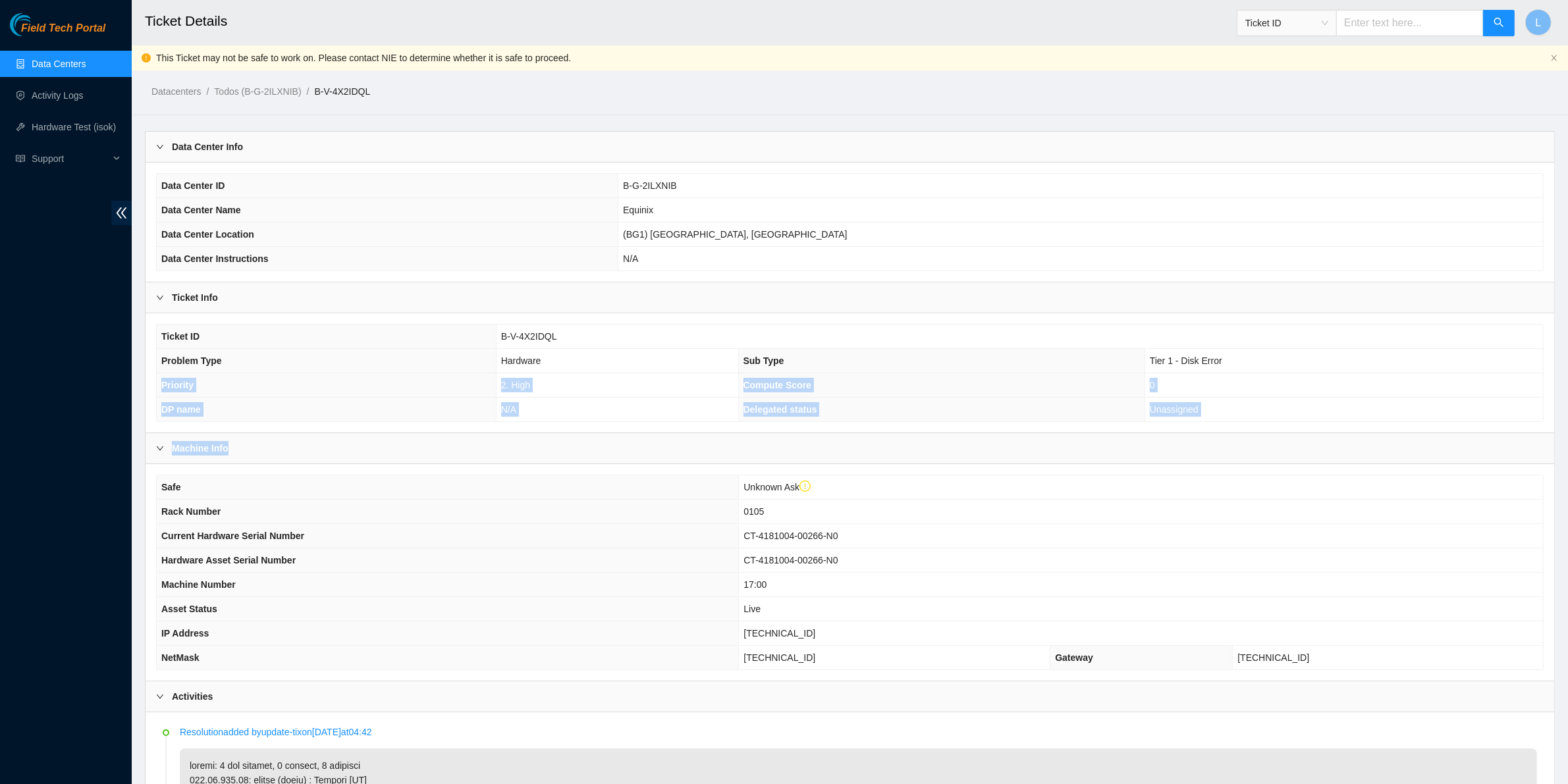
drag, startPoint x: 1017, startPoint y: 451, endPoint x: 1302, endPoint y: 362, distance: 298.6
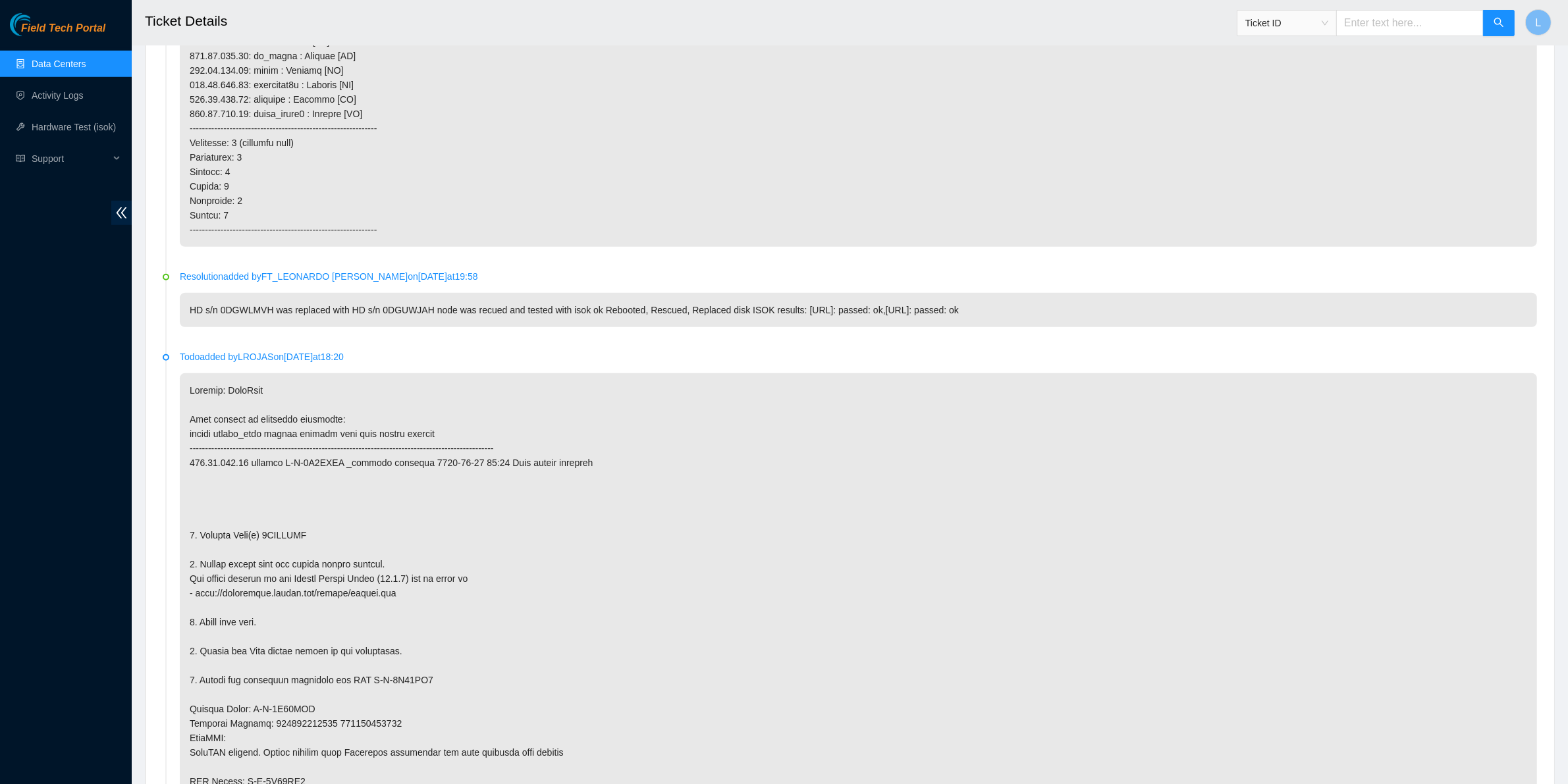
scroll to position [1313, 0]
drag, startPoint x: 327, startPoint y: 543, endPoint x: 264, endPoint y: 538, distance: 63.2
click at [264, 538] on p at bounding box center [859, 620] width 1357 height 483
click at [1384, 29] on input "text" at bounding box center [1409, 23] width 148 height 26
paste input "B-V-50EDDL5"
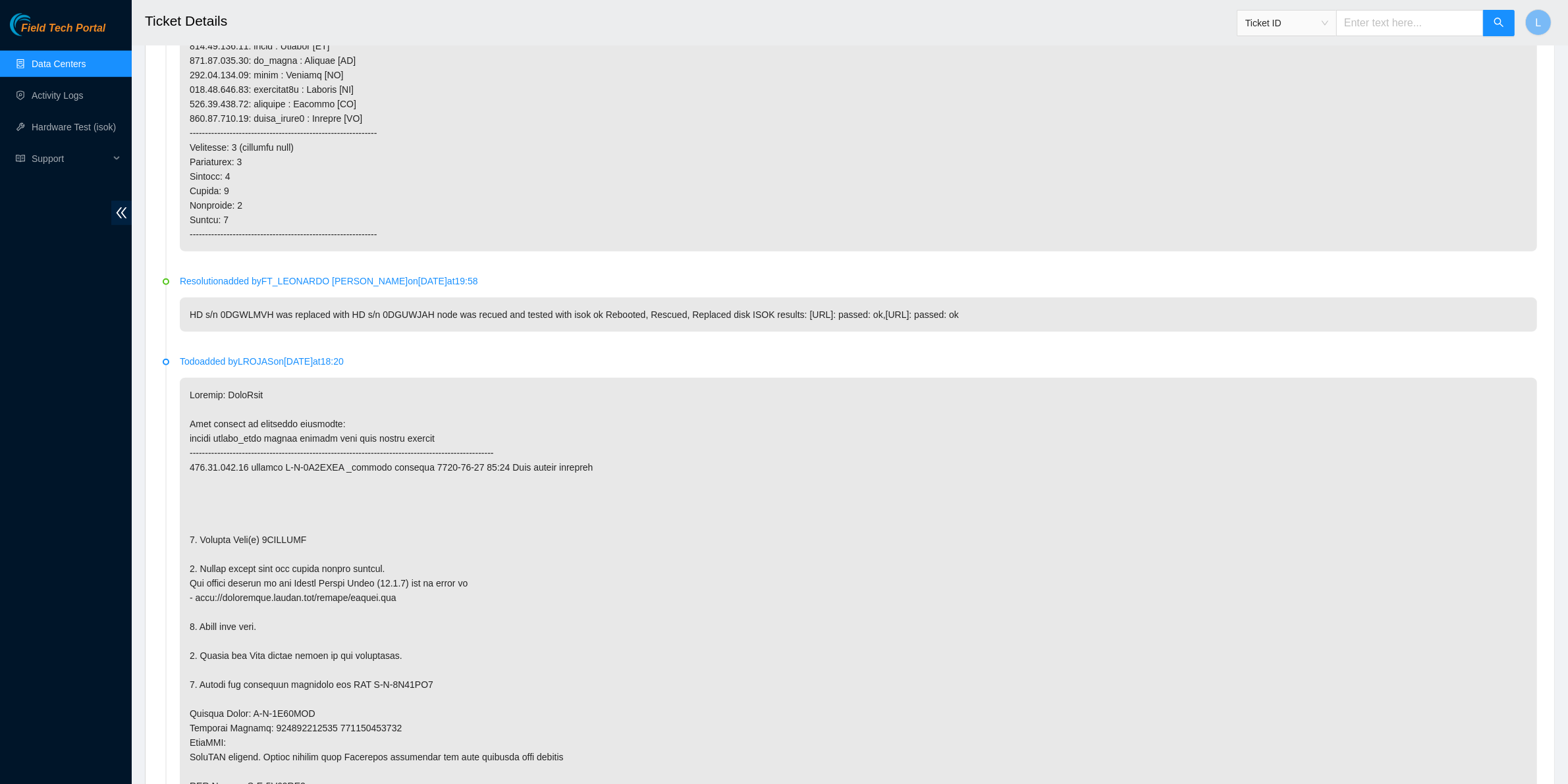
type input "B-V-50EDDL5"
click at [1488, 22] on button "button" at bounding box center [1498, 23] width 32 height 26
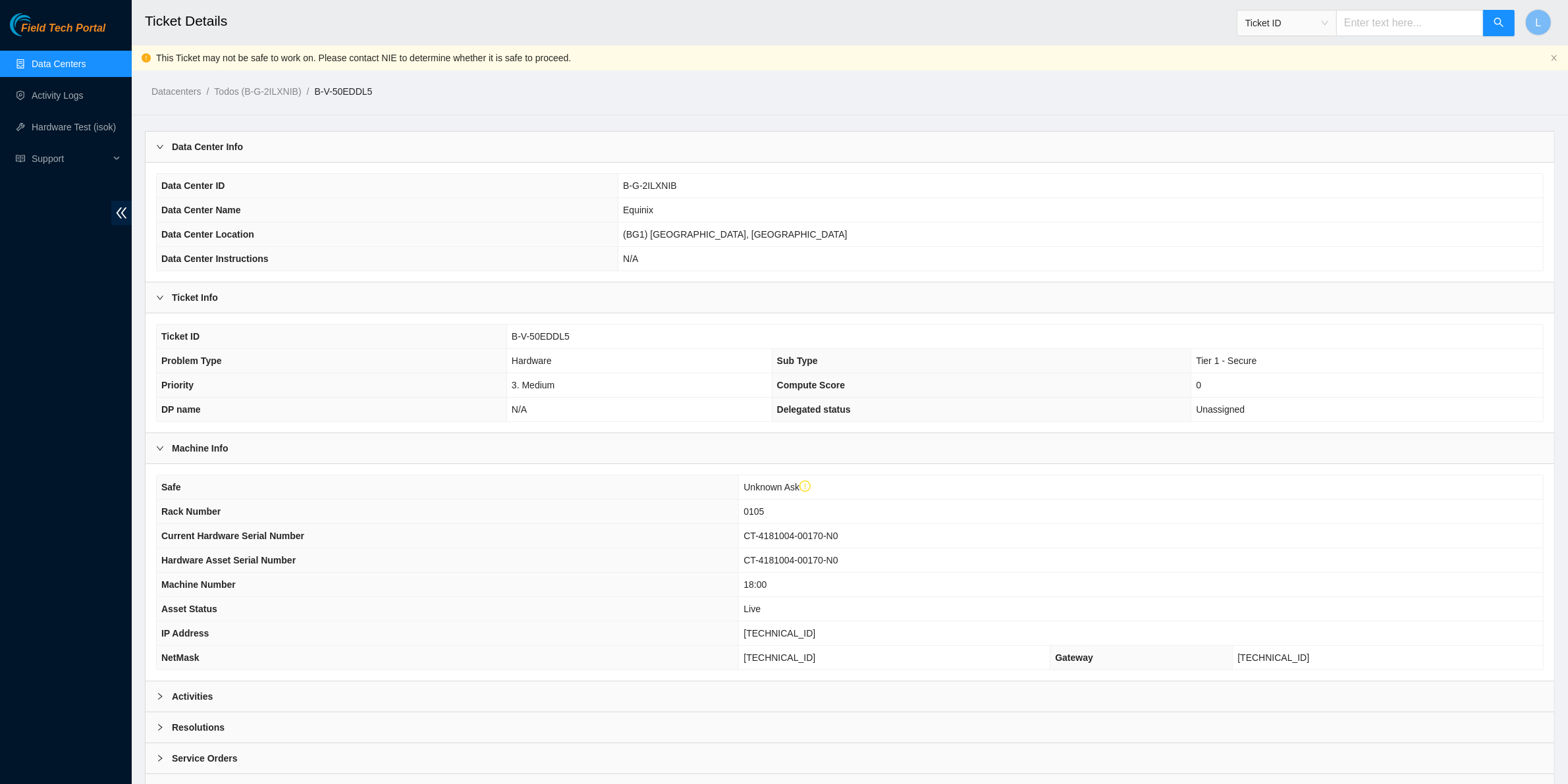
click at [175, 702] on b "Activities" at bounding box center [192, 697] width 41 height 15
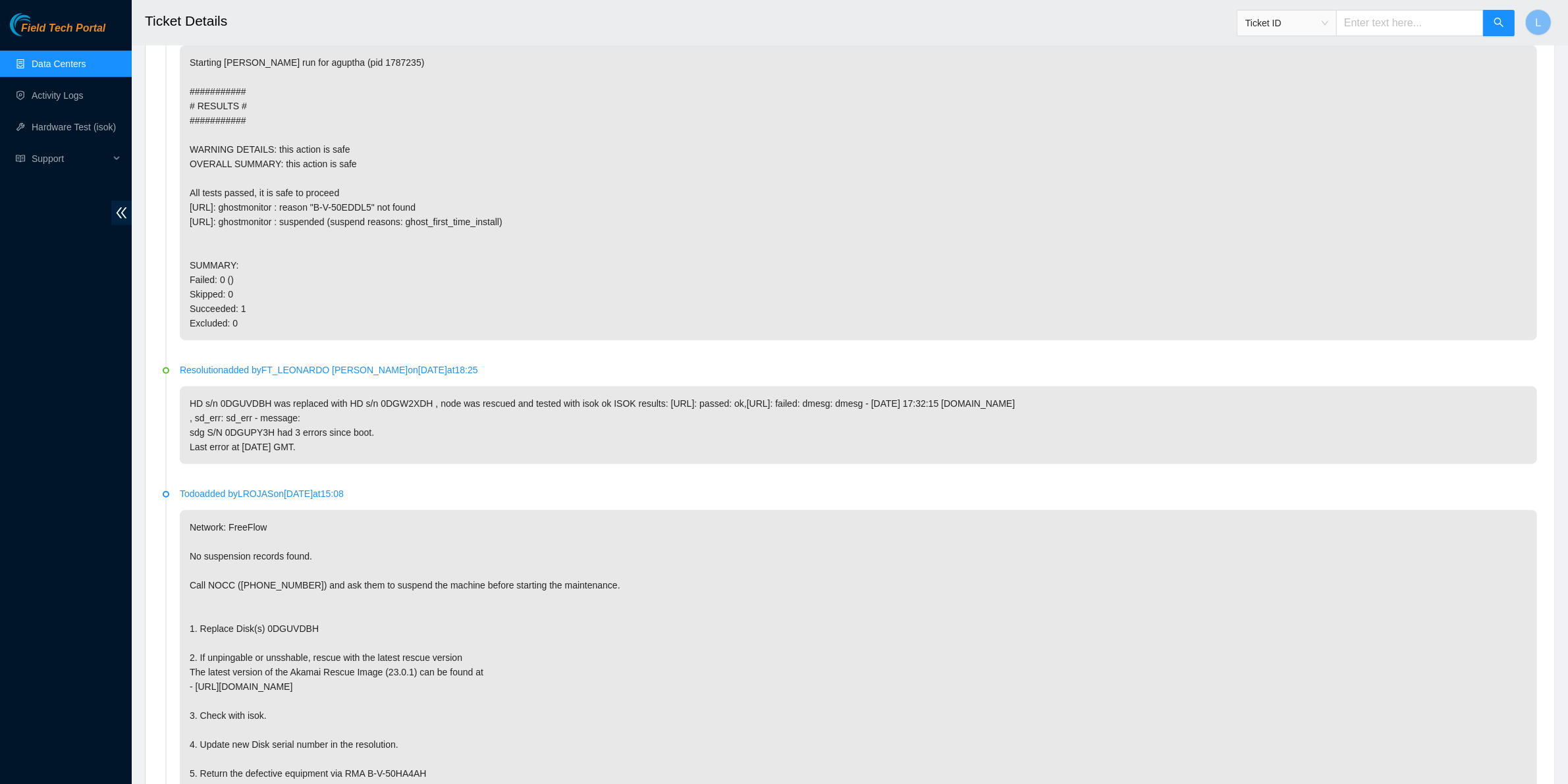
scroll to position [708, 0]
drag, startPoint x: 328, startPoint y: 626, endPoint x: 262, endPoint y: 625, distance: 66.0
click at [262, 625] on p "Network: FreeFlow No suspension records found. Call NOCC (+1 617 444 3007) and …" at bounding box center [859, 725] width 1357 height 440
click at [1388, 18] on input "text" at bounding box center [1409, 23] width 148 height 26
paste input "B-V-51AQ5RH"
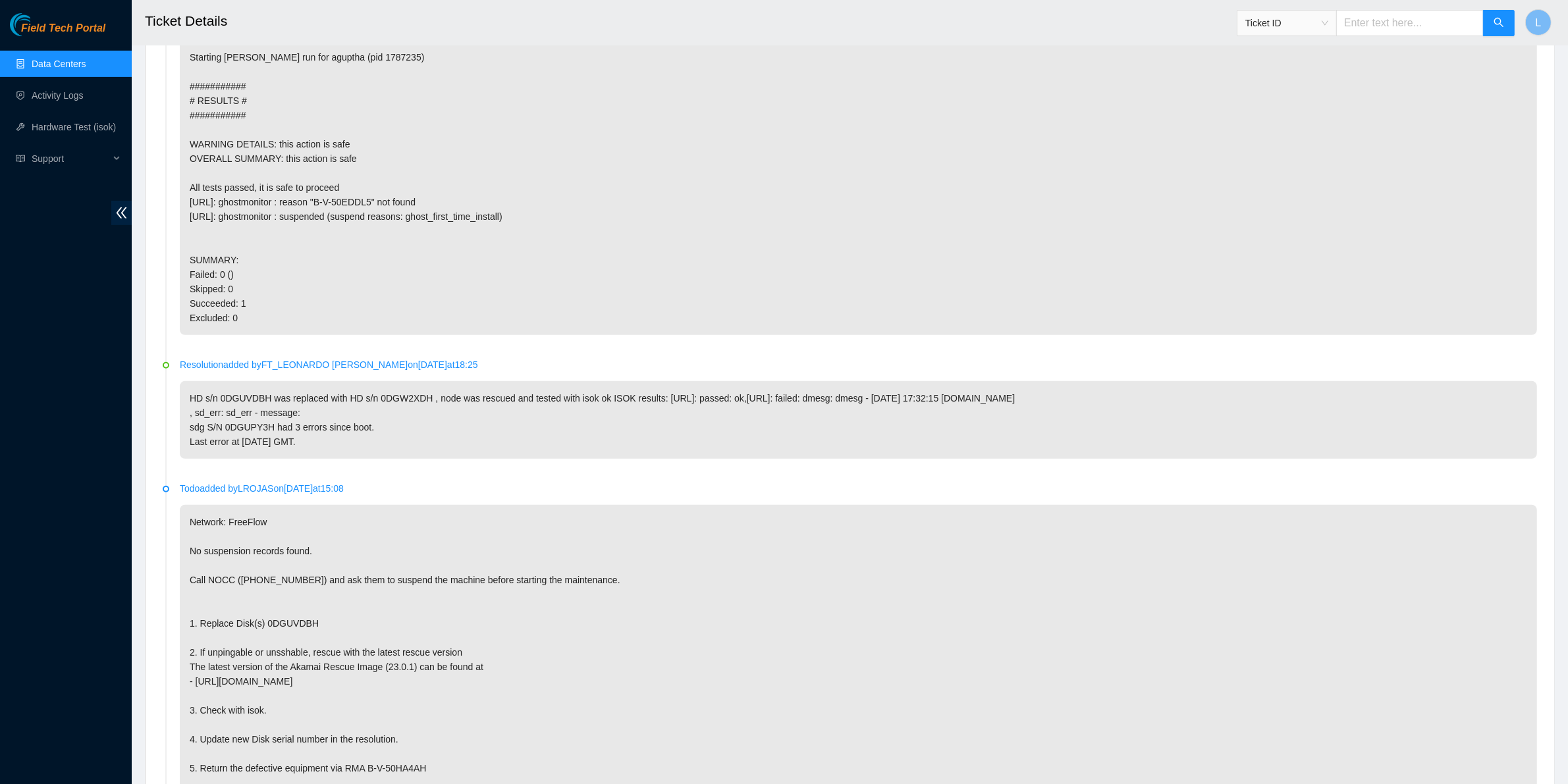
type input "B-V-51AQ5RH"
click at [1493, 27] on icon "search" at bounding box center [1498, 22] width 10 height 10
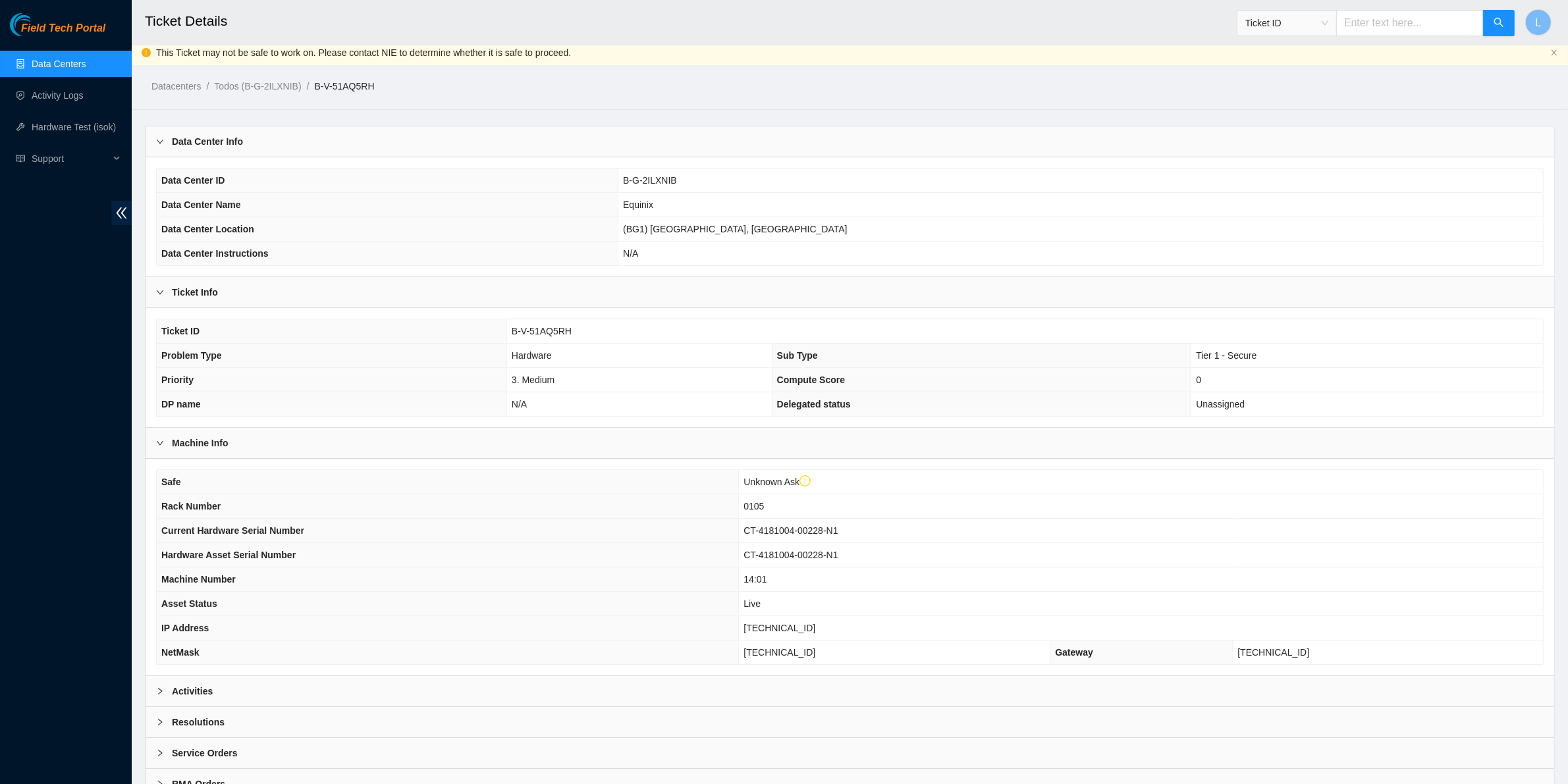
scroll to position [67, 0]
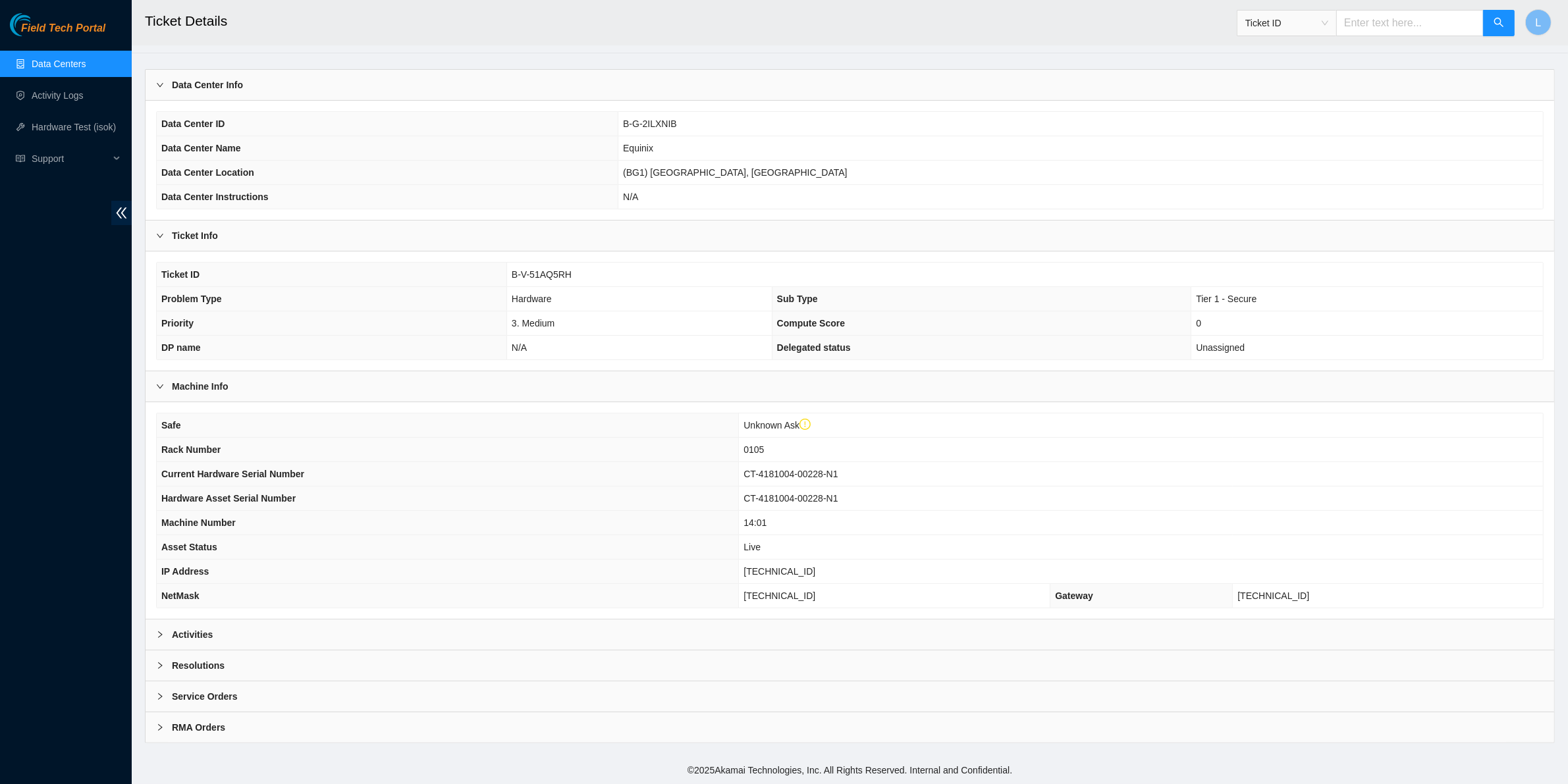
click at [195, 636] on b "Activities" at bounding box center [192, 634] width 41 height 15
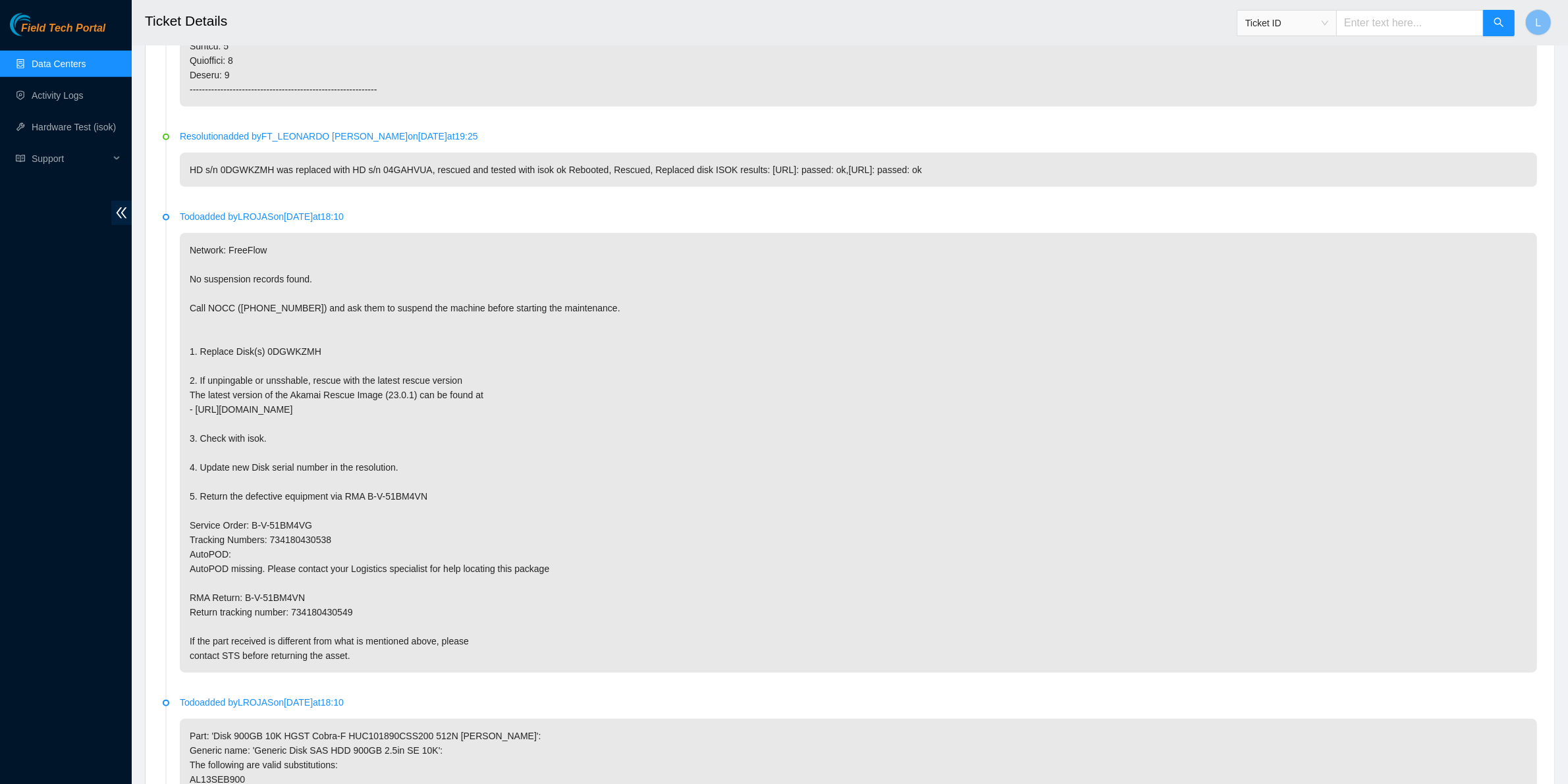
scroll to position [1478, 0]
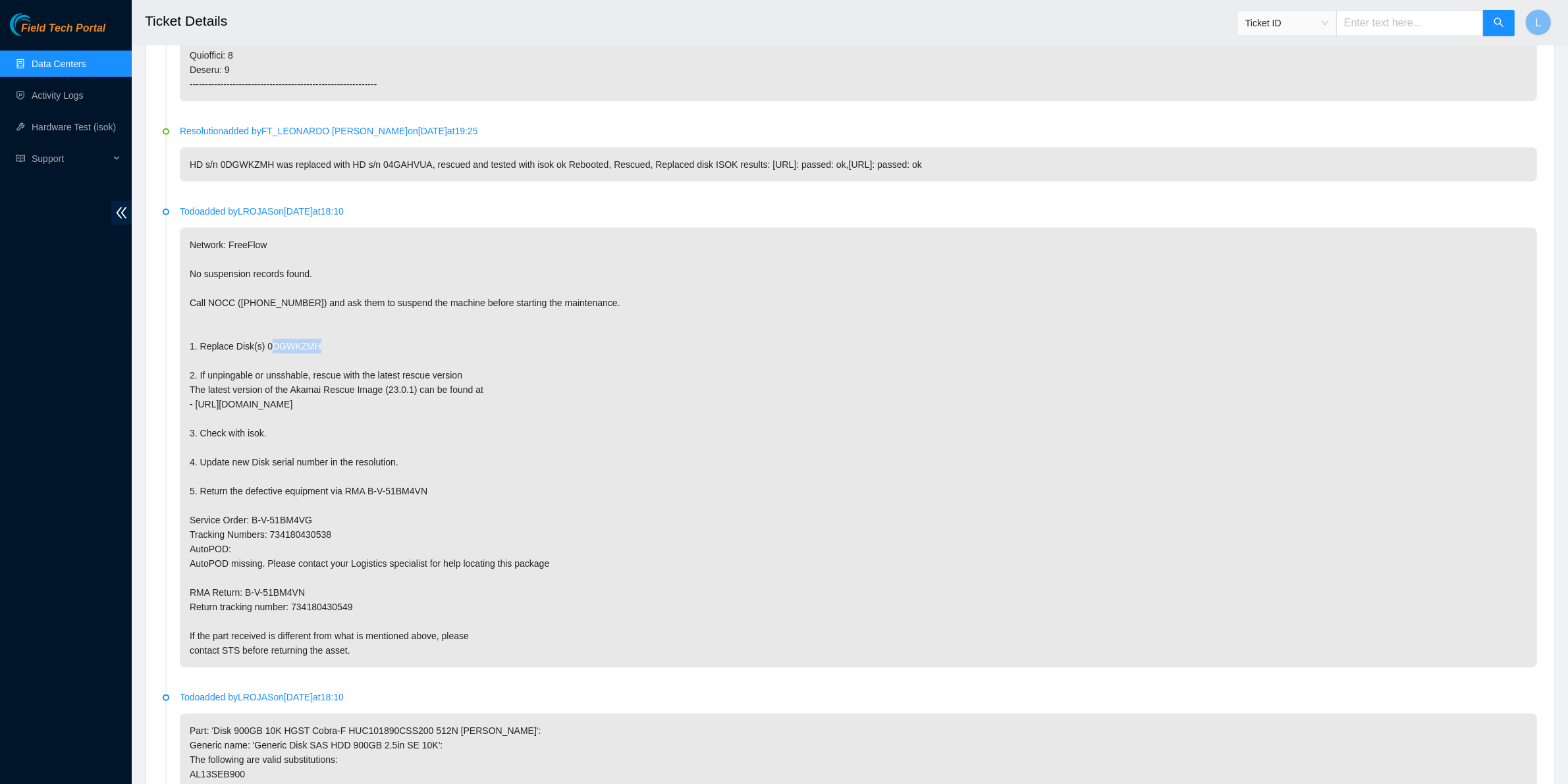
drag, startPoint x: 321, startPoint y: 349, endPoint x: 261, endPoint y: 346, distance: 60.1
click at [261, 346] on p "Network: FreeFlow No suspension records found. Call NOCC (+1 617 444 3007) and …" at bounding box center [859, 447] width 1357 height 440
click at [1366, 18] on input "text" at bounding box center [1409, 23] width 148 height 26
paste input "B-W-OR81KB"
type input "B-W-OR81KB"
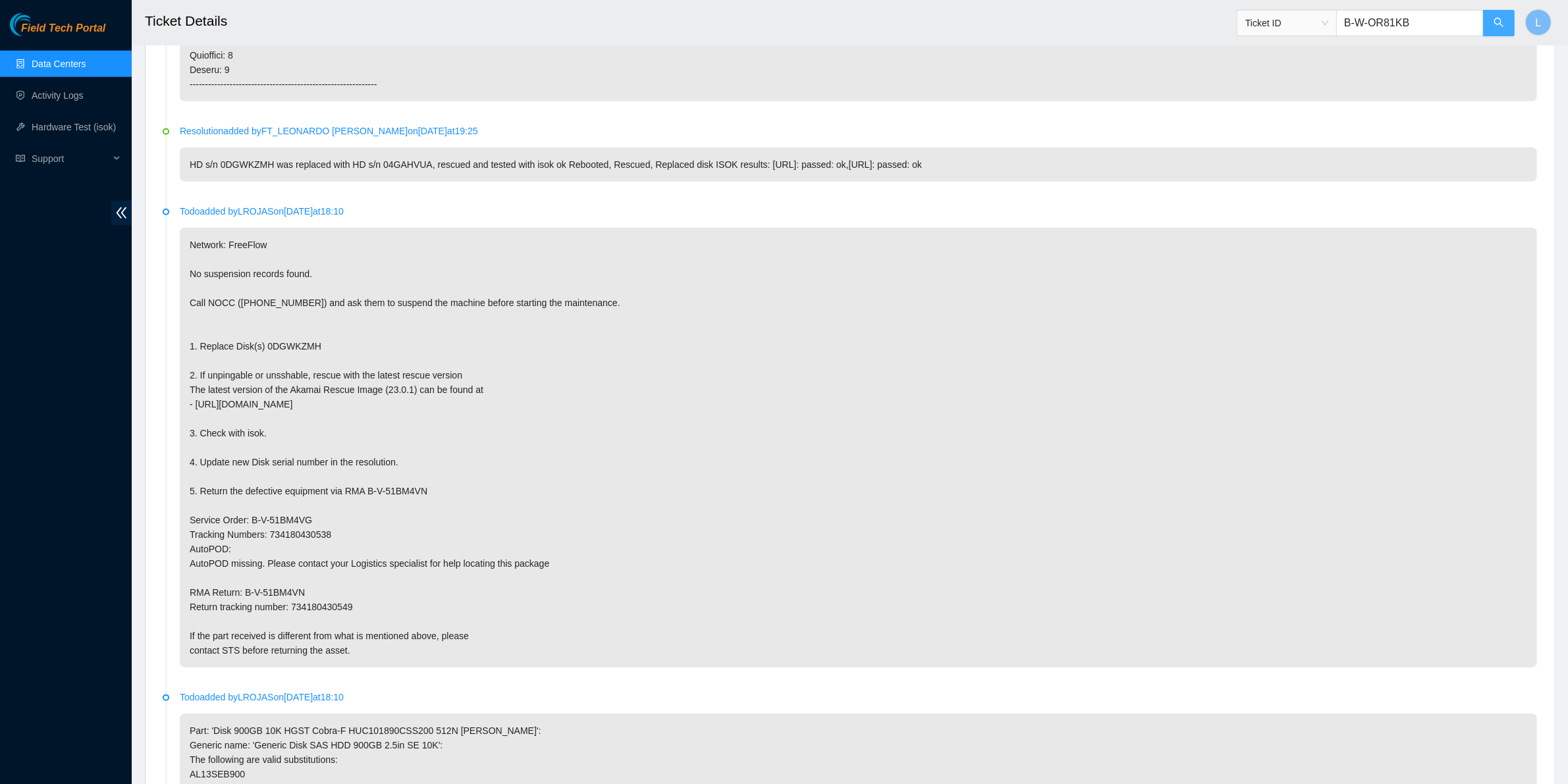
click at [1493, 23] on icon "search" at bounding box center [1498, 22] width 10 height 10
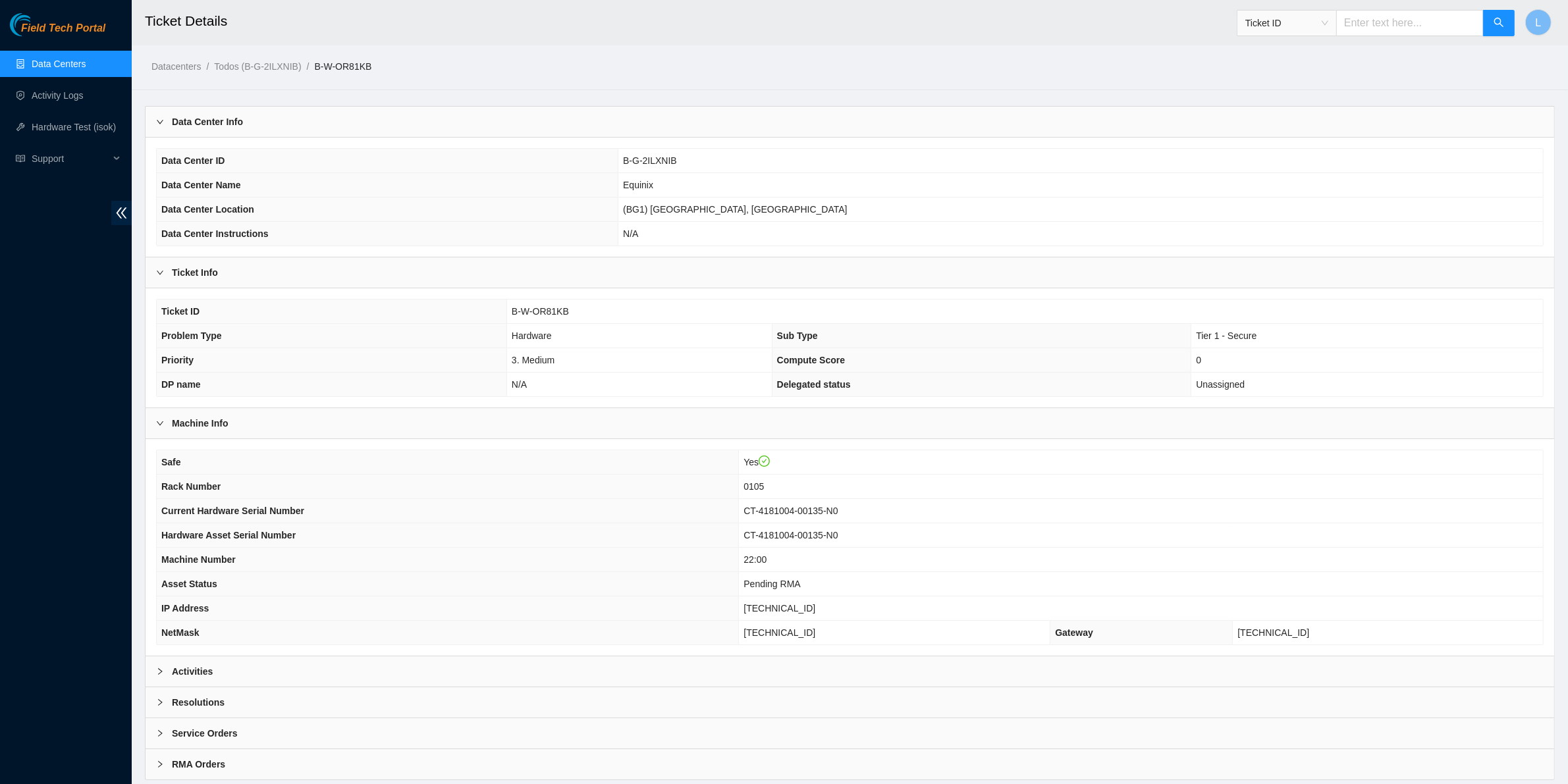
click at [194, 673] on b "Activities" at bounding box center [192, 672] width 41 height 15
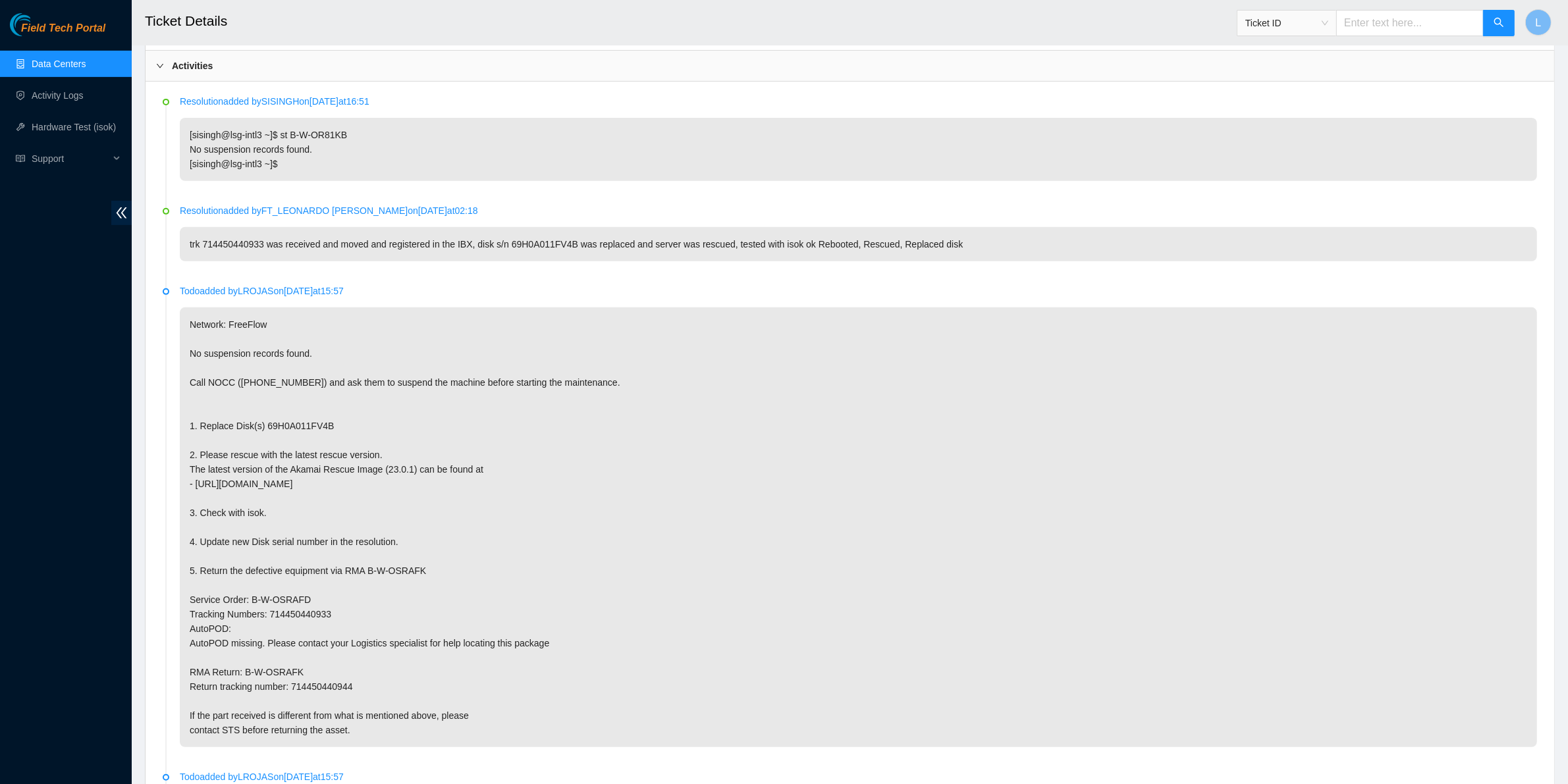
scroll to position [597, 0]
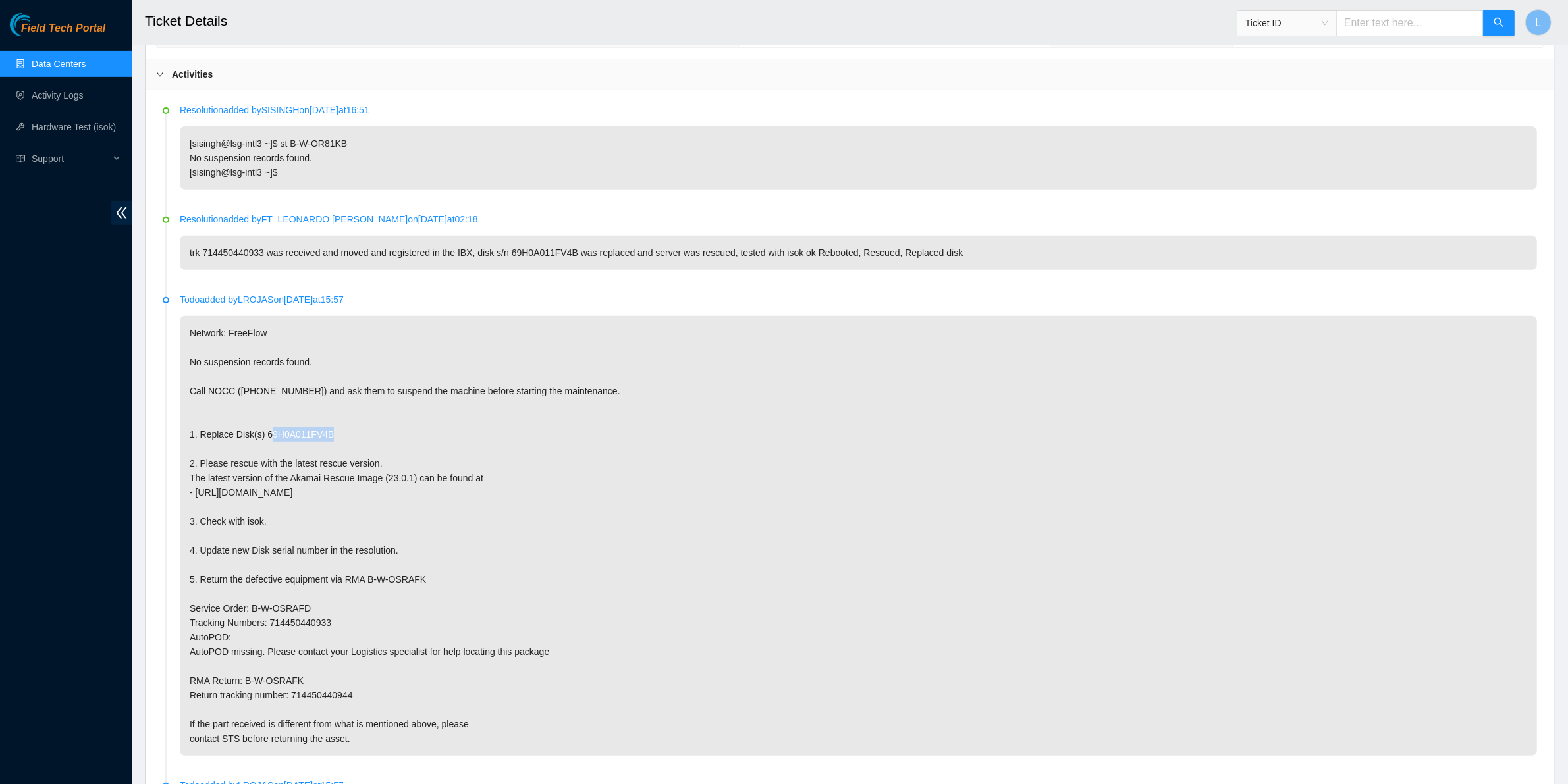
drag, startPoint x: 324, startPoint y: 451, endPoint x: 262, endPoint y: 449, distance: 62.0
click at [262, 449] on p "Network: FreeFlow No suspension records found. Call NOCC (+1 617 444 3007) and …" at bounding box center [859, 535] width 1357 height 440
click at [548, 563] on p "Network: FreeFlow No suspension records found. Call NOCC (+1 617 444 3007) and …" at bounding box center [859, 535] width 1357 height 440
click at [1397, 18] on input "text" at bounding box center [1409, 23] width 148 height 26
paste input "B-V-51IDD7J"
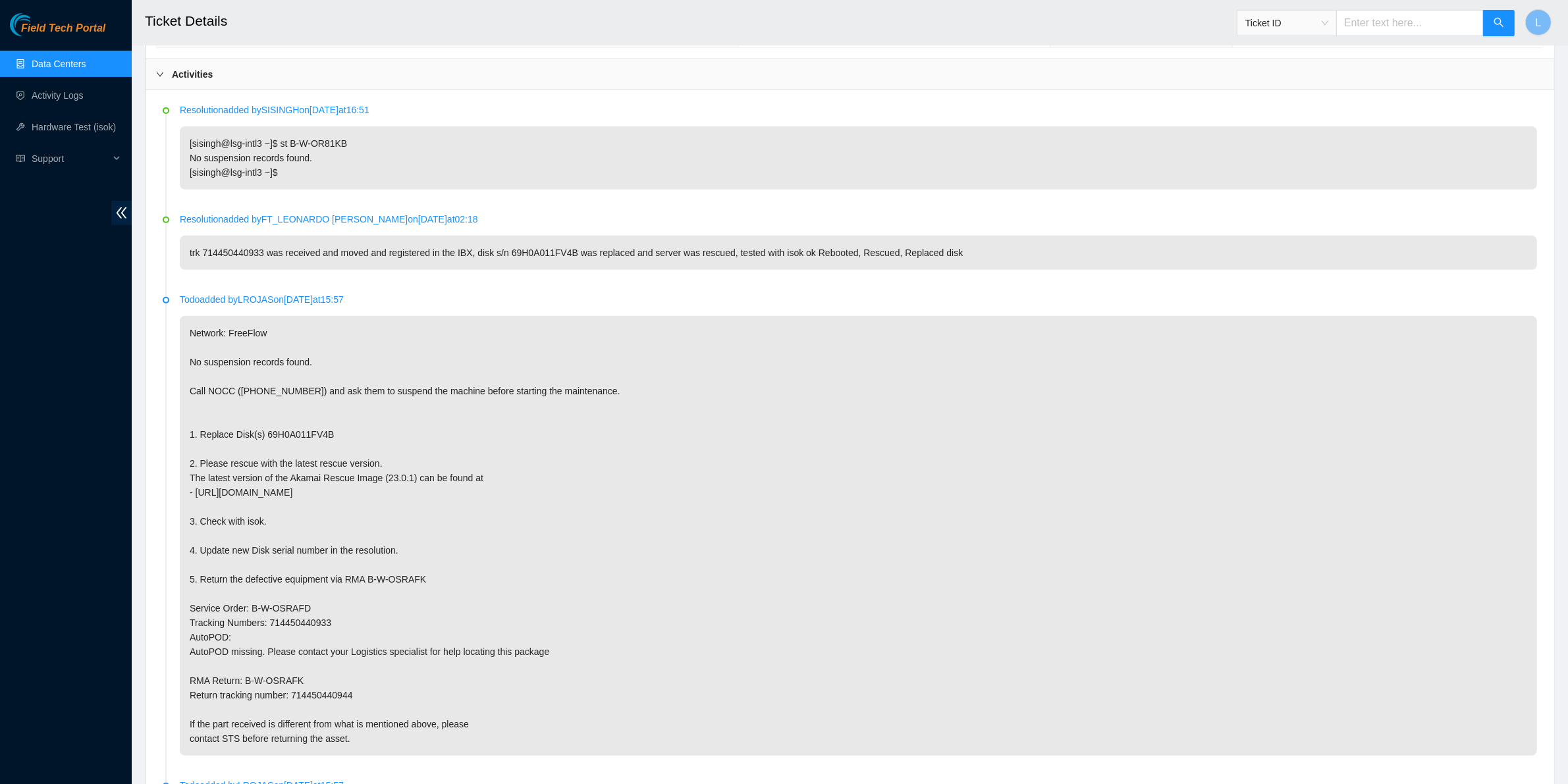
type input "B-V-51IDD7J"
click at [1492, 27] on button "button" at bounding box center [1498, 23] width 32 height 26
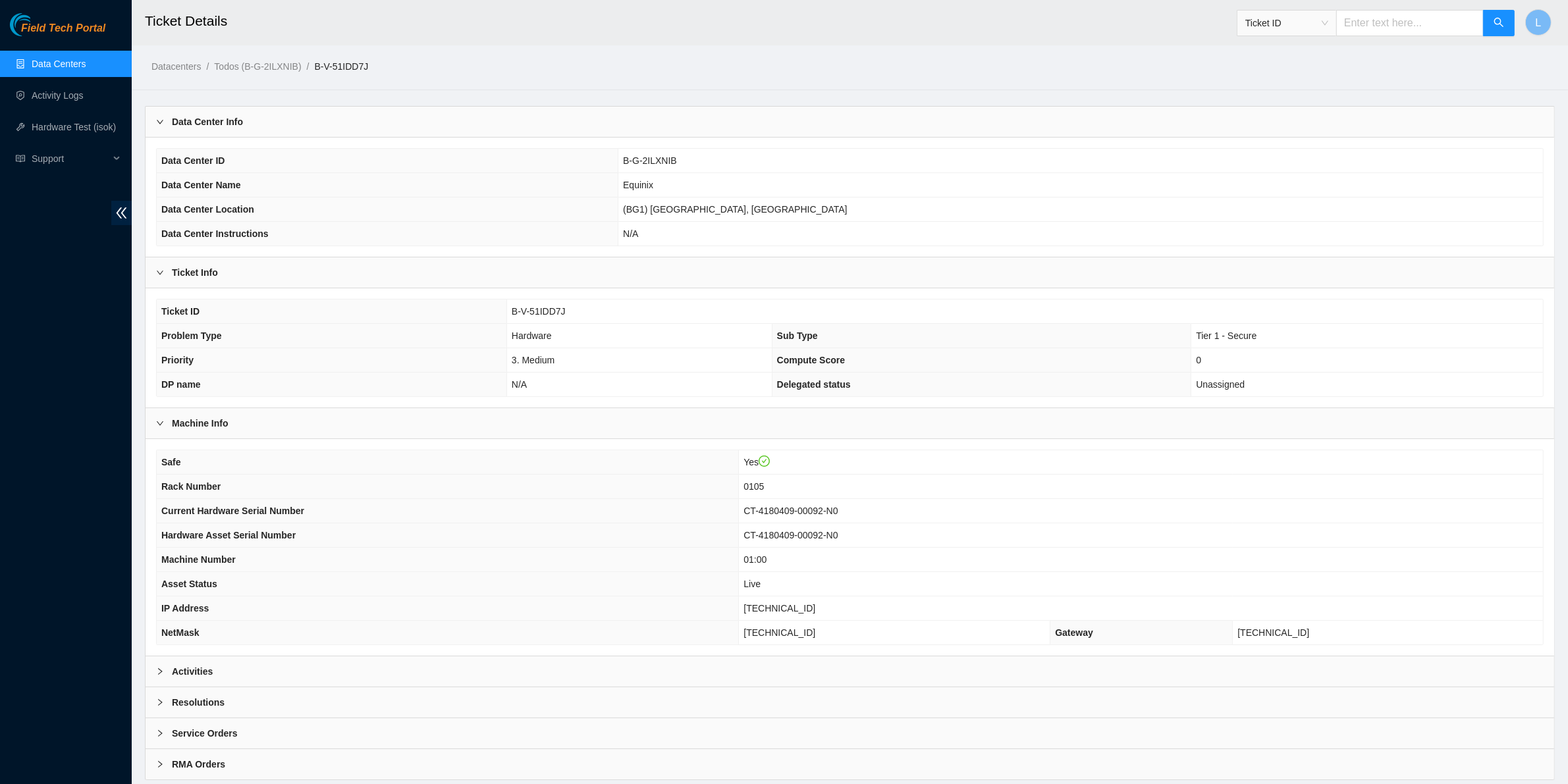
click at [184, 678] on b "Activities" at bounding box center [192, 672] width 41 height 15
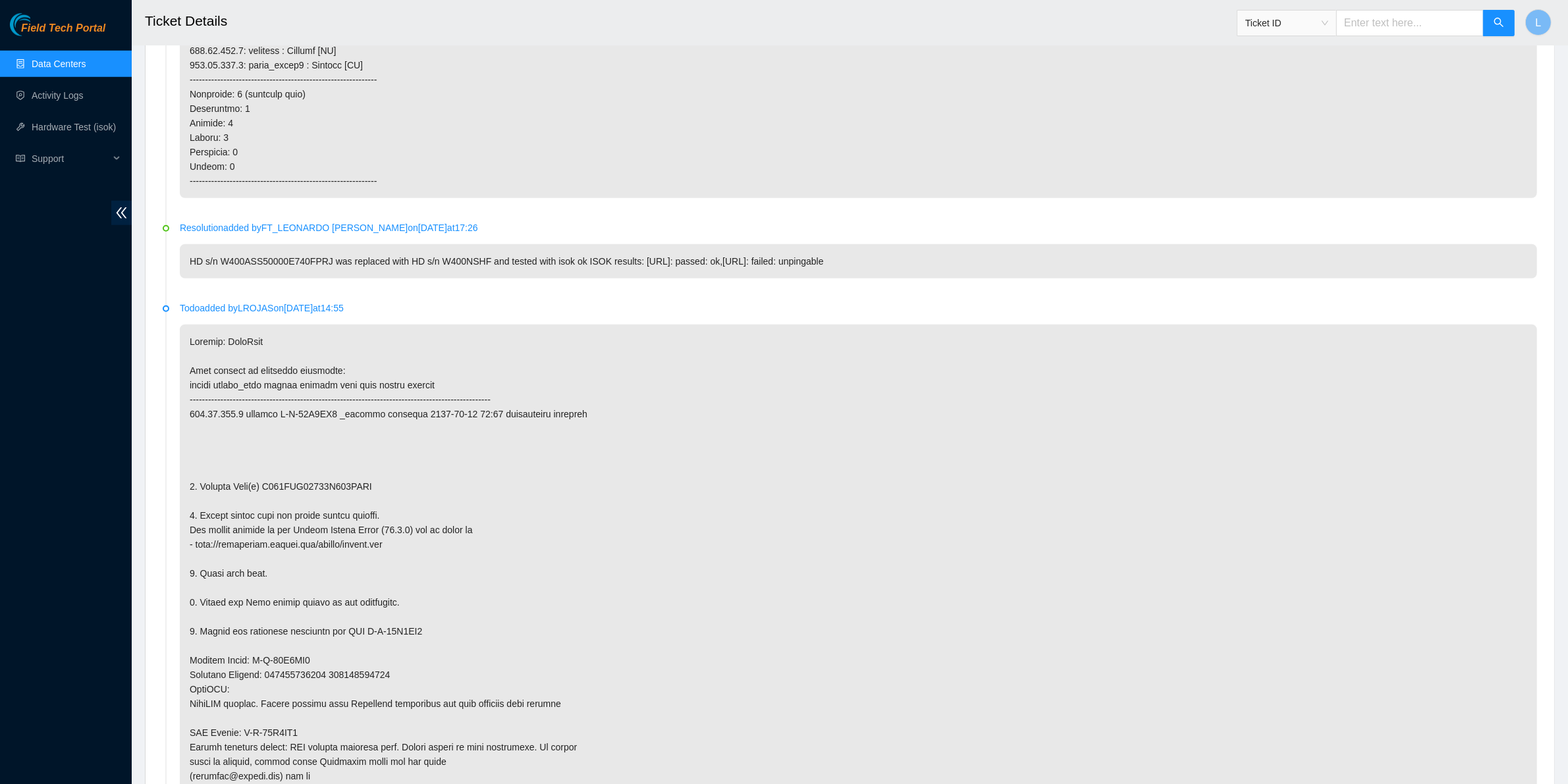
scroll to position [1376, 0]
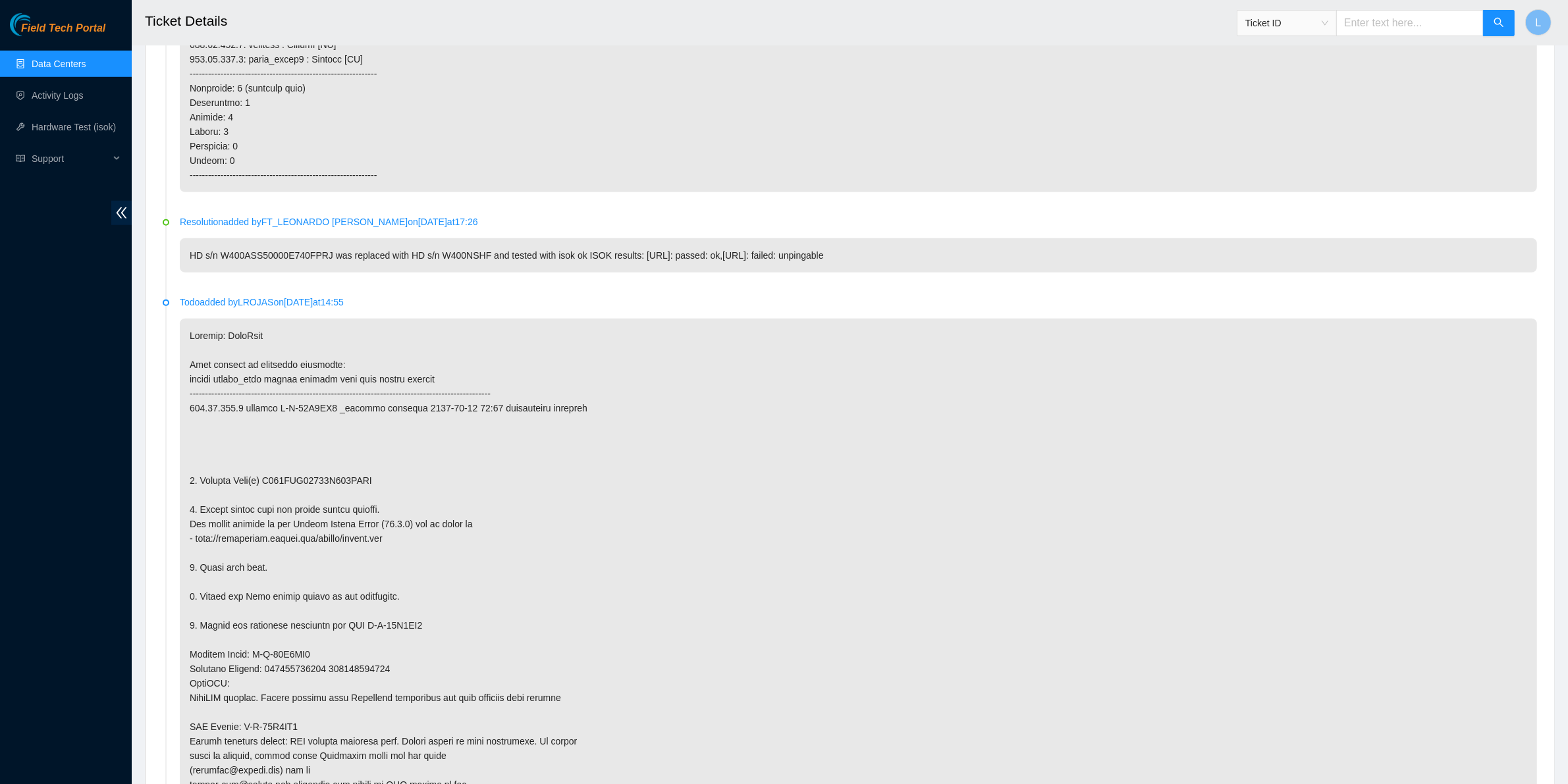
click at [682, 396] on p at bounding box center [859, 589] width 1357 height 541
drag, startPoint x: 369, startPoint y: 484, endPoint x: 265, endPoint y: 484, distance: 104.0
click at [265, 484] on p at bounding box center [859, 589] width 1357 height 541
click at [565, 584] on p at bounding box center [859, 589] width 1357 height 541
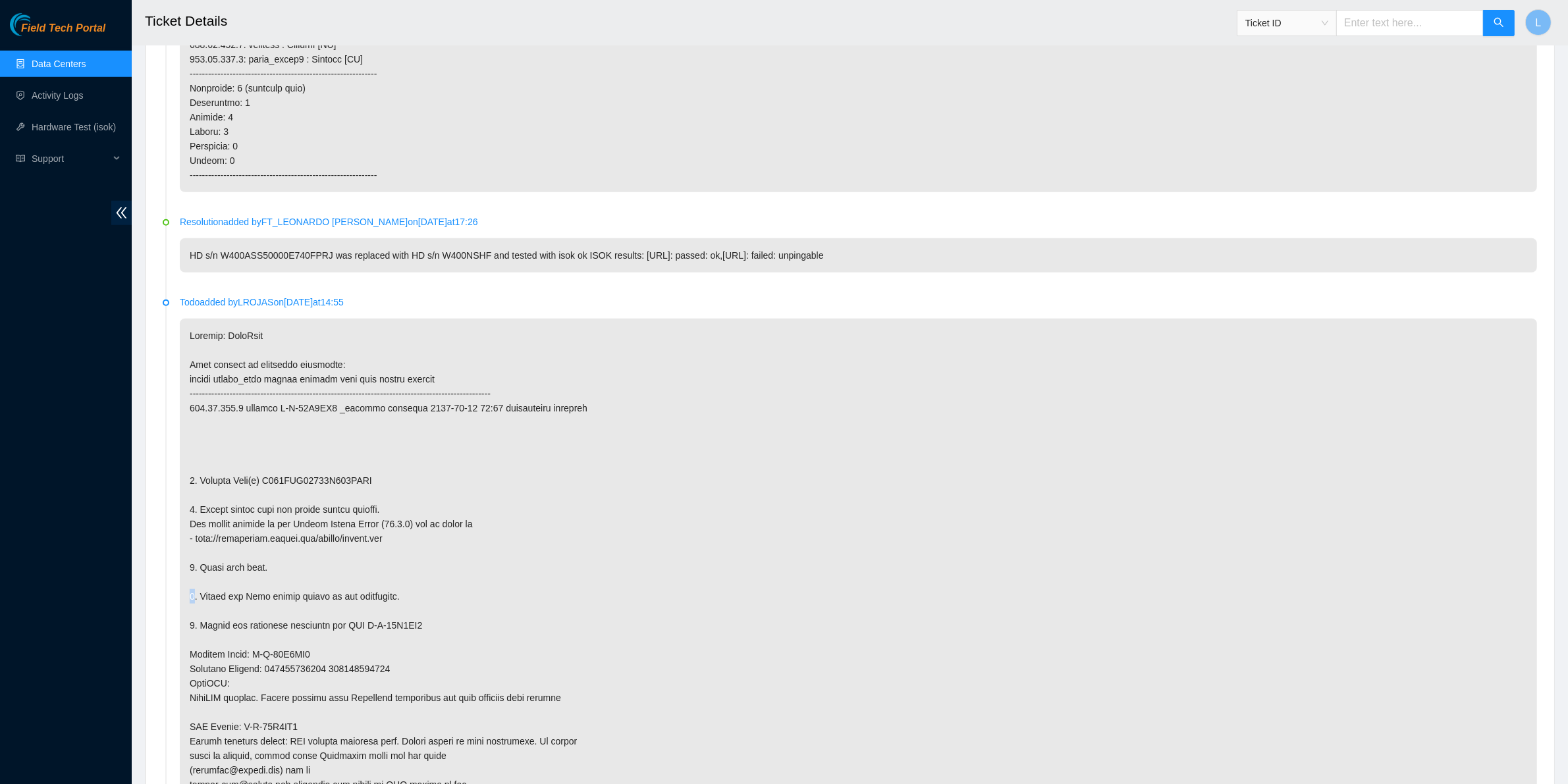
click at [565, 584] on p at bounding box center [859, 589] width 1357 height 541
click at [394, 666] on p at bounding box center [859, 589] width 1357 height 541
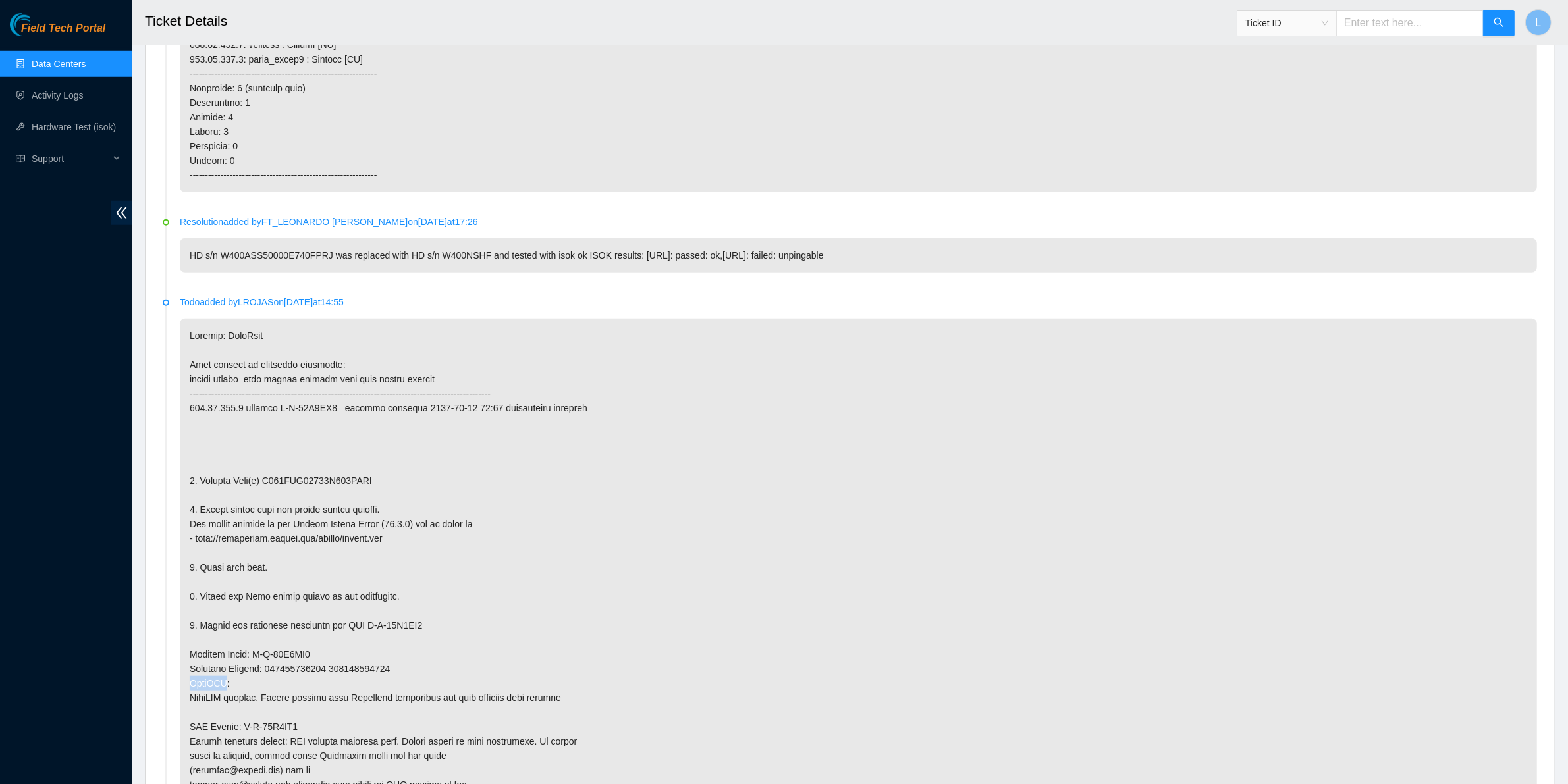
drag, startPoint x: 394, startPoint y: 666, endPoint x: 399, endPoint y: 697, distance: 31.4
click at [399, 697] on p at bounding box center [859, 589] width 1357 height 541
click at [411, 715] on p at bounding box center [859, 589] width 1357 height 541
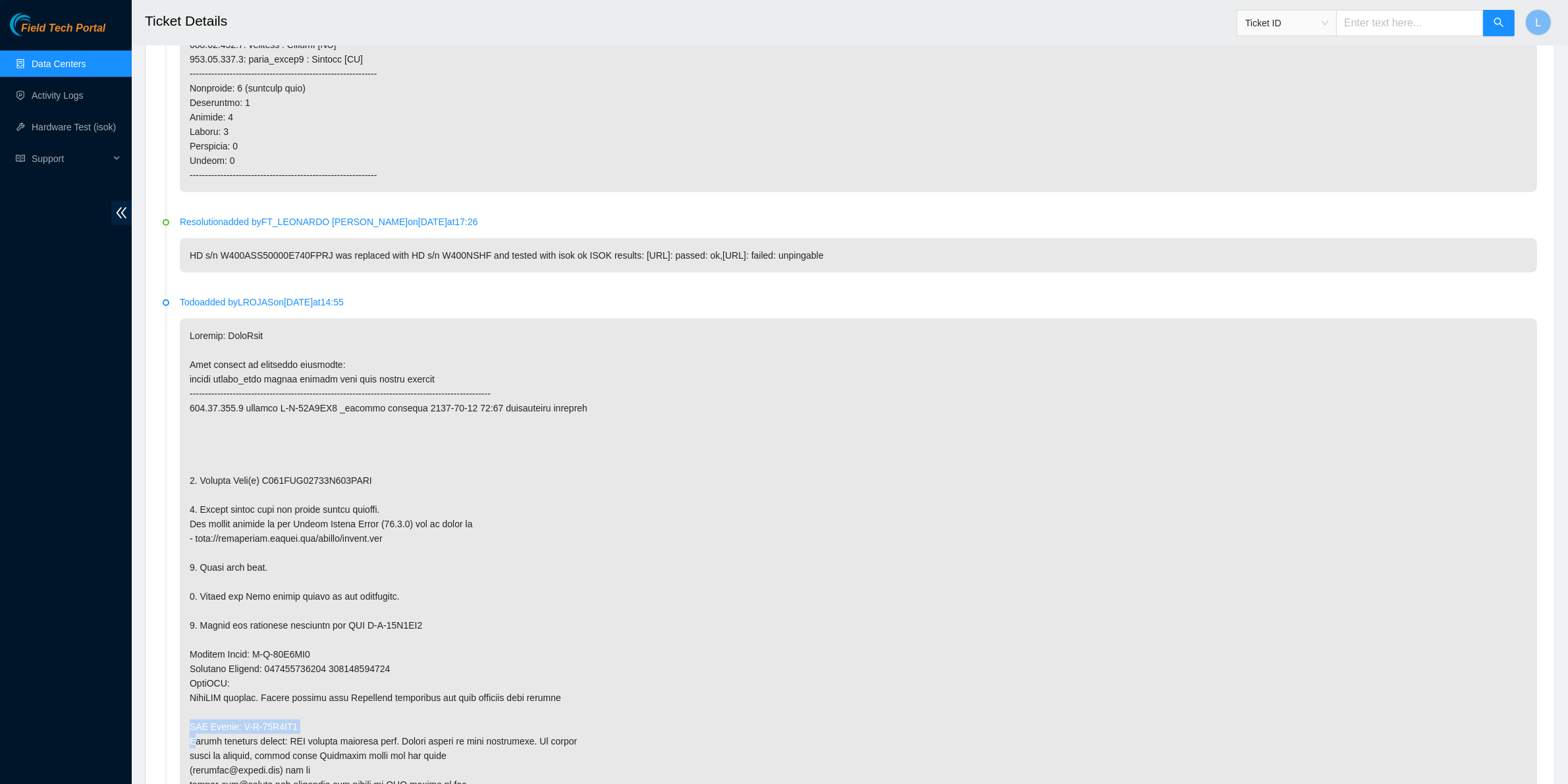
click at [411, 715] on p at bounding box center [859, 589] width 1357 height 541
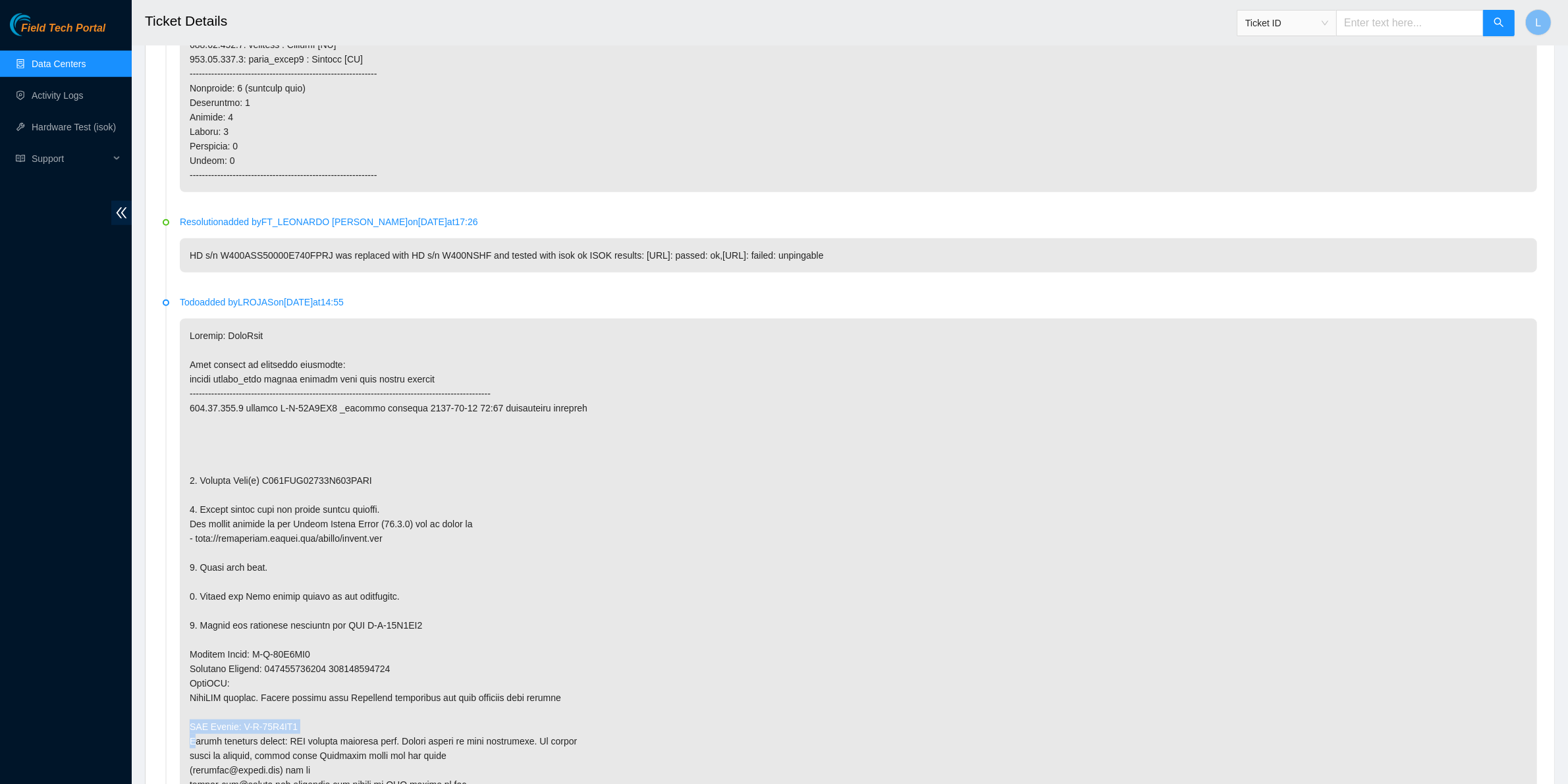
click at [411, 715] on p at bounding box center [859, 589] width 1357 height 541
click at [1381, 22] on input "text" at bounding box center [1409, 23] width 148 height 26
paste input "B-V-51W2WI1"
type input "B-V-51W2WI1"
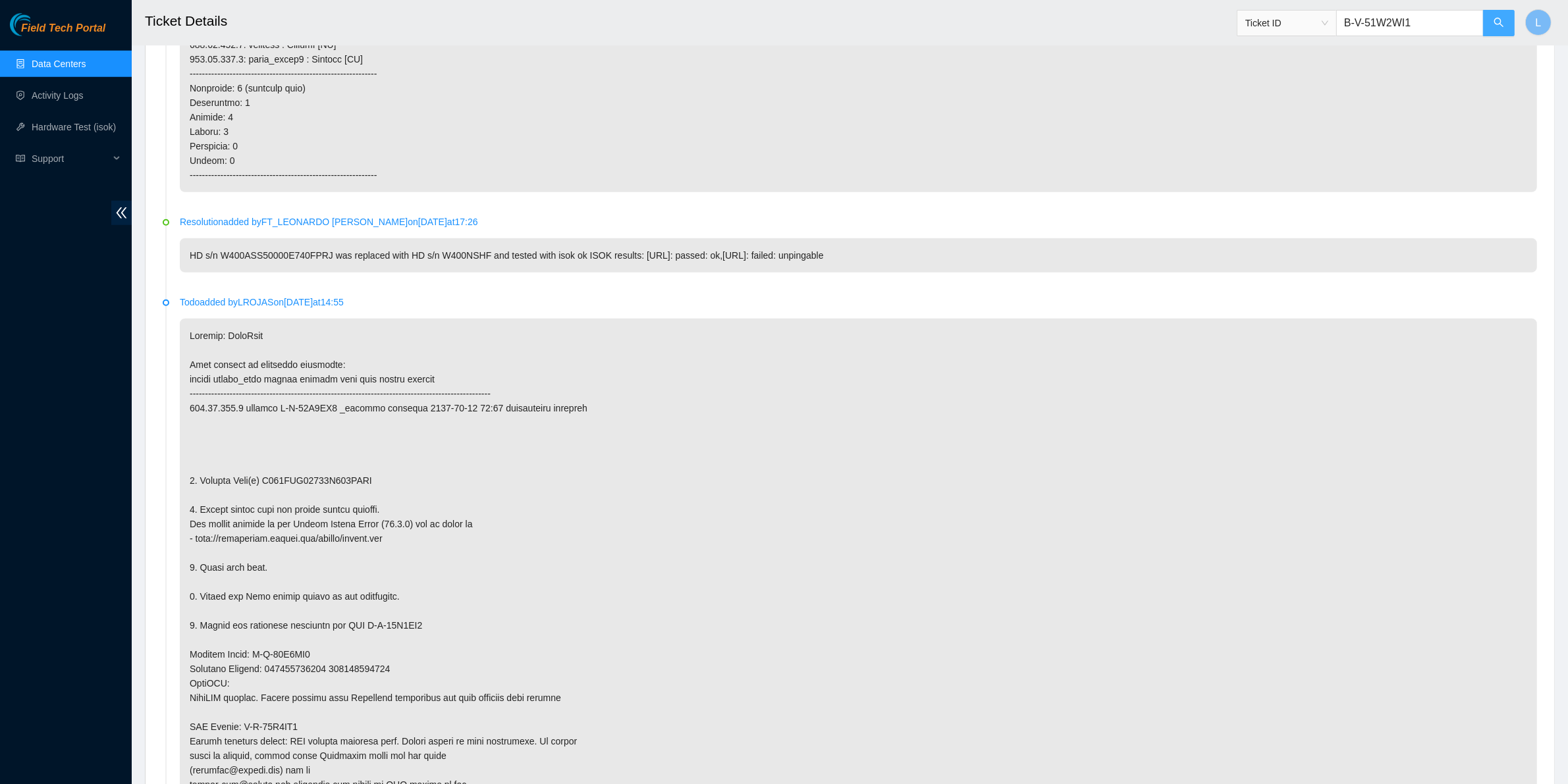
click at [1493, 27] on icon "search" at bounding box center [1498, 22] width 10 height 10
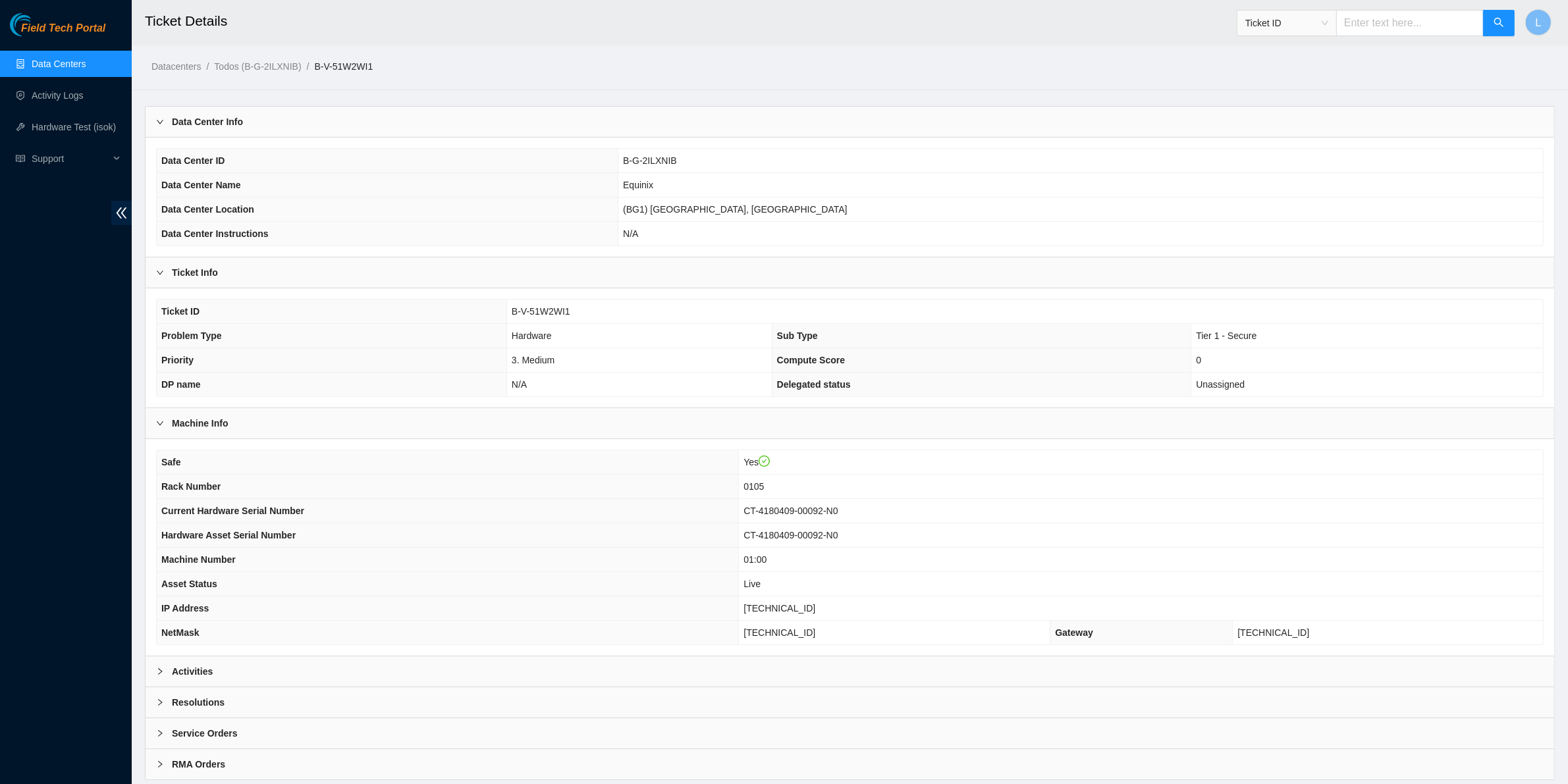
click at [192, 676] on b "Activities" at bounding box center [192, 672] width 41 height 15
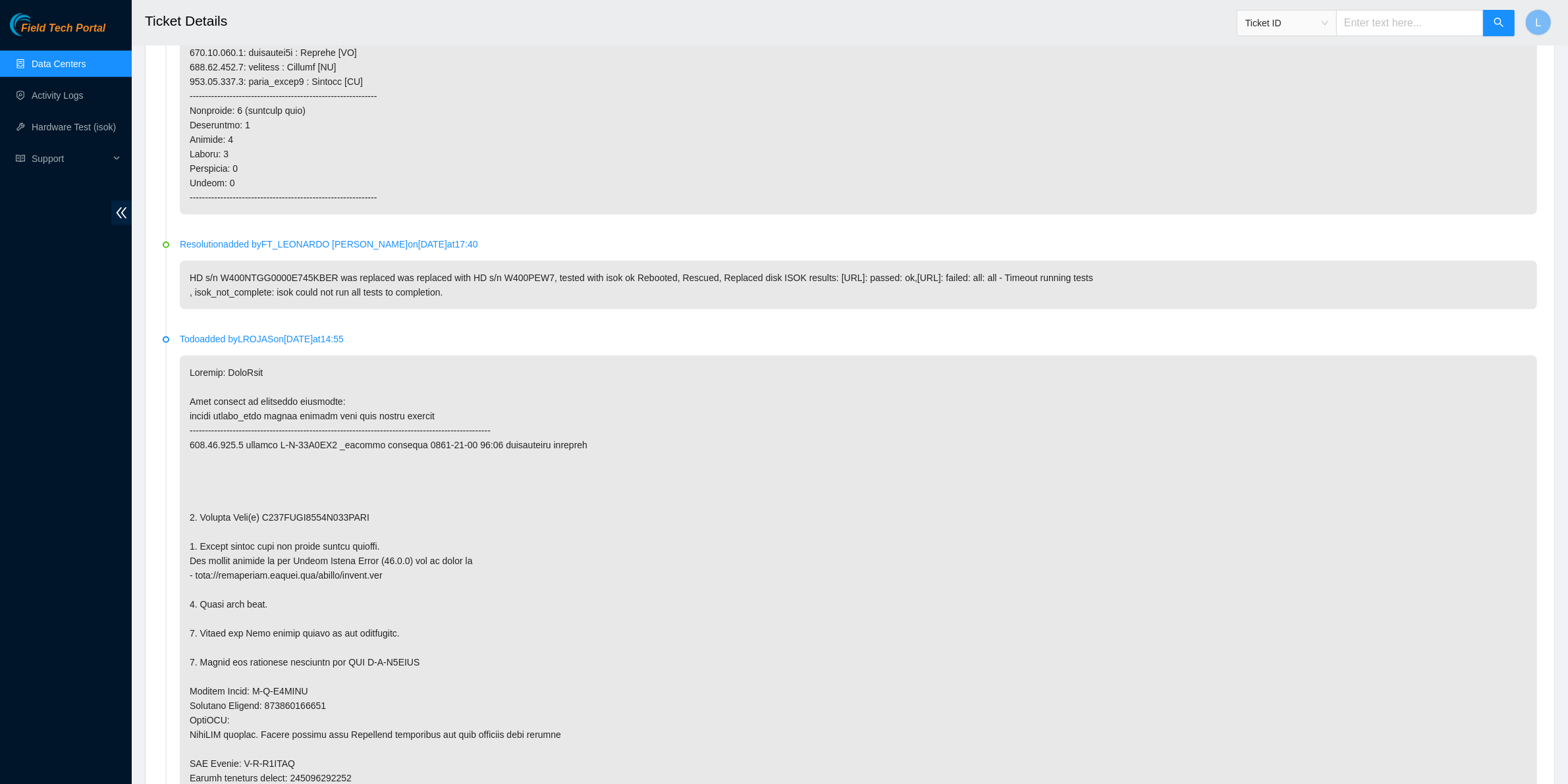
scroll to position [1381, 0]
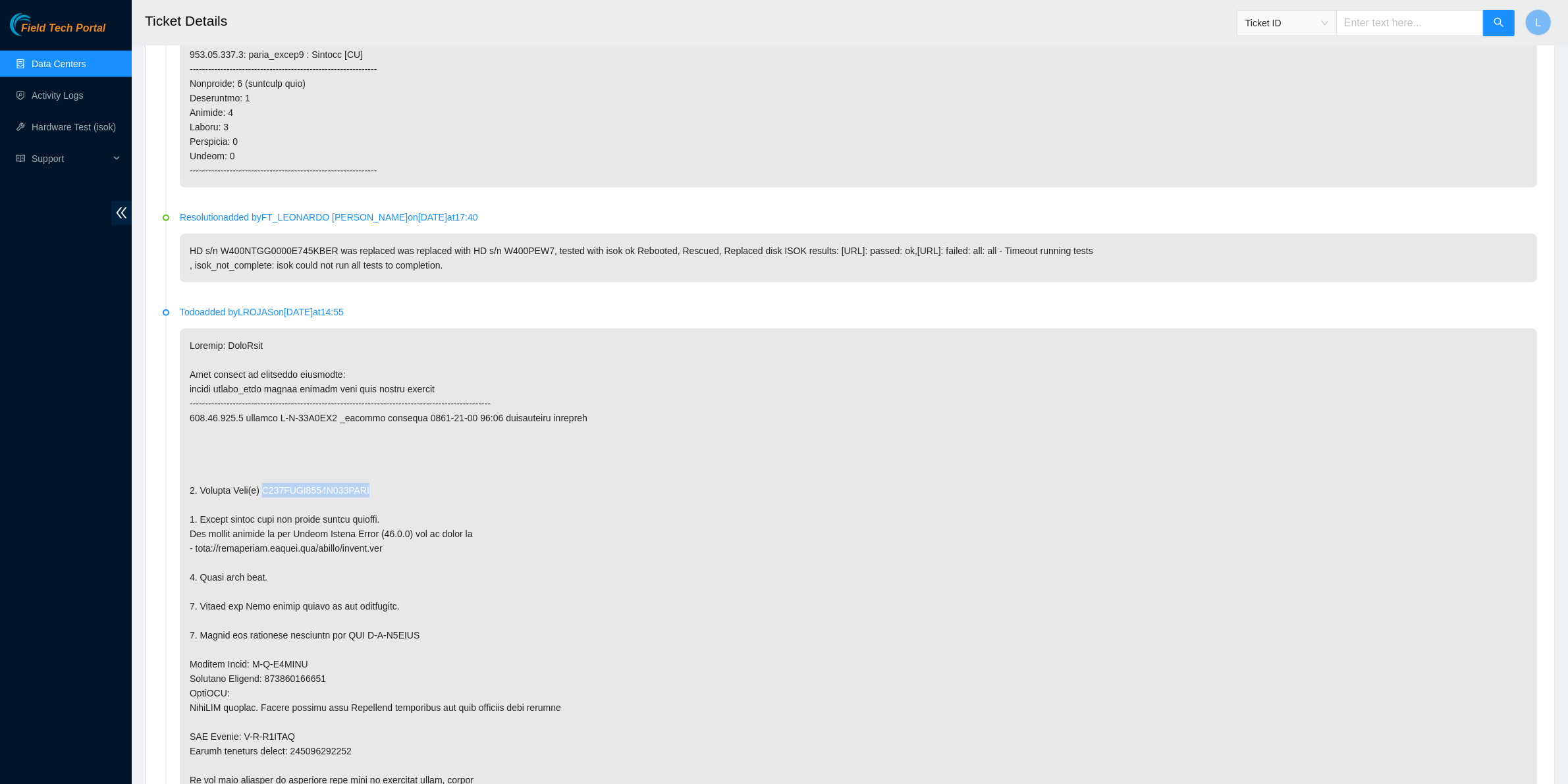
drag, startPoint x: 376, startPoint y: 490, endPoint x: 264, endPoint y: 493, distance: 112.0
click at [264, 493] on p at bounding box center [859, 570] width 1357 height 483
click at [1403, 29] on input "text" at bounding box center [1409, 23] width 148 height 26
paste input "B-W-PHQFP3"
type input "B-W-PHQFP3"
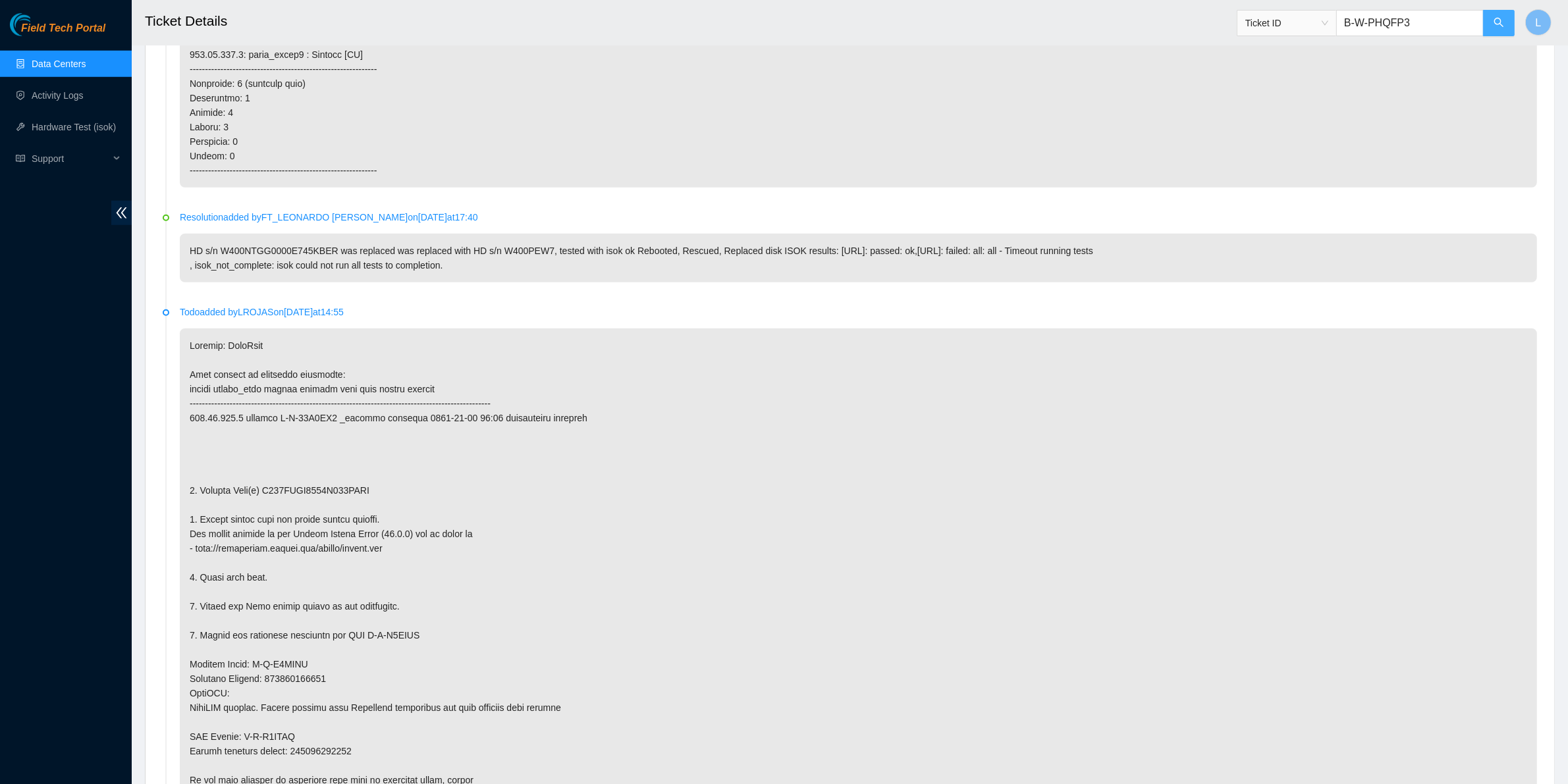
click at [1498, 16] on button "button" at bounding box center [1498, 23] width 32 height 26
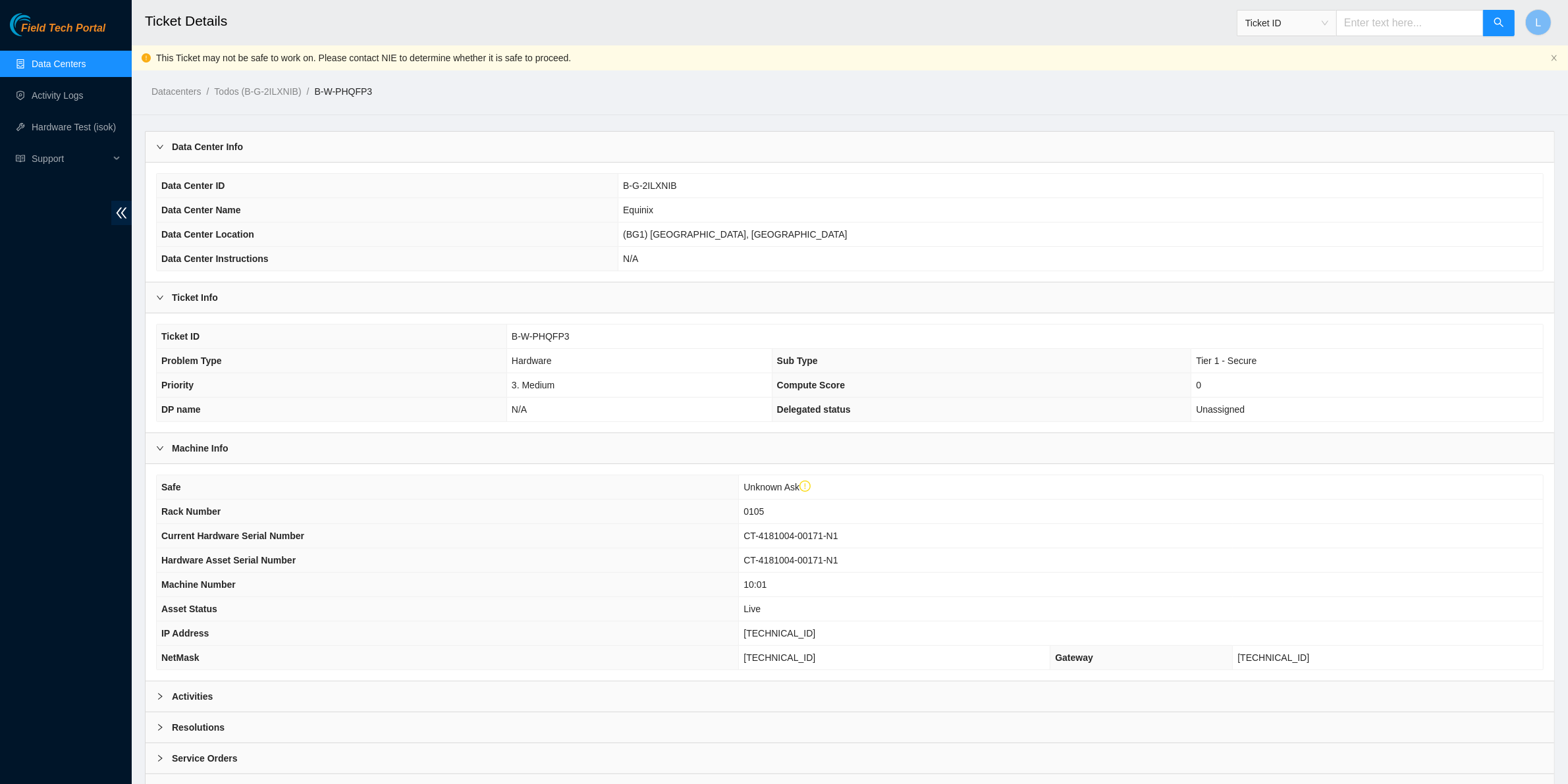
click at [187, 697] on b "Activities" at bounding box center [192, 697] width 41 height 15
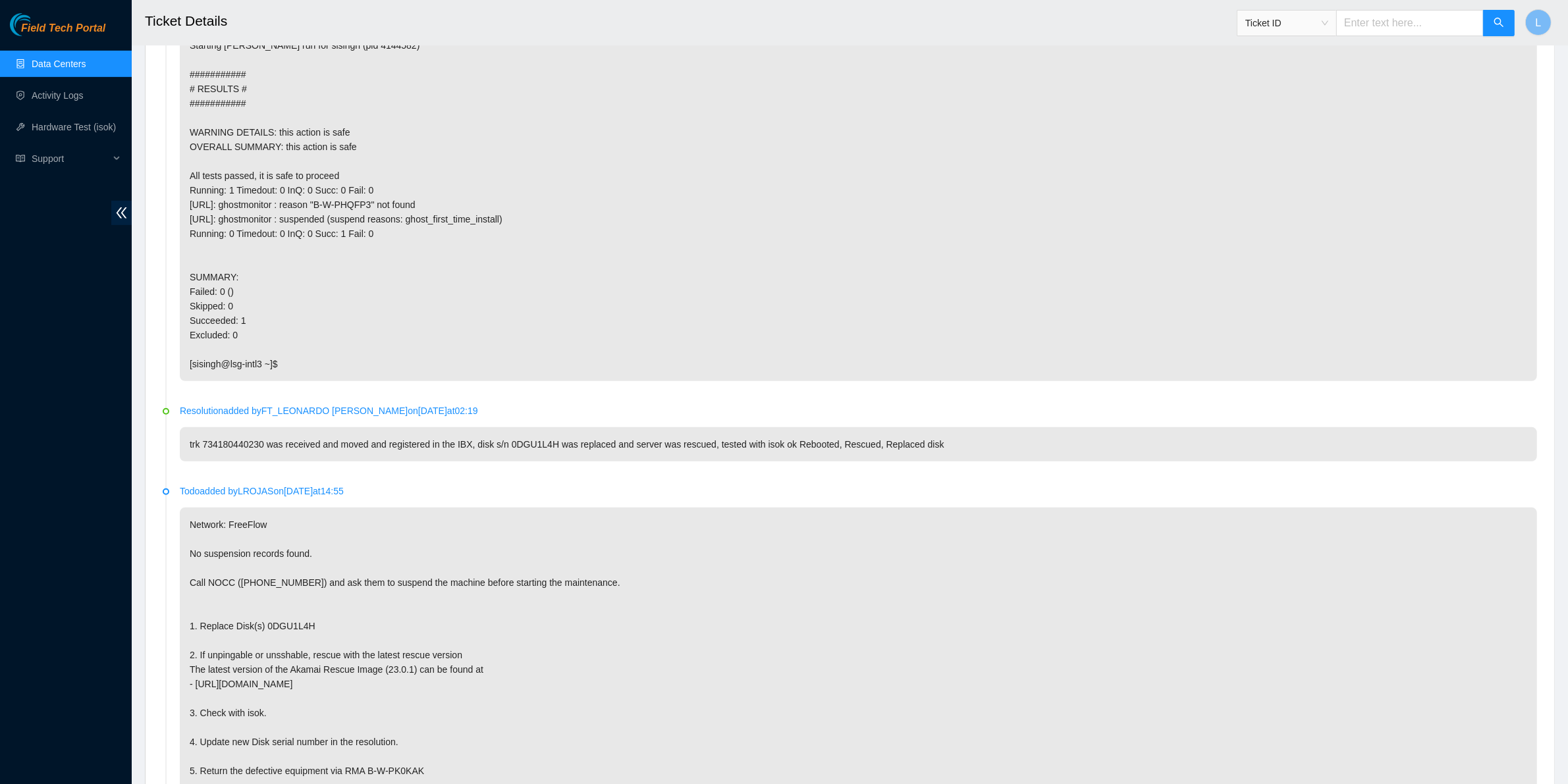
scroll to position [782, 0]
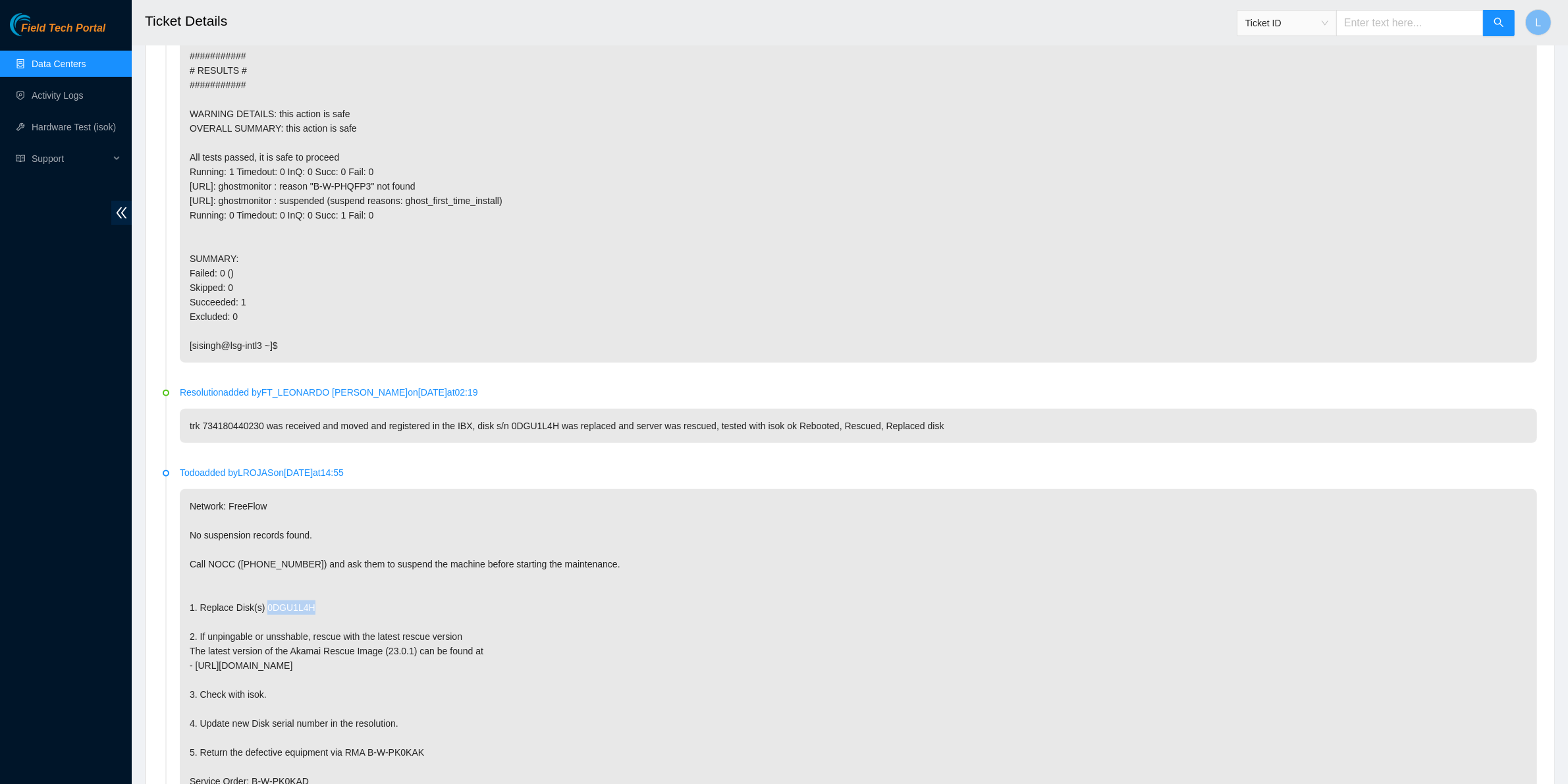
drag, startPoint x: 317, startPoint y: 620, endPoint x: 261, endPoint y: 626, distance: 56.3
click at [261, 626] on p "Network: FreeFlow No suspension records found. Call NOCC (+1 617 444 3007) and …" at bounding box center [859, 708] width 1357 height 440
click at [344, 628] on p "Network: FreeFlow No suspension records found. Call NOCC (+1 617 444 3007) and …" at bounding box center [859, 708] width 1357 height 440
drag, startPoint x: 320, startPoint y: 620, endPoint x: 261, endPoint y: 622, distance: 59.0
click at [261, 622] on p "Network: FreeFlow No suspension records found. Call NOCC (+1 617 444 3007) and …" at bounding box center [859, 708] width 1357 height 440
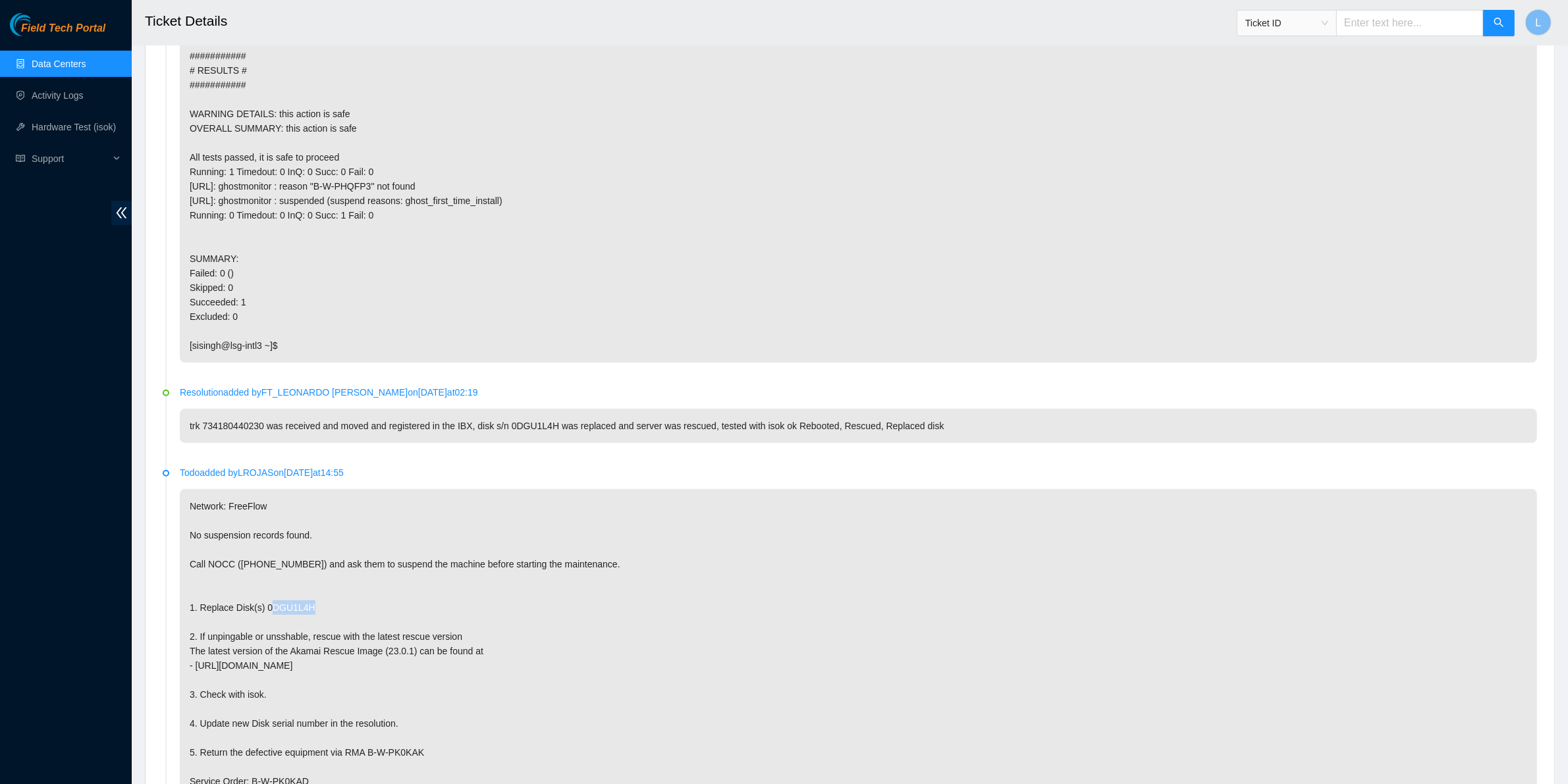
click at [1206, 427] on p "trk 734180440230 was received and moved and registered in the IBX, disk s/n 0DG…" at bounding box center [859, 426] width 1357 height 35
click at [1397, 23] on input "text" at bounding box center [1409, 23] width 148 height 26
paste input "B-V-52BXBSY"
type input "B-V-52BXBSY"
click at [1497, 23] on icon "search" at bounding box center [1498, 22] width 10 height 10
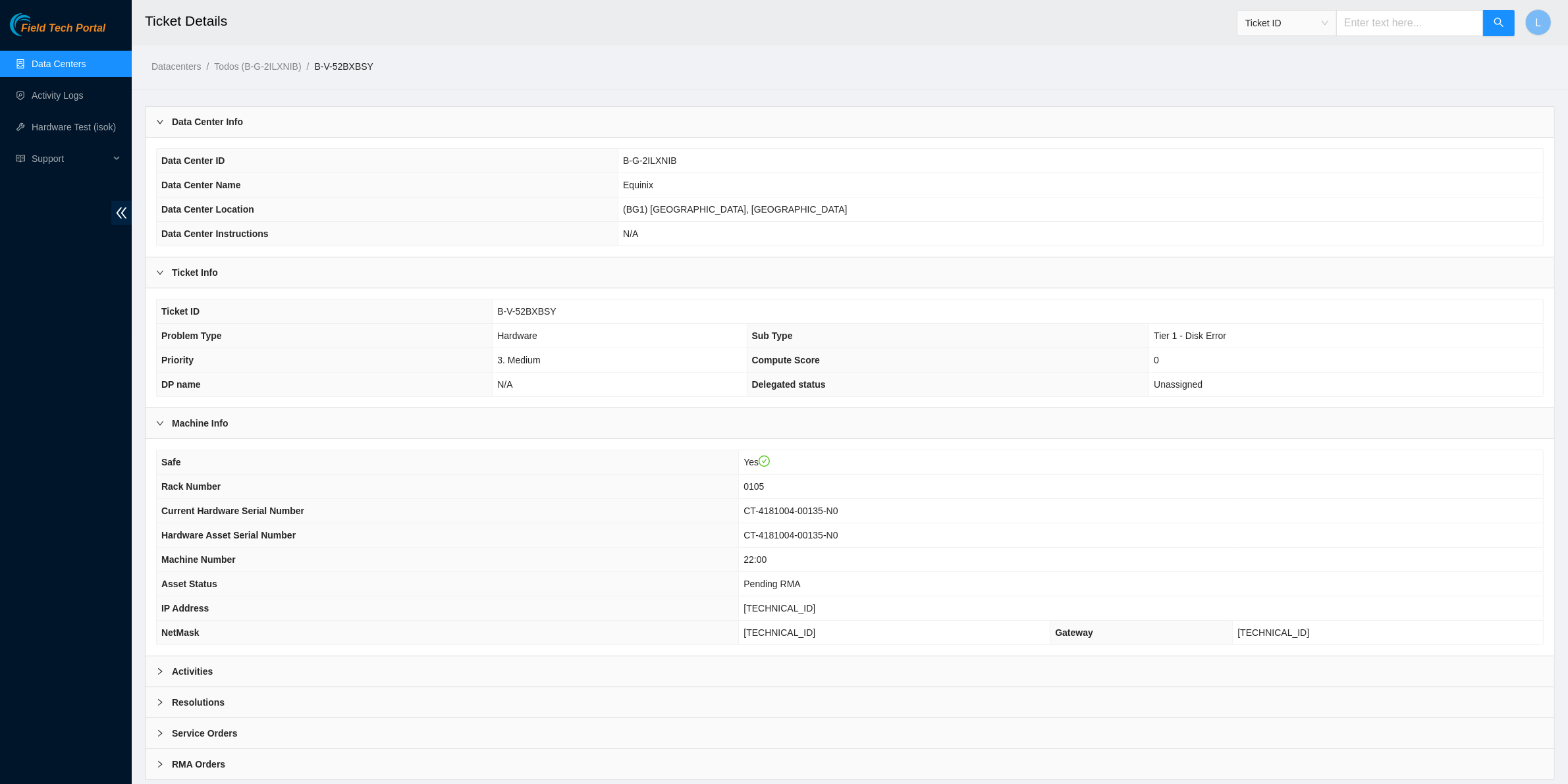
click at [188, 669] on b "Activities" at bounding box center [192, 672] width 41 height 15
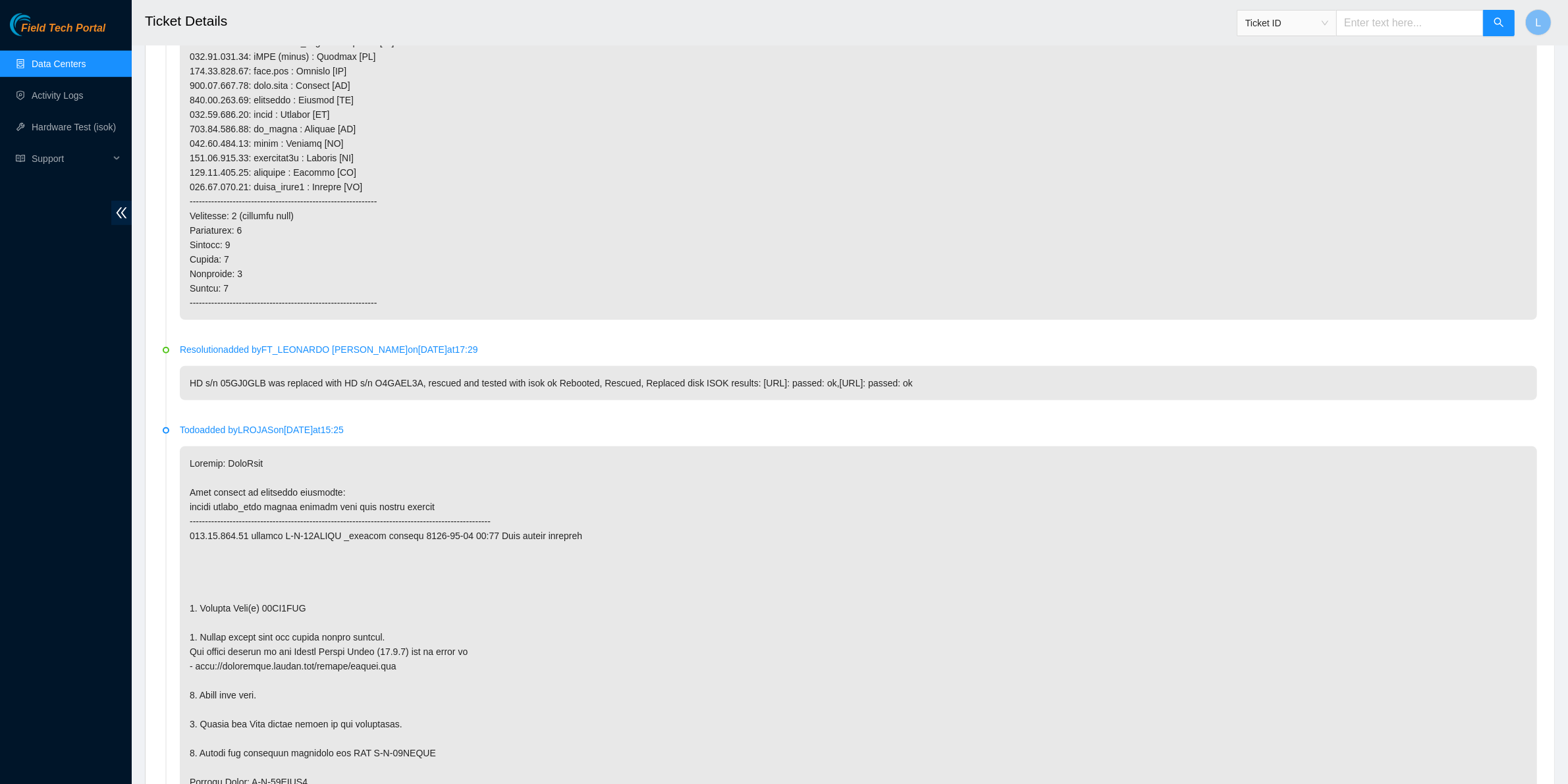
scroll to position [1225, 0]
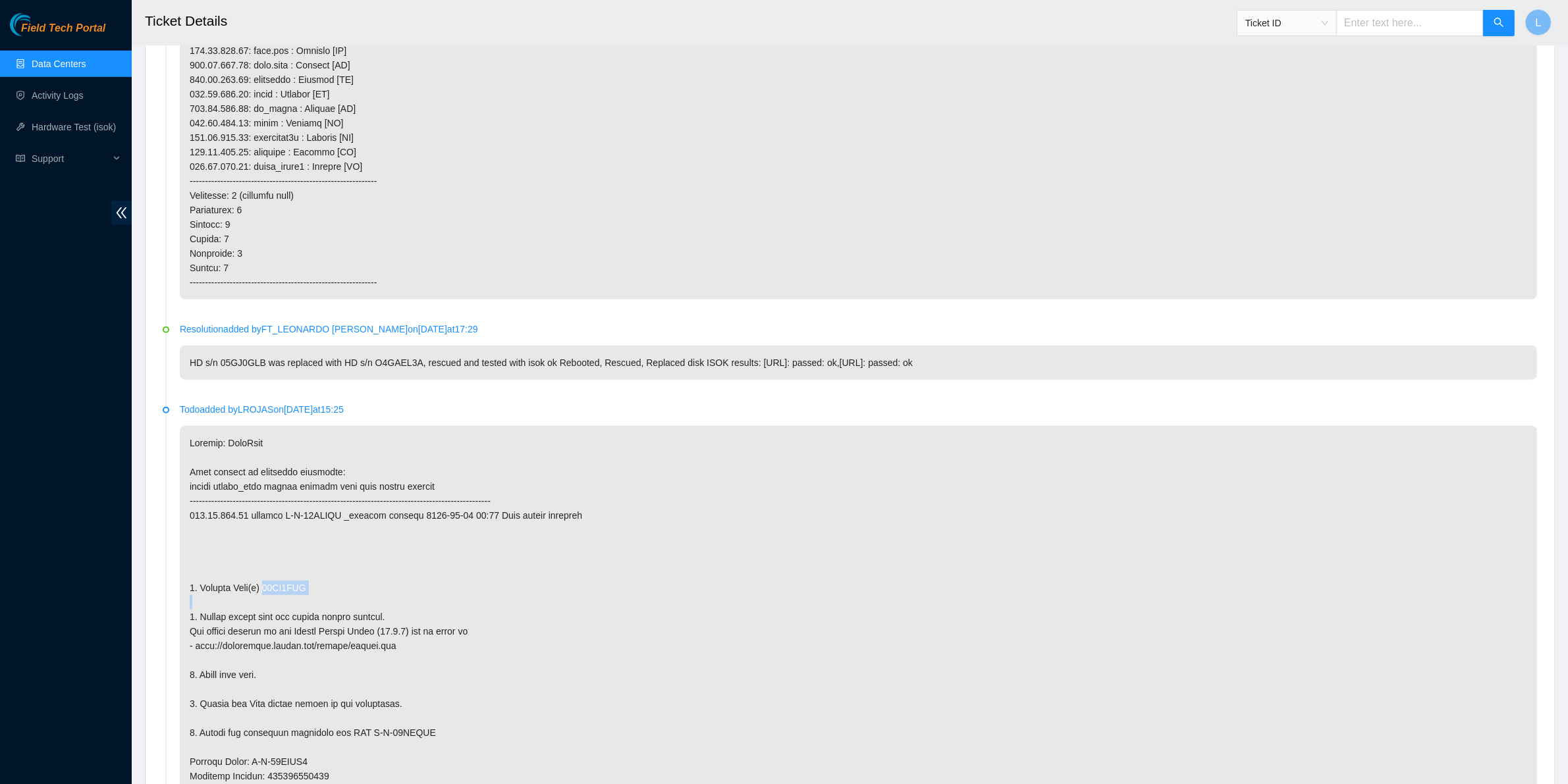
drag, startPoint x: 309, startPoint y: 589, endPoint x: 264, endPoint y: 592, distance: 45.1
click at [264, 592] on p at bounding box center [859, 667] width 1357 height 483
click at [310, 587] on p at bounding box center [859, 667] width 1357 height 483
drag, startPoint x: 310, startPoint y: 587, endPoint x: 264, endPoint y: 584, distance: 46.1
click at [264, 584] on p at bounding box center [859, 667] width 1357 height 483
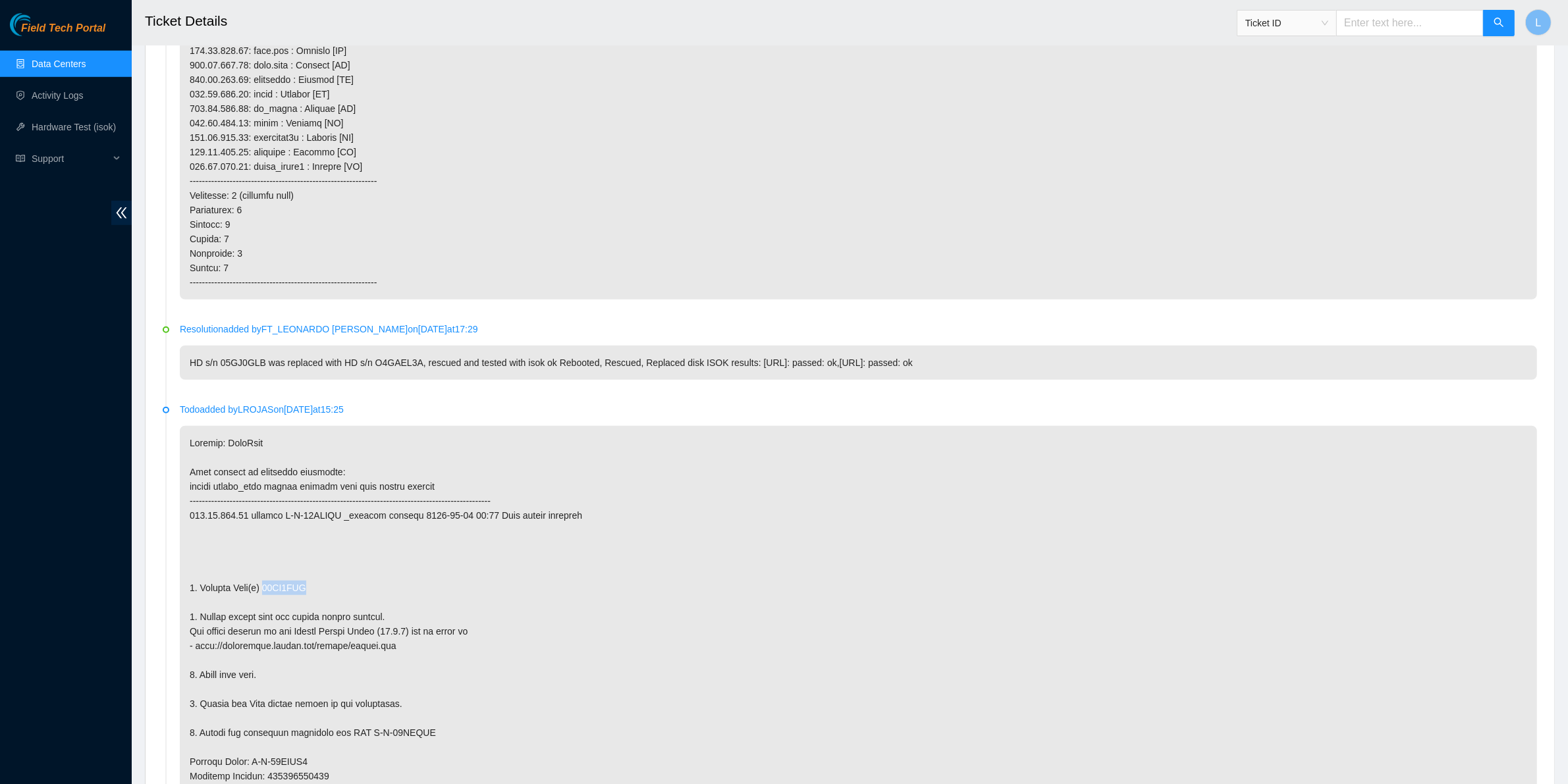
click at [667, 716] on p at bounding box center [859, 667] width 1357 height 483
click at [1375, 22] on input "text" at bounding box center [1409, 23] width 148 height 26
paste input "B-V-5258G8L"
type input "B-V-5258G8L"
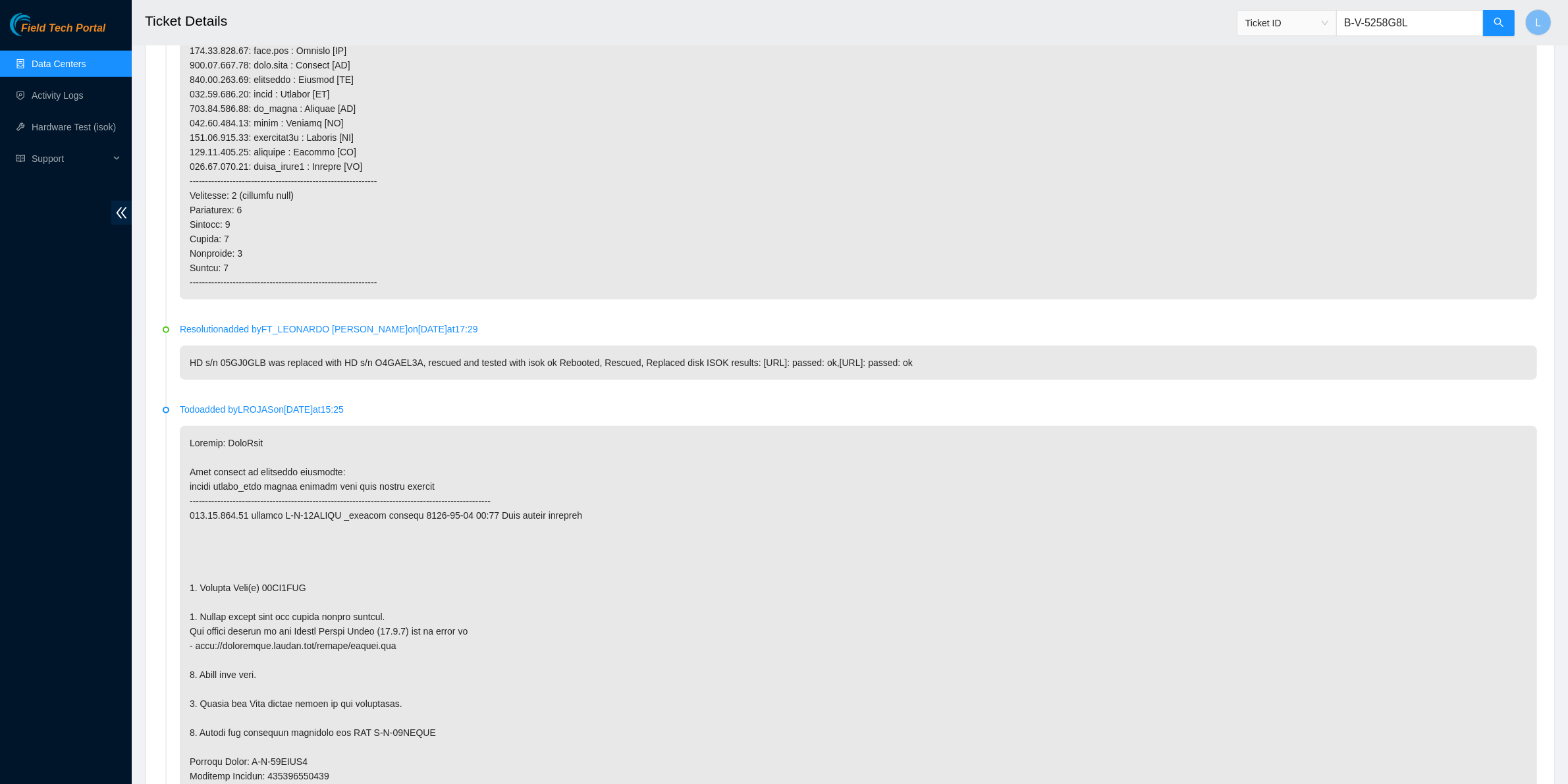
click at [1492, 2] on span "Ticket ID B-V-5258G8L" at bounding box center [1376, 19] width 278 height 35
click at [1493, 21] on icon "search" at bounding box center [1498, 22] width 10 height 10
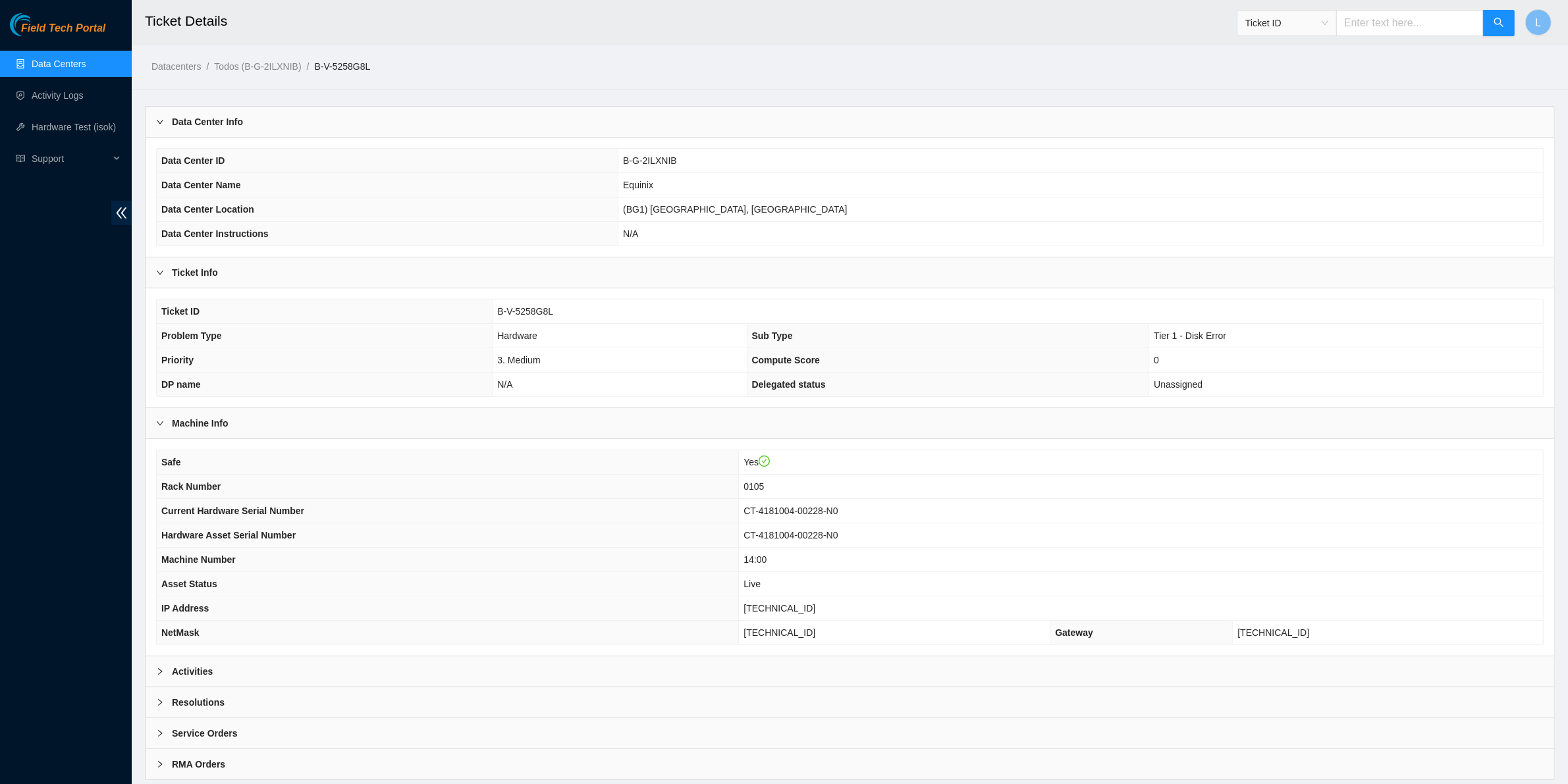
click at [195, 264] on div "Ticket Info" at bounding box center [850, 272] width 1409 height 30
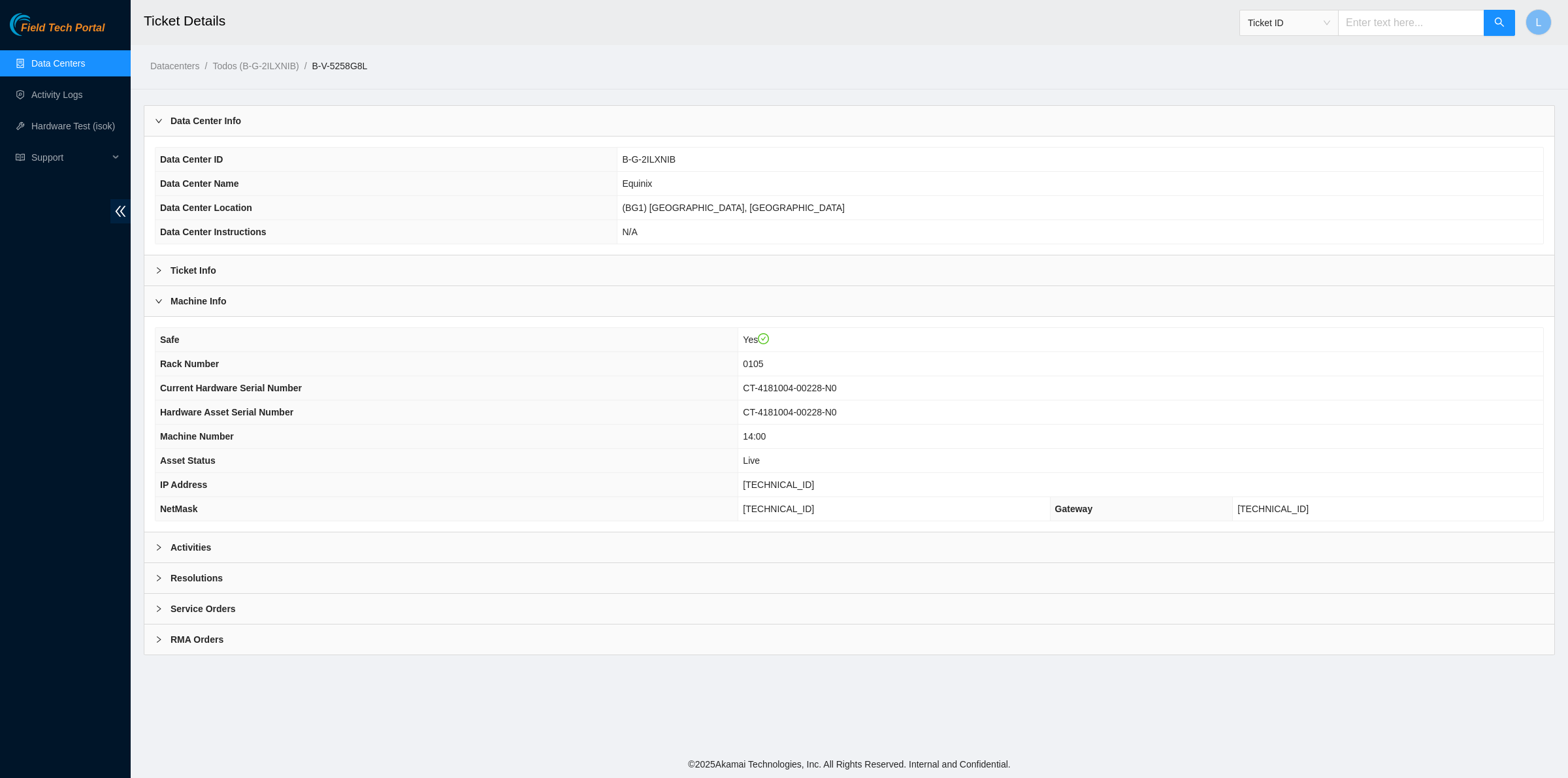
click at [194, 553] on b "Activities" at bounding box center [191, 547] width 41 height 15
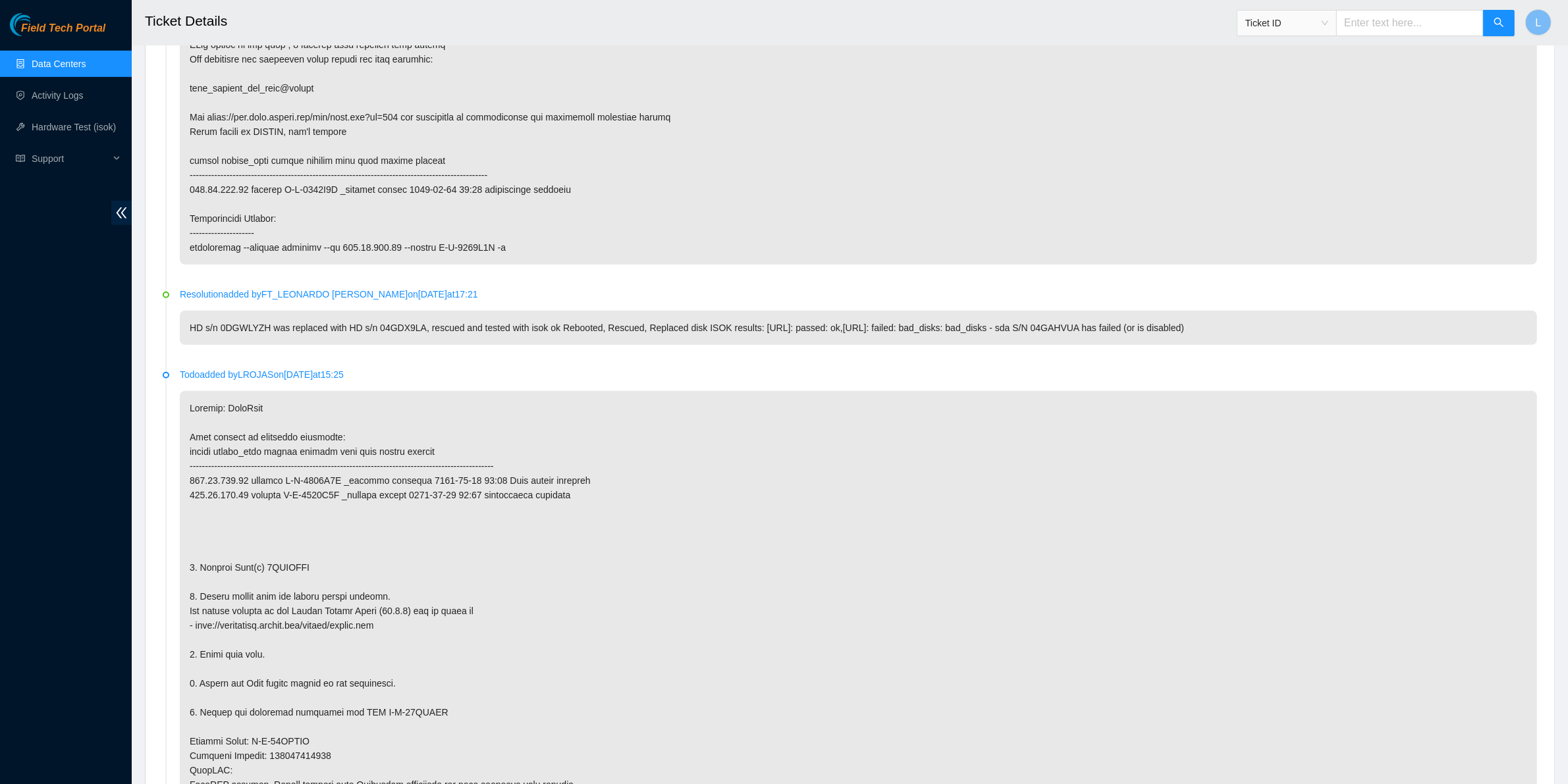
scroll to position [1030, 0]
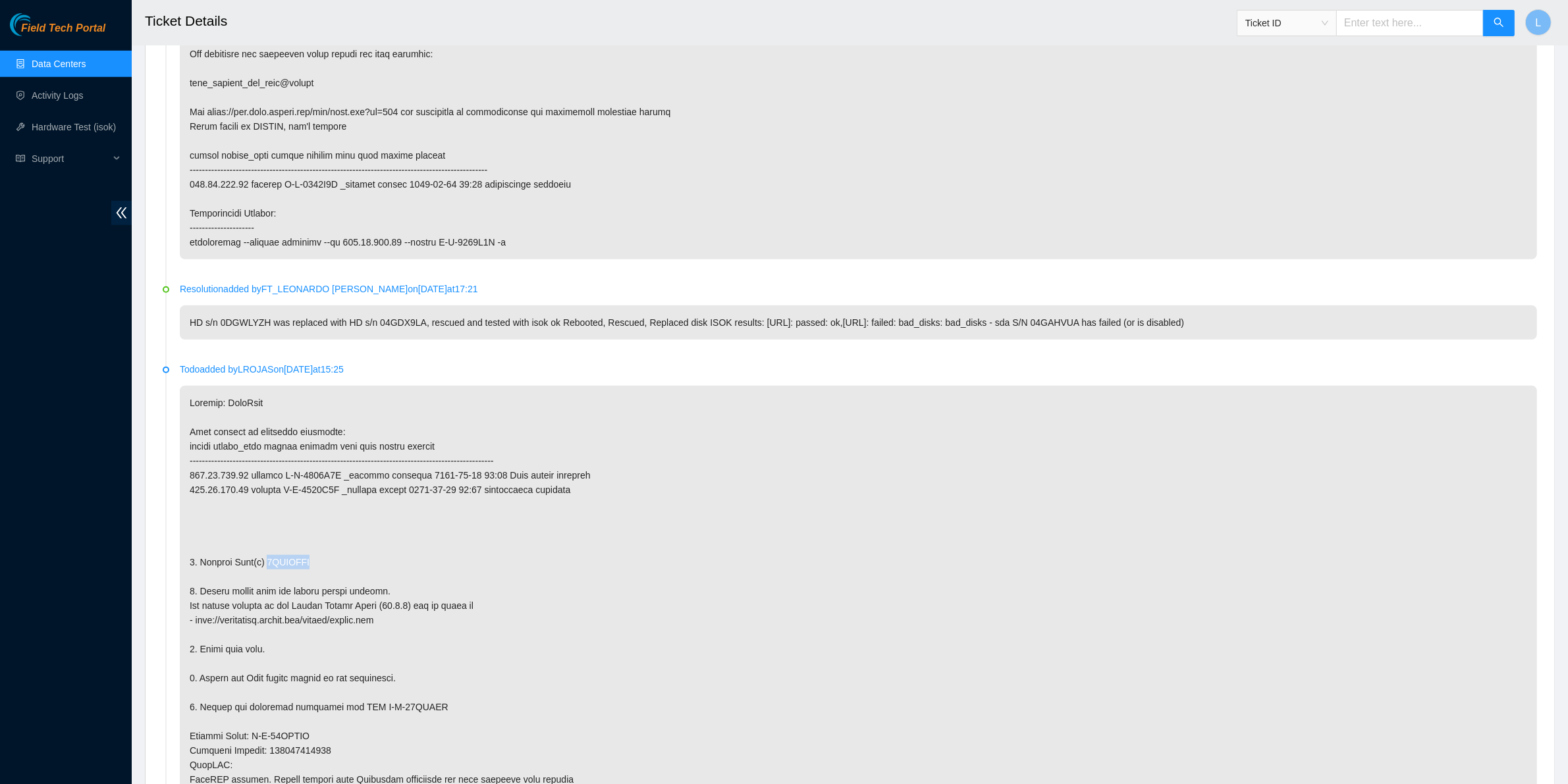
drag, startPoint x: 314, startPoint y: 568, endPoint x: 262, endPoint y: 567, distance: 52.0
click at [262, 567] on p at bounding box center [859, 634] width 1357 height 498
